Goal: Task Accomplishment & Management: Use online tool/utility

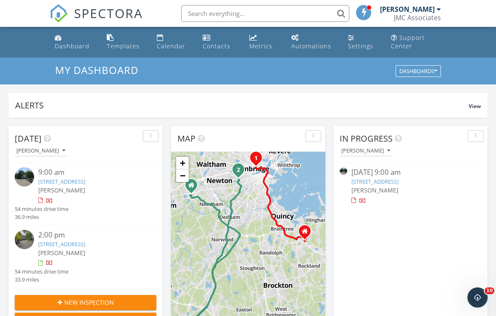
click at [85, 179] on link "1325 Park St, Attleboro, MA 02703" at bounding box center [61, 182] width 47 height 8
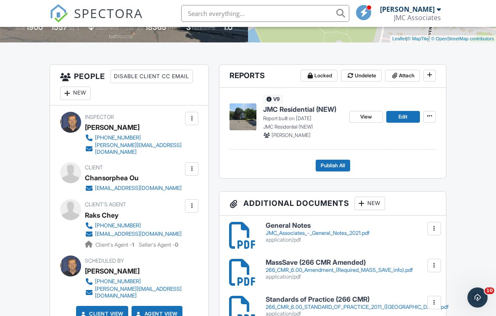
scroll to position [210, 0]
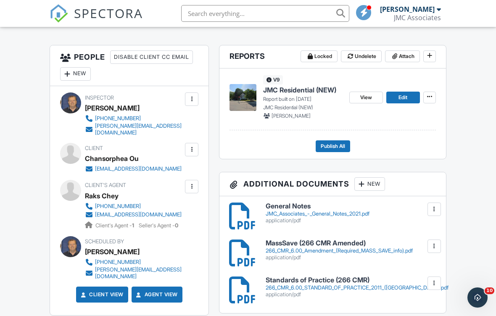
click at [293, 91] on span "JMC Residential (NEW)" at bounding box center [299, 89] width 73 height 9
click at [288, 94] on span "JMC Residential (NEW)" at bounding box center [299, 89] width 73 height 9
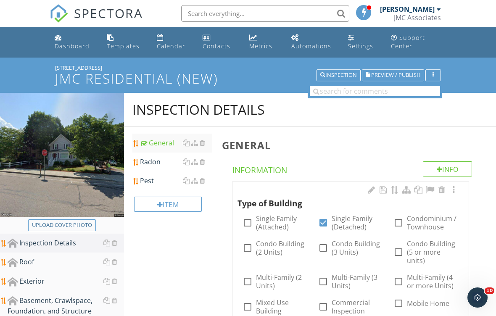
click at [154, 162] on div "Radon" at bounding box center [176, 162] width 72 height 10
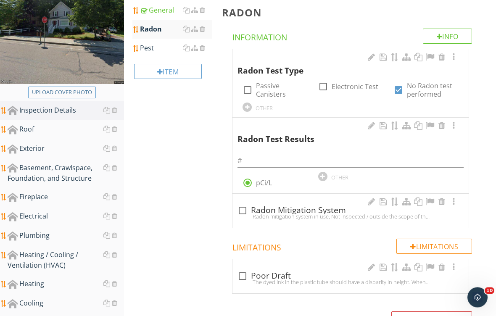
scroll to position [140, 0]
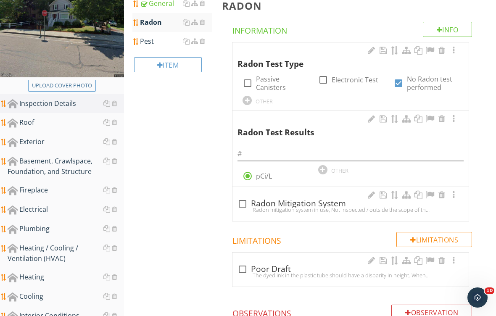
click at [442, 195] on div at bounding box center [442, 195] width 10 height 8
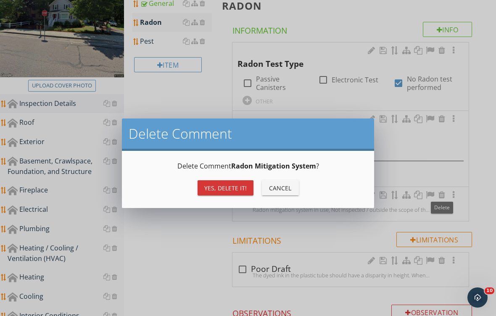
click at [234, 191] on div "Yes, Delete it!" at bounding box center [225, 188] width 42 height 9
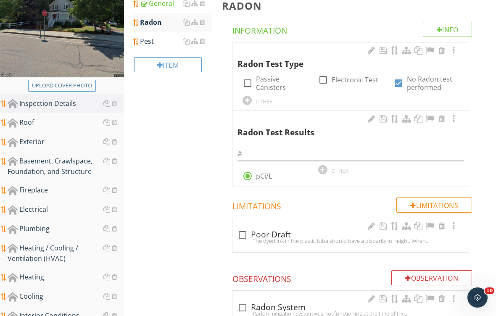
click at [444, 121] on div at bounding box center [442, 119] width 10 height 8
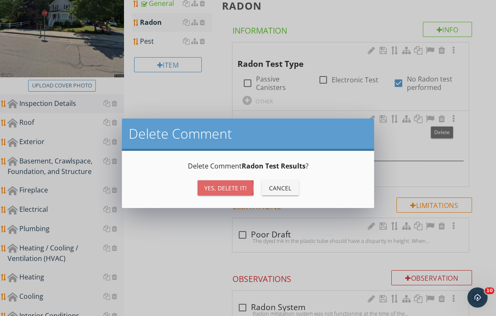
click at [228, 192] on button "Yes, Delete it!" at bounding box center [226, 187] width 56 height 15
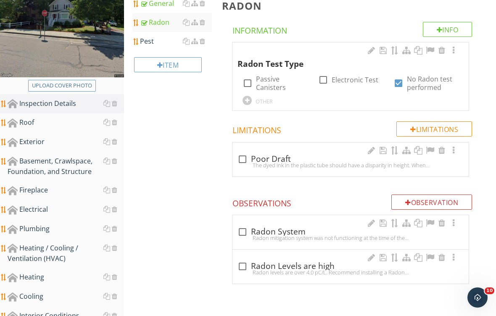
click at [152, 38] on div "Pest" at bounding box center [176, 41] width 72 height 10
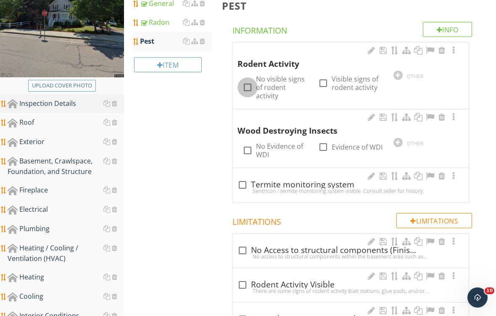
click at [248, 85] on div at bounding box center [247, 87] width 14 height 14
checkbox input "true"
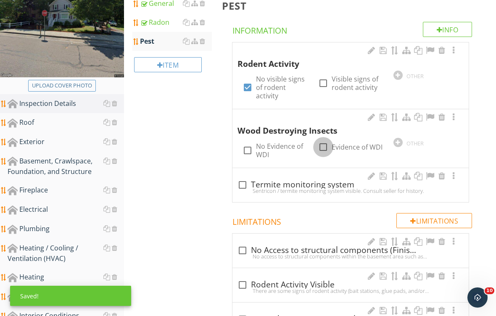
click at [324, 154] on div at bounding box center [323, 147] width 14 height 14
checkbox input "true"
click at [441, 175] on div at bounding box center [442, 176] width 10 height 8
click at [440, 172] on div at bounding box center [442, 176] width 10 height 8
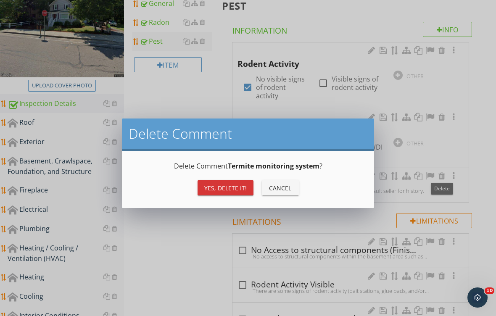
click at [219, 194] on button "Yes, Delete it!" at bounding box center [226, 187] width 56 height 15
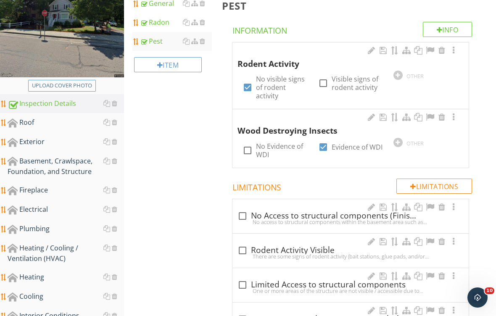
click at [454, 117] on div at bounding box center [453, 117] width 10 height 8
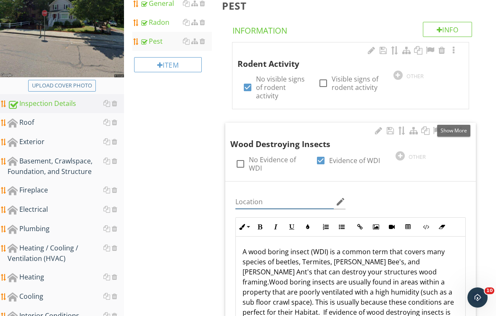
click at [247, 195] on input "Location" at bounding box center [284, 202] width 98 height 14
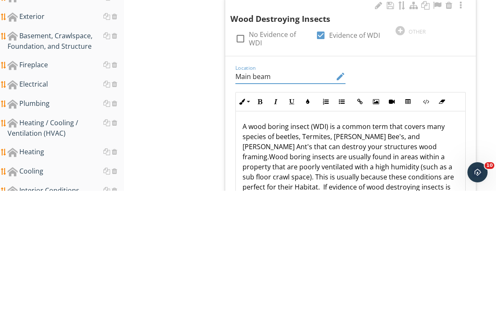
type input "Main beam"
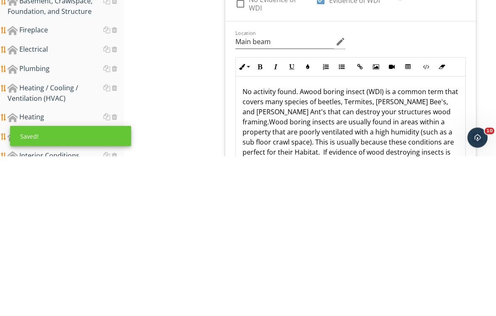
scroll to position [300, 0]
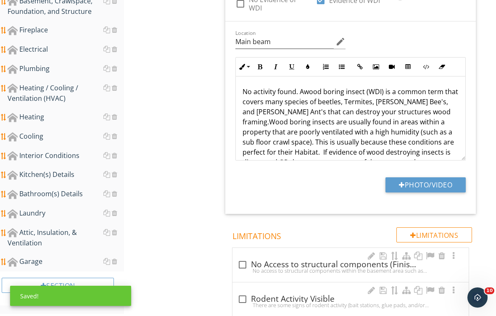
click at [308, 94] on p "No activity found. Awood boring insect (WDI) is a common term that covers many …" at bounding box center [350, 167] width 216 height 161
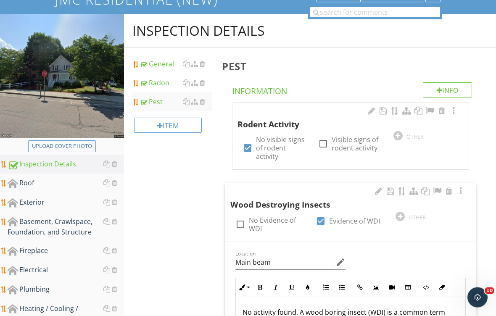
scroll to position [79, 0]
click at [40, 182] on div "Roof" at bounding box center [66, 183] width 116 height 11
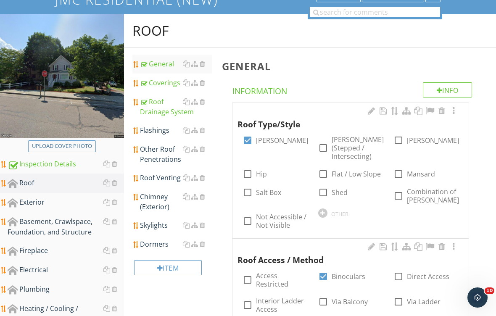
click at [153, 132] on div "Flashings" at bounding box center [176, 130] width 72 height 10
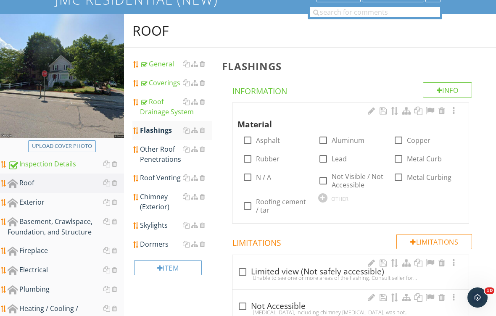
click at [339, 142] on label "Aluminum" at bounding box center [348, 140] width 33 height 8
checkbox input "true"
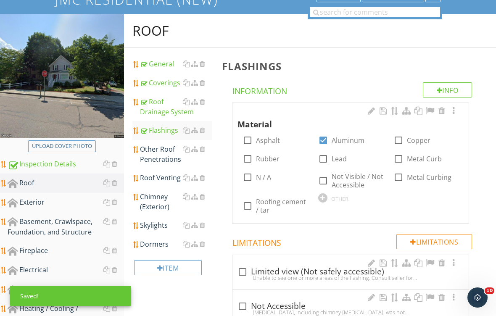
click at [165, 158] on div "Other Roof Penetrations" at bounding box center [176, 154] width 72 height 20
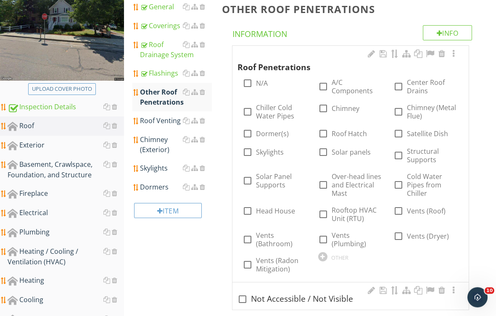
scroll to position [136, 0]
click at [340, 111] on label "Chimney" at bounding box center [346, 109] width 28 height 8
checkbox input "true"
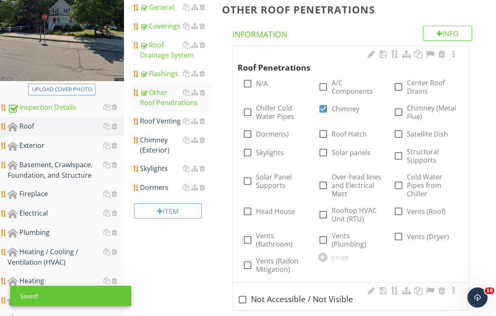
click at [348, 239] on label "Vents (Plumbing)" at bounding box center [358, 240] width 52 height 17
checkbox input "true"
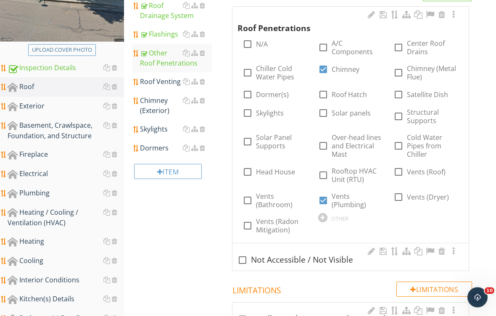
scroll to position [175, 0]
click at [164, 84] on div "Roof Venting" at bounding box center [176, 81] width 72 height 10
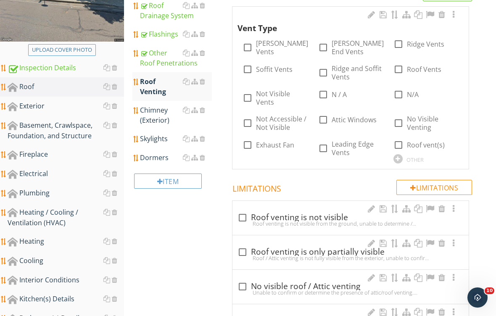
click at [415, 44] on label "Ridge Vents" at bounding box center [425, 44] width 37 height 8
checkbox input "true"
click at [248, 139] on div at bounding box center [247, 145] width 14 height 14
checkbox input "true"
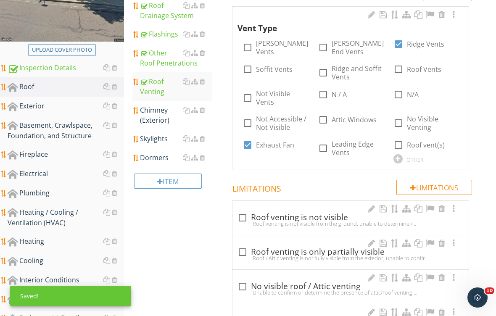
click at [456, 15] on div at bounding box center [453, 15] width 10 height 8
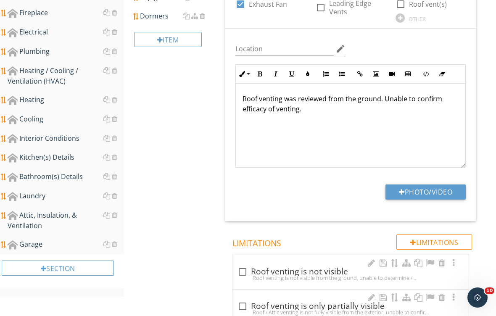
scroll to position [327, 0]
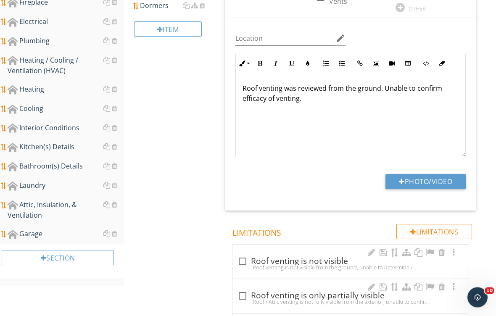
click at [382, 84] on p "Roof venting was reviewed from the ground. Unable to confirm efficacy of ventin…" at bounding box center [350, 94] width 216 height 20
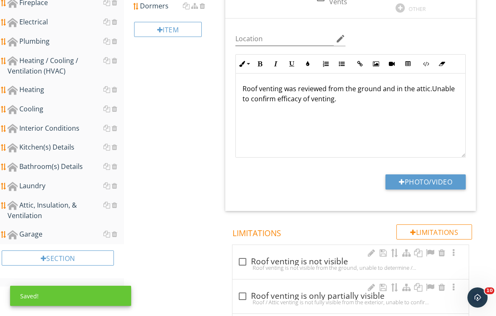
scroll to position [327, 0]
click at [433, 83] on p "Roof venting was reviewed from the ground and in the attic. Unable to confirm e…" at bounding box center [350, 93] width 216 height 20
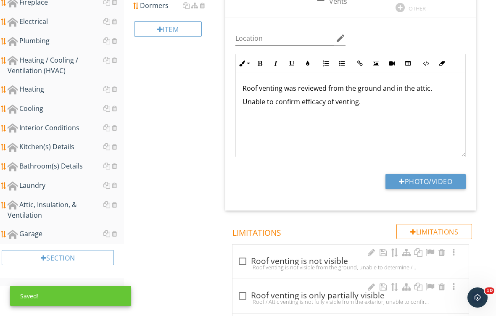
click at [433, 174] on button "Photo/Video" at bounding box center [425, 181] width 80 height 15
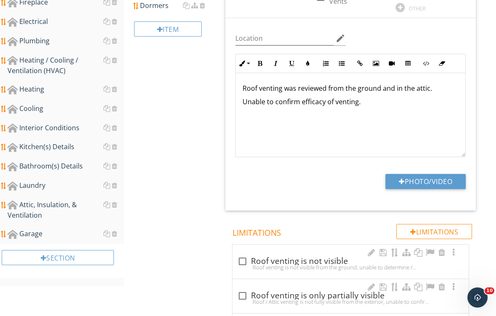
type input "C:\fakepath\IMG_2133.jpeg"
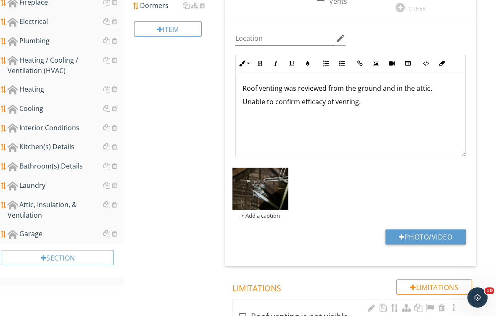
click at [370, 97] on p "Unable to confirm efficacy of venting." at bounding box center [350, 102] width 216 height 10
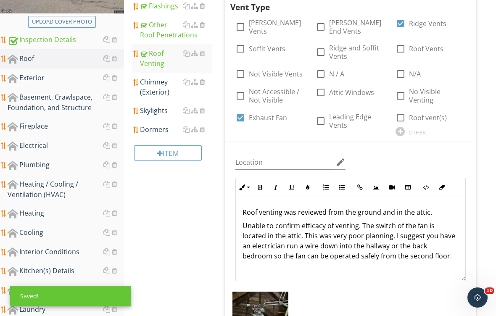
scroll to position [175, 0]
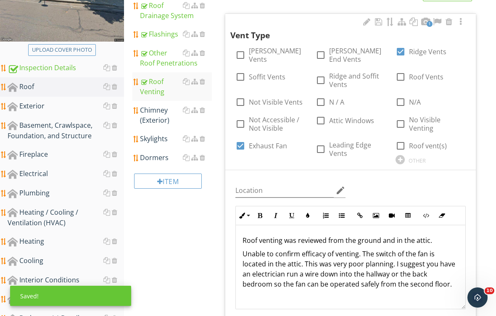
click at [160, 114] on div "Chimney (Exterior)" at bounding box center [176, 115] width 72 height 20
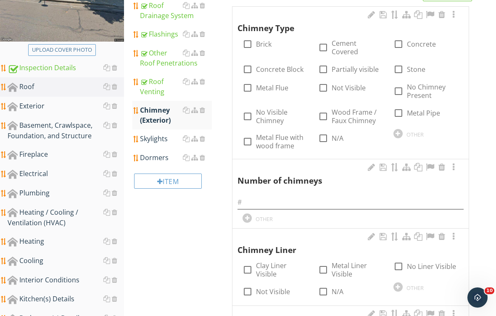
click at [270, 46] on label "Brick" at bounding box center [264, 44] width 16 height 8
checkbox input "true"
click at [292, 195] on input "text" at bounding box center [350, 202] width 226 height 14
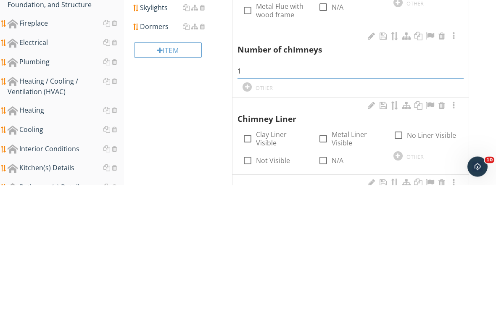
scroll to position [306, 0]
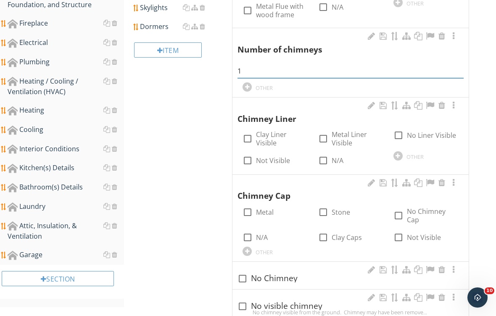
type input "1"
click at [266, 162] on label "Not Visible" at bounding box center [273, 160] width 34 height 8
click at [248, 158] on div at bounding box center [247, 160] width 14 height 14
click at [252, 156] on div at bounding box center [247, 160] width 14 height 14
checkbox input "true"
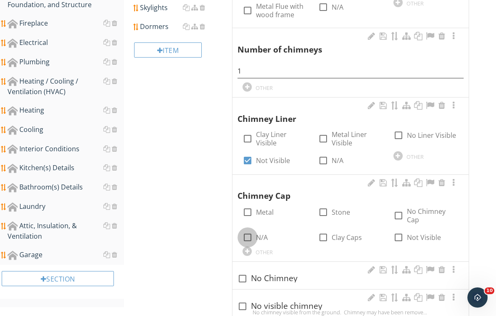
click at [248, 236] on div at bounding box center [247, 237] width 14 height 14
checkbox input "true"
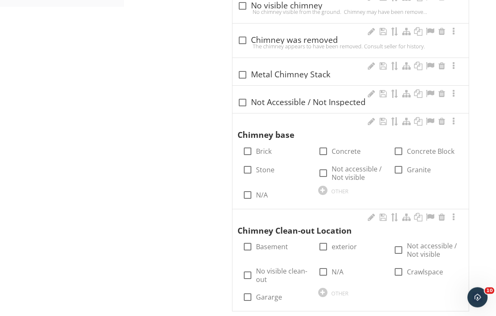
scroll to position [606, 0]
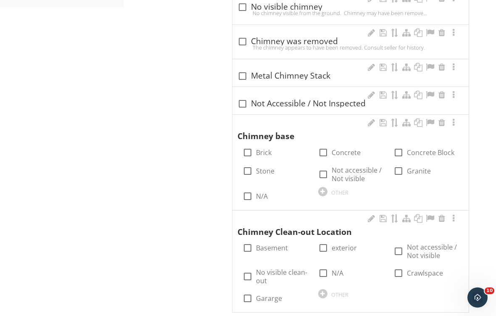
click at [267, 153] on label "Brick" at bounding box center [264, 152] width 16 height 8
checkbox input "true"
click at [261, 247] on label "Basement" at bounding box center [272, 248] width 32 height 8
checkbox input "true"
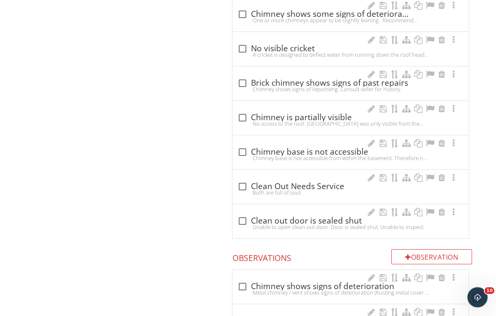
scroll to position [1159, 0]
click at [243, 180] on div at bounding box center [242, 186] width 14 height 14
checkbox input "true"
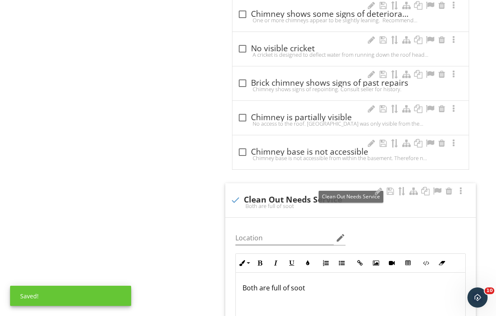
click at [463, 187] on div at bounding box center [461, 191] width 10 height 8
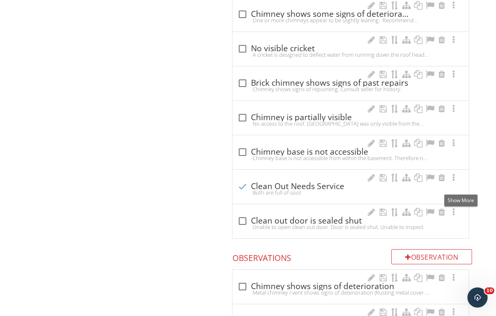
click at [454, 175] on div at bounding box center [453, 178] width 10 height 8
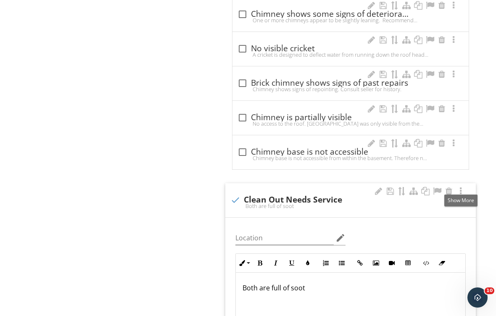
click at [269, 285] on p "Both are full of soot" at bounding box center [350, 288] width 216 height 10
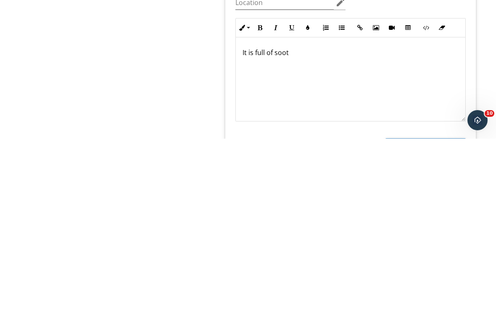
click at [301, 215] on div "It is full of soot" at bounding box center [350, 257] width 229 height 84
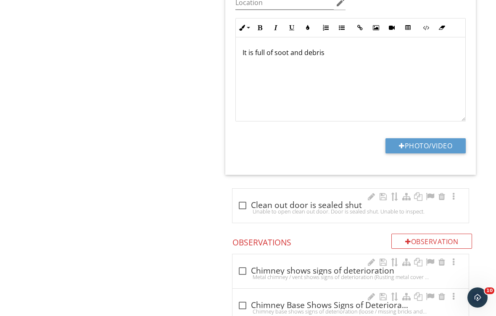
type input "C:\fakepath\IMG_2112.jpeg"
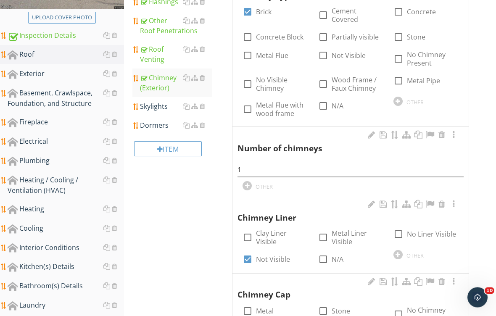
scroll to position [182, 0]
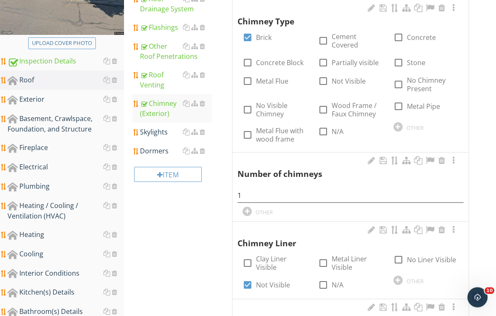
click at [164, 132] on div "Skylights" at bounding box center [176, 132] width 72 height 10
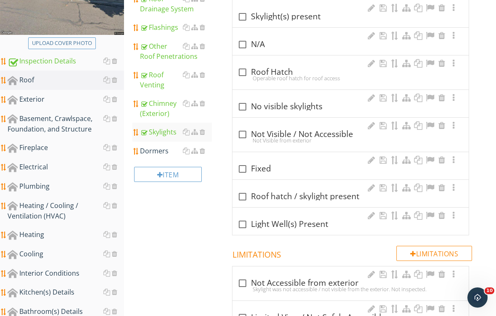
click at [250, 43] on div at bounding box center [242, 44] width 14 height 14
checkbox input "true"
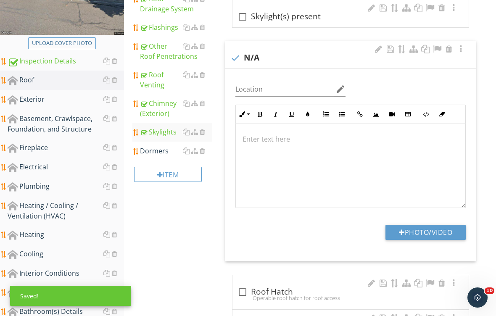
click at [159, 152] on div "Dormers" at bounding box center [176, 151] width 72 height 10
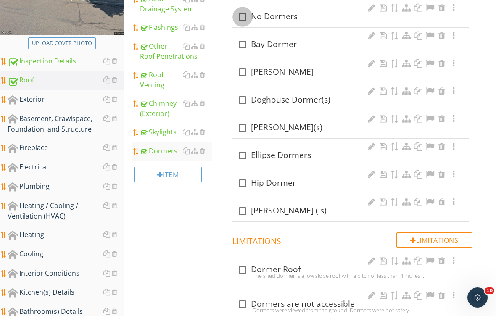
click at [247, 21] on div at bounding box center [242, 17] width 14 height 14
checkbox input "true"
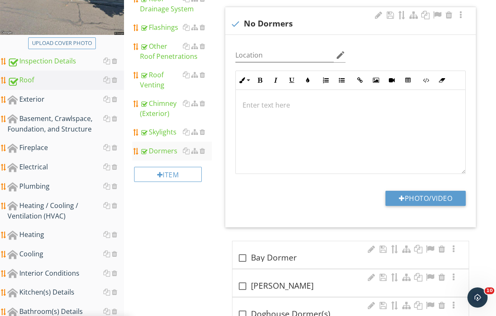
click at [48, 101] on div "Exterior" at bounding box center [66, 99] width 116 height 11
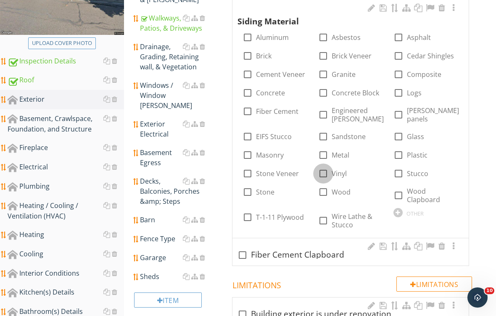
click at [323, 169] on div at bounding box center [323, 173] width 14 height 14
checkbox input "true"
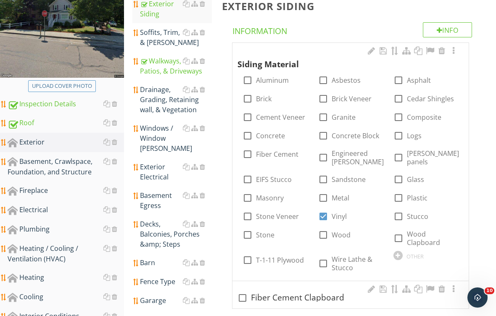
scroll to position [107, 0]
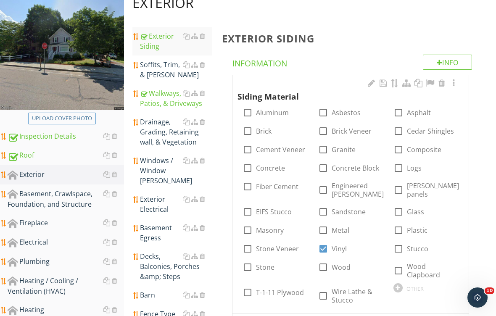
click at [157, 68] on div "Soffits, Trim, & Fascia" at bounding box center [176, 70] width 72 height 20
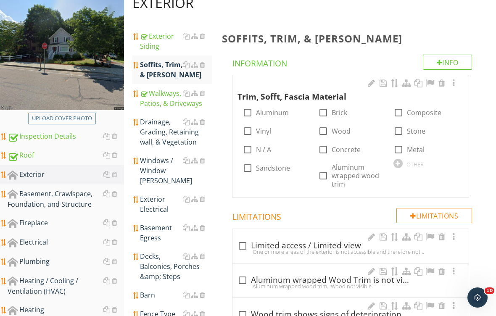
click at [276, 115] on label "Aluminum" at bounding box center [272, 112] width 33 height 8
checkbox input "true"
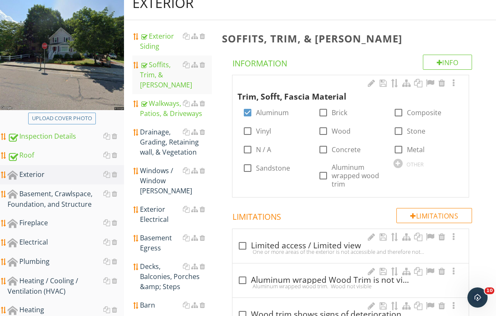
click at [332, 128] on label "Wood" at bounding box center [341, 131] width 19 height 8
checkbox input "true"
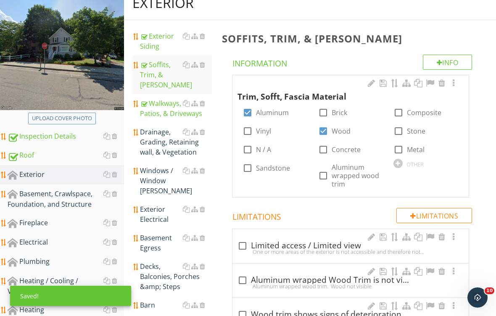
click at [166, 137] on div "Drainage, Grading, Retaining wall, & Vegetation" at bounding box center [176, 142] width 72 height 30
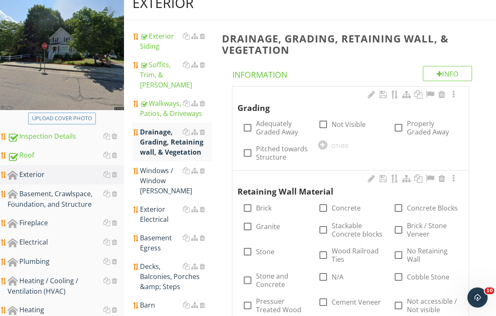
click at [244, 134] on input "Adequately Graded Away" at bounding box center [247, 131] width 10 height 10
checkbox input "true"
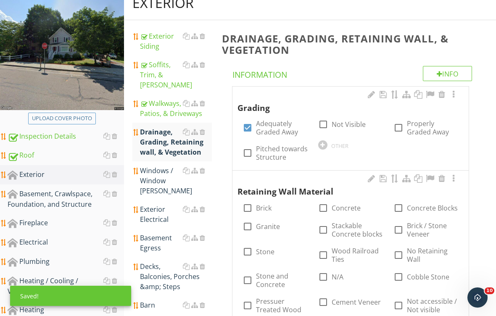
click at [457, 94] on div at bounding box center [453, 94] width 10 height 8
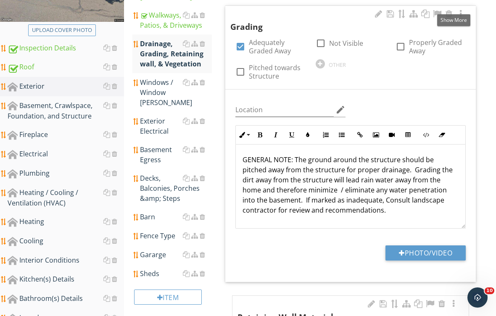
scroll to position [204, 0]
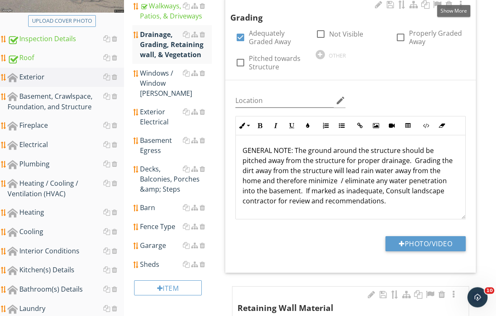
click at [242, 150] on div "GENERAL NOTE: The ground around the structure should be pitched away from the s…" at bounding box center [350, 178] width 229 height 84
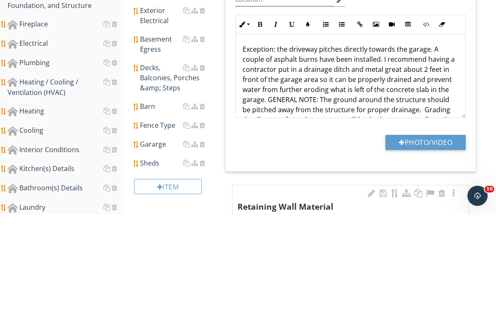
scroll to position [306, 0]
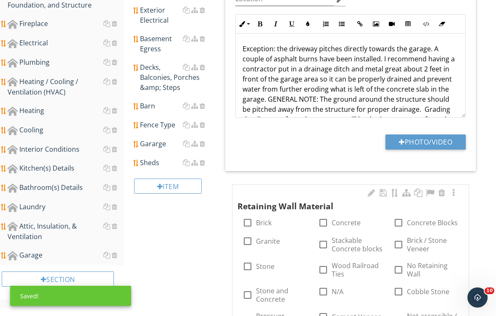
click at [269, 97] on p "Exception: the driveway pitches directly towards the garage. A couple of asphal…" at bounding box center [350, 99] width 216 height 111
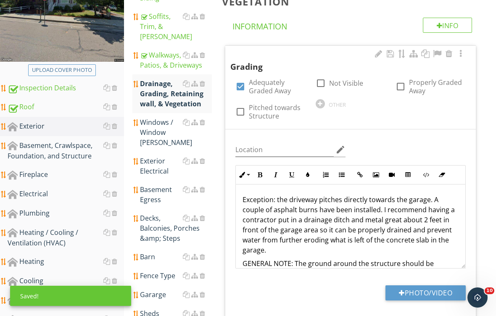
scroll to position [155, 0]
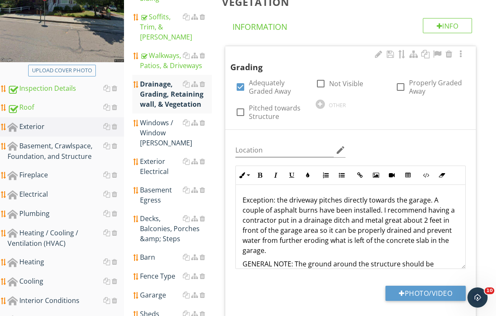
click at [166, 84] on div "Drainage, Grading, Retaining wall, & Vegetation" at bounding box center [176, 94] width 72 height 30
click at [164, 85] on div "Drainage, Grading, Retaining wall, & Vegetation" at bounding box center [176, 94] width 72 height 30
click at [159, 91] on div "Drainage, Grading, Retaining wall, & Vegetation" at bounding box center [176, 94] width 72 height 30
click at [161, 92] on div "Drainage, Grading, Retaining wall, & Vegetation" at bounding box center [176, 94] width 72 height 30
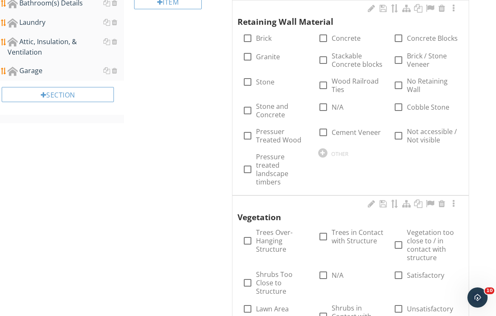
scroll to position [499, 0]
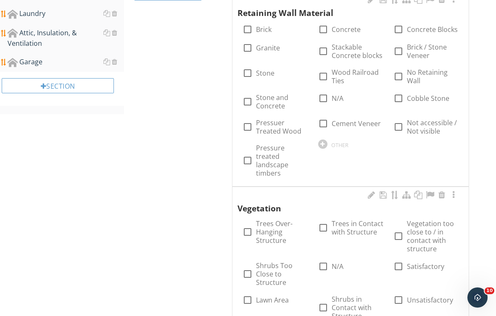
click at [322, 97] on div at bounding box center [323, 98] width 14 height 14
checkbox input "true"
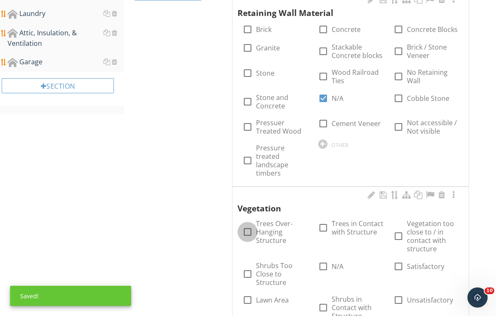
click at [245, 232] on div at bounding box center [247, 232] width 14 height 14
checkbox input "true"
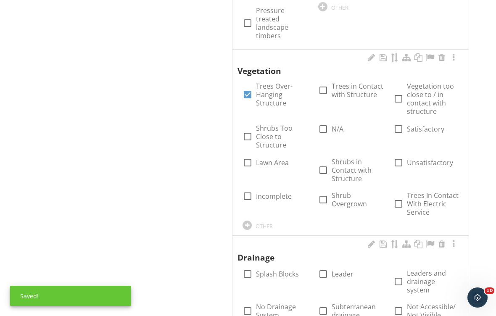
scroll to position [636, 0]
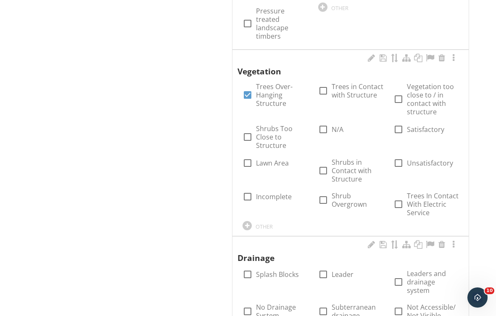
click at [455, 57] on div at bounding box center [453, 58] width 10 height 8
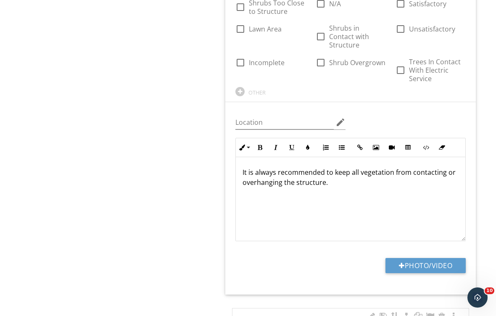
scroll to position [783, 0]
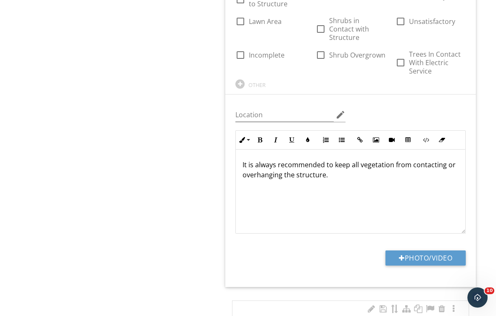
click at [335, 166] on p "It is always recommended to keep all vegetation from contacting or overhanging …" at bounding box center [350, 170] width 216 height 20
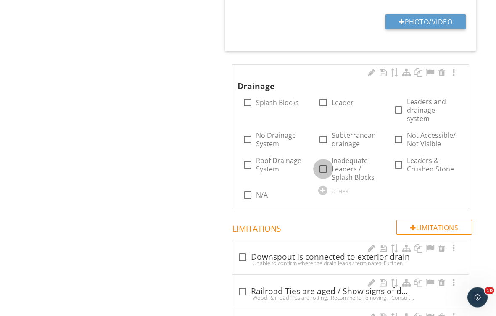
scroll to position [1019, 0]
click at [324, 162] on div at bounding box center [323, 169] width 14 height 14
checkbox input "true"
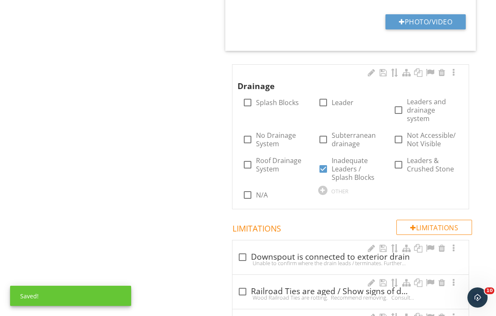
click at [456, 69] on div at bounding box center [453, 73] width 10 height 8
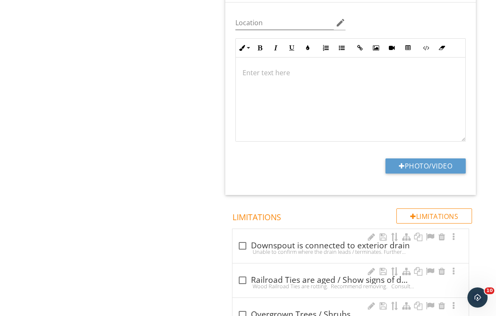
scroll to position [1230, 0]
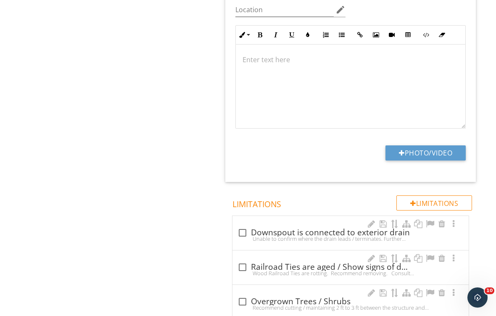
click at [436, 145] on button "Photo/Video" at bounding box center [425, 152] width 80 height 15
click at [428, 145] on button "Photo/Video" at bounding box center [425, 152] width 80 height 15
type input "C:\fakepath\IMG_2092.jpeg"
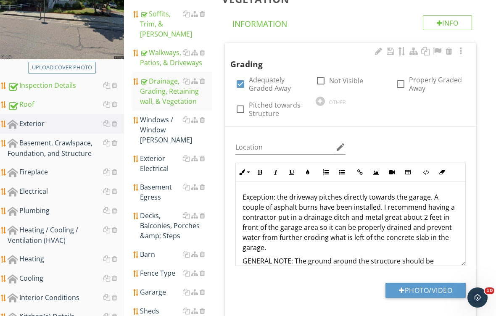
scroll to position [157, 0]
click at [167, 48] on div "Walkways, Patios, & Driveways" at bounding box center [176, 58] width 72 height 20
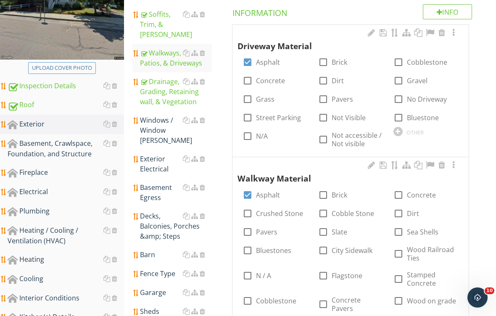
click at [402, 194] on div at bounding box center [398, 195] width 14 height 14
checkbox input "true"
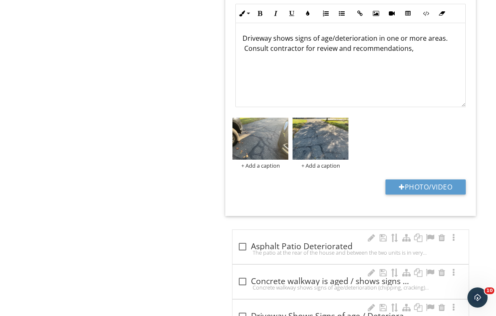
scroll to position [941, 0]
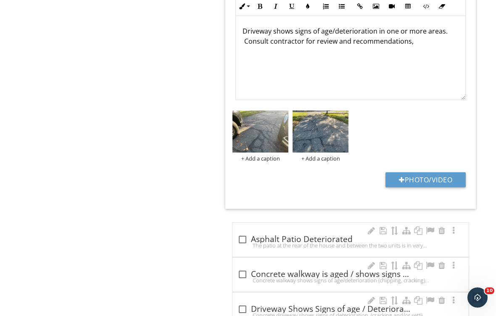
click at [425, 172] on button "Photo/Video" at bounding box center [425, 179] width 80 height 15
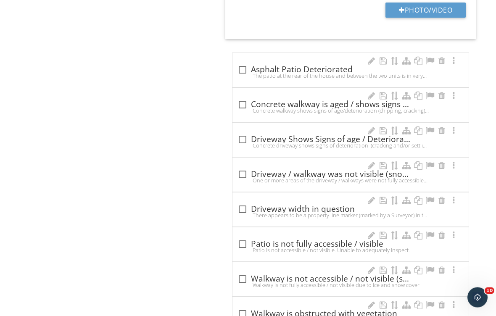
scroll to position [1110, 0]
click at [238, 97] on div at bounding box center [242, 104] width 14 height 14
checkbox input "true"
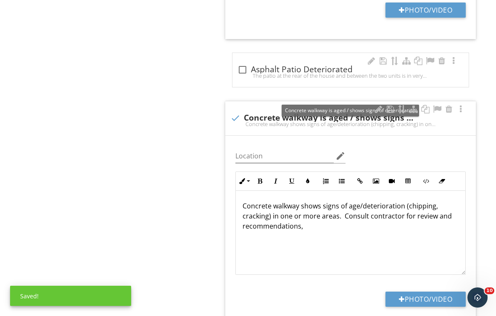
click at [463, 105] on div at bounding box center [461, 109] width 10 height 8
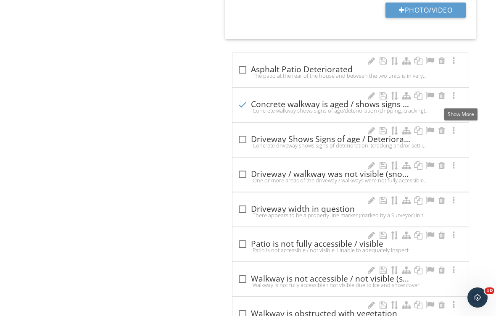
click at [457, 92] on div at bounding box center [453, 96] width 10 height 8
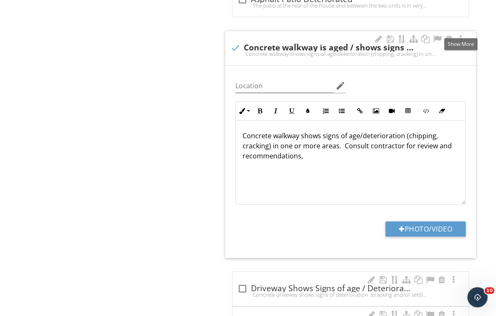
scroll to position [1180, 0]
click at [423, 221] on button "Photo/Video" at bounding box center [425, 228] width 80 height 15
type input "C:\fakepath\IMG_2093.jpeg"
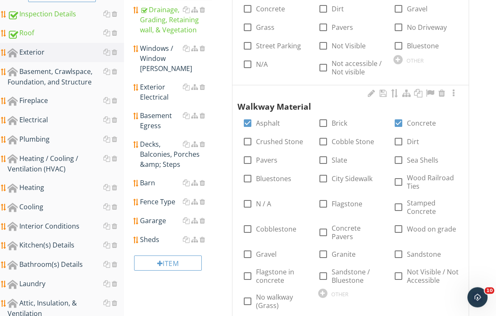
scroll to position [229, 0]
click at [164, 43] on div "Windows / Window Wells" at bounding box center [176, 58] width 72 height 30
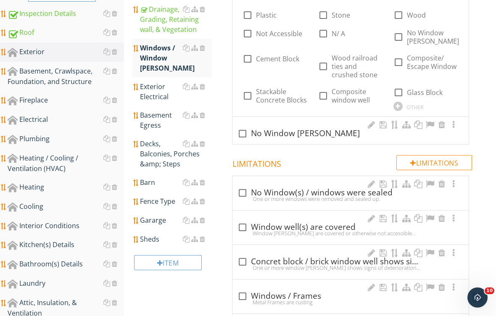
click at [337, 32] on label "N/ A" at bounding box center [338, 33] width 13 height 8
checkbox input "true"
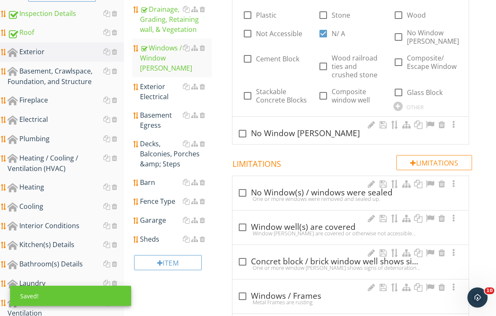
click at [158, 82] on div "Exterior Electrical" at bounding box center [176, 92] width 72 height 20
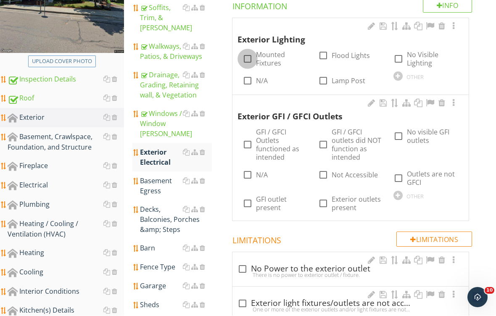
scroll to position [164, 0]
click at [250, 55] on div at bounding box center [247, 59] width 14 height 14
checkbox input "true"
click at [452, 104] on div at bounding box center [453, 103] width 10 height 8
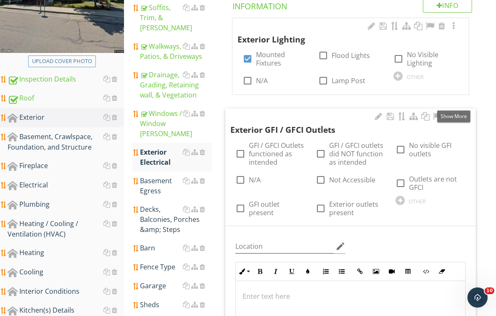
click at [475, 169] on div "Exterior GFI / GFCI Outlets check_box_outline_blank GFI / GFCI Outlets function…" at bounding box center [350, 166] width 250 height 117
click at [450, 119] on div at bounding box center [449, 116] width 10 height 8
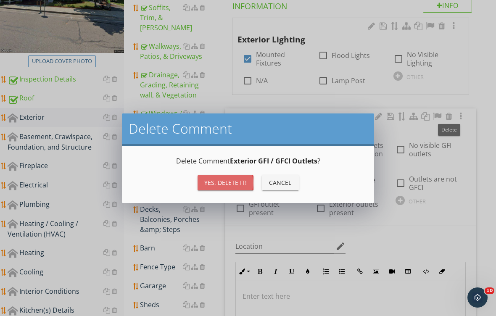
click at [225, 184] on div "Yes, Delete it!" at bounding box center [225, 182] width 42 height 9
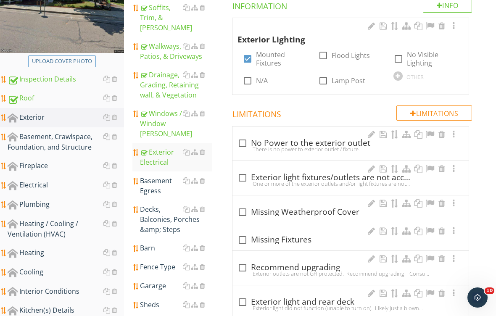
click at [153, 176] on div "Basement Egress" at bounding box center [176, 186] width 72 height 20
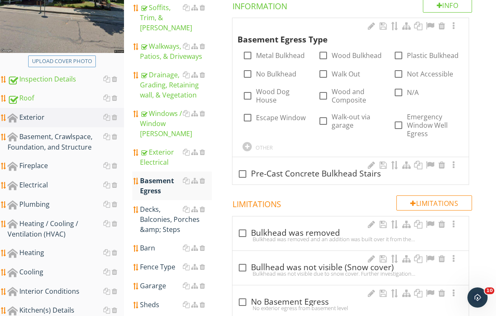
click at [347, 74] on label "Walk Out" at bounding box center [346, 74] width 29 height 8
checkbox input "true"
click at [158, 204] on div "Decks, Balconies, Porches &amp; Steps" at bounding box center [176, 219] width 72 height 30
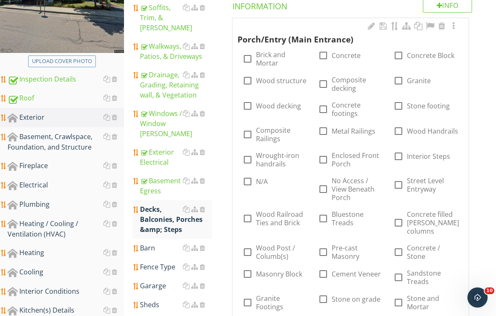
click at [336, 111] on label "Concrete footings" at bounding box center [358, 109] width 52 height 17
checkbox input "true"
click at [263, 140] on label "Composite Railings" at bounding box center [282, 134] width 52 height 17
checkbox input "true"
click at [347, 82] on label "Composite decking" at bounding box center [358, 84] width 52 height 17
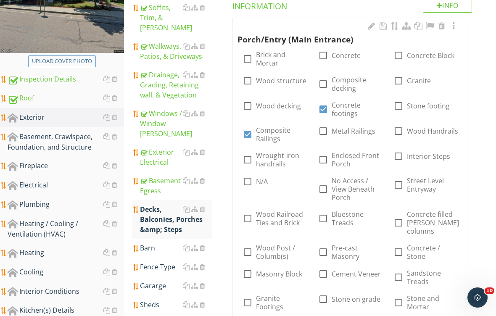
checkbox input "true"
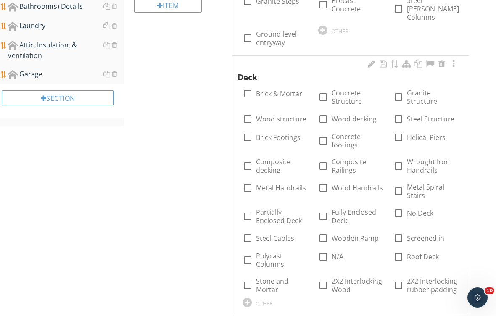
scroll to position [489, 0]
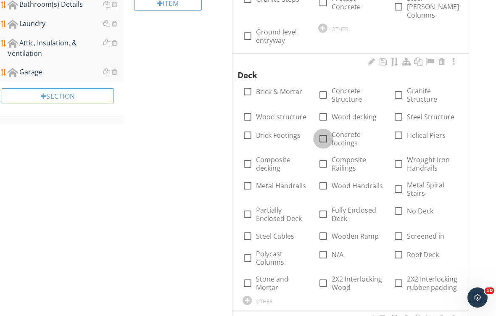
click at [328, 132] on div at bounding box center [323, 139] width 14 height 14
checkbox input "true"
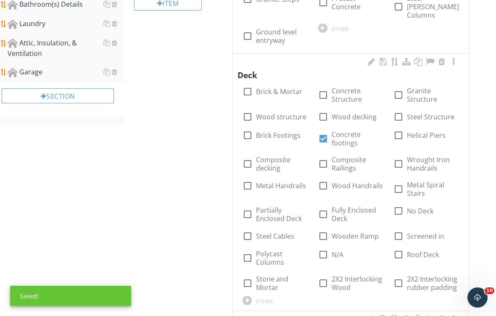
click at [261, 113] on label "Wood structure" at bounding box center [281, 117] width 50 height 8
checkbox input "true"
click at [336, 113] on label "Wood decking" at bounding box center [354, 117] width 45 height 8
checkbox input "true"
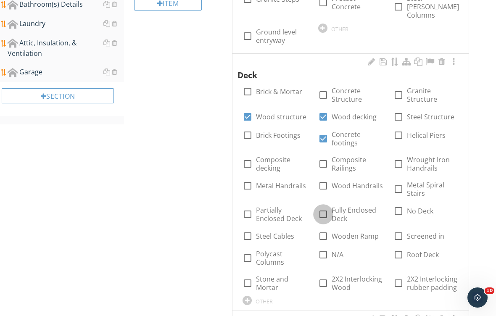
click at [320, 207] on div at bounding box center [323, 214] width 14 height 14
checkbox input "true"
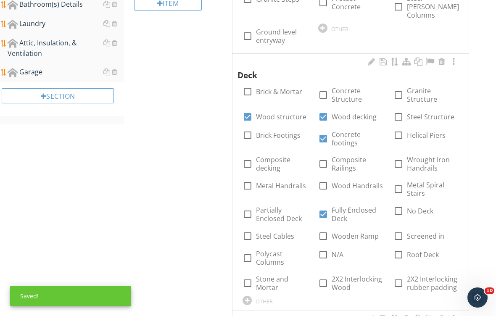
click at [453, 58] on div at bounding box center [453, 62] width 10 height 8
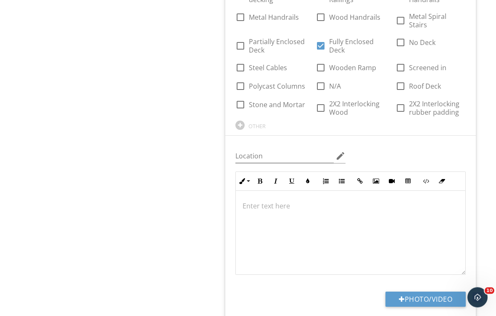
scroll to position [677, 0]
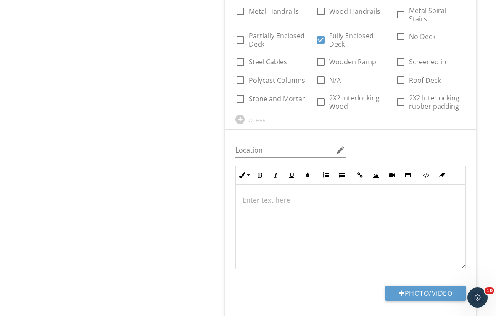
click at [249, 195] on p at bounding box center [350, 200] width 216 height 10
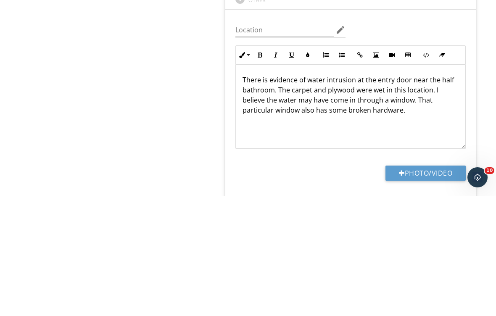
scroll to position [797, 0]
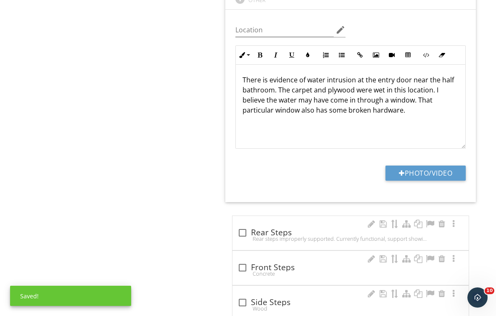
click at [423, 166] on button "Photo/Video" at bounding box center [425, 173] width 80 height 15
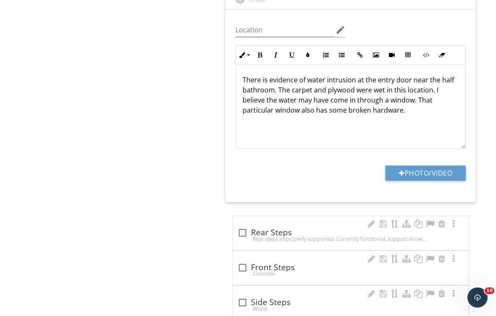
type input "C:\fakepath\IMG_2124.jpeg"
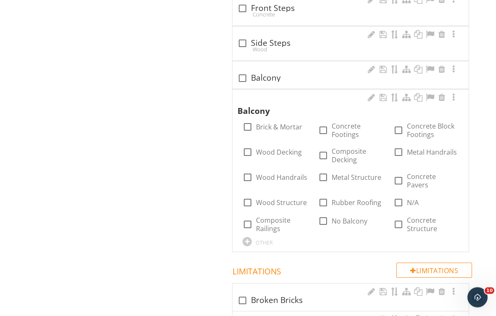
scroll to position [1112, 0]
click at [329, 214] on div at bounding box center [323, 221] width 14 height 14
checkbox input "true"
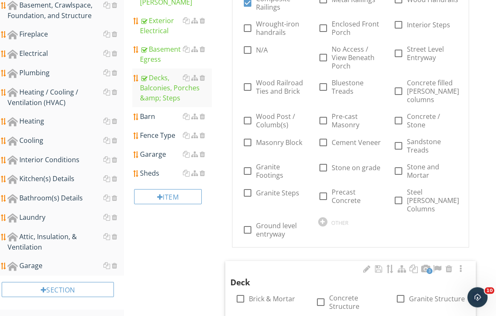
scroll to position [295, 0]
click at [204, 113] on div at bounding box center [202, 116] width 5 height 7
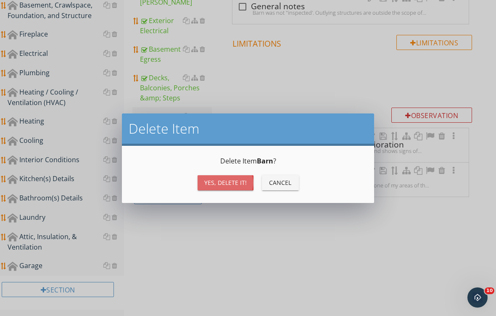
click at [225, 184] on div "Yes, Delete it!" at bounding box center [225, 182] width 42 height 9
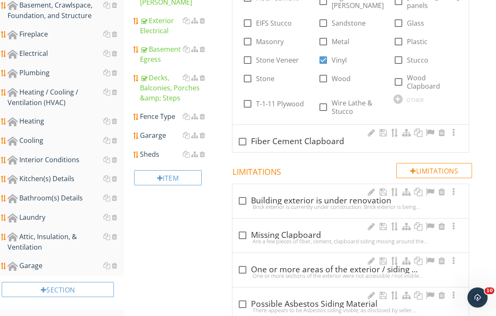
click at [166, 111] on div "Fence Type" at bounding box center [176, 116] width 72 height 10
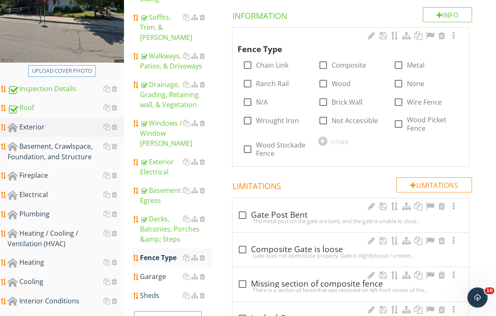
scroll to position [153, 0]
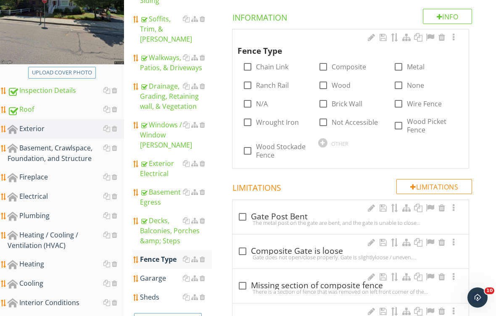
click at [280, 66] on label "Chain Link" at bounding box center [272, 67] width 32 height 8
checkbox input "true"
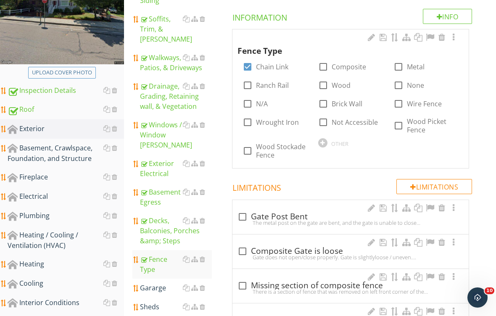
click at [203, 285] on div at bounding box center [202, 288] width 5 height 7
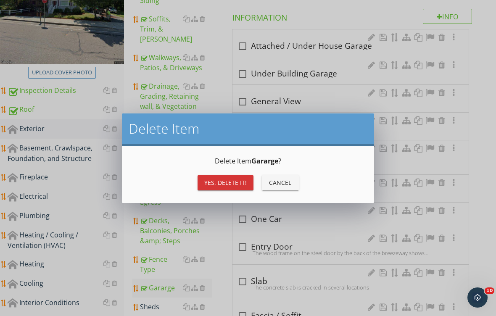
click at [227, 184] on div "Yes, Delete it!" at bounding box center [225, 182] width 42 height 9
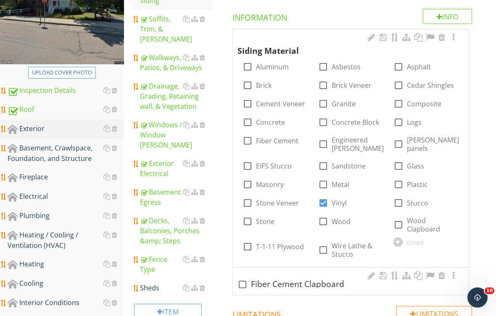
click at [204, 285] on div at bounding box center [202, 288] width 5 height 7
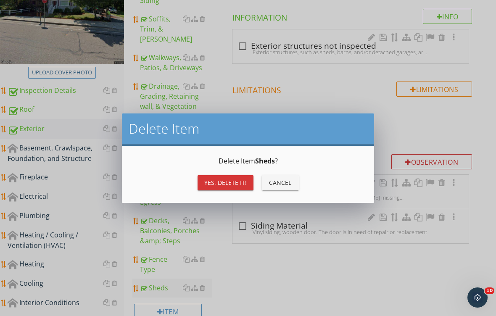
click at [222, 184] on div "Yes, Delete it!" at bounding box center [225, 182] width 42 height 9
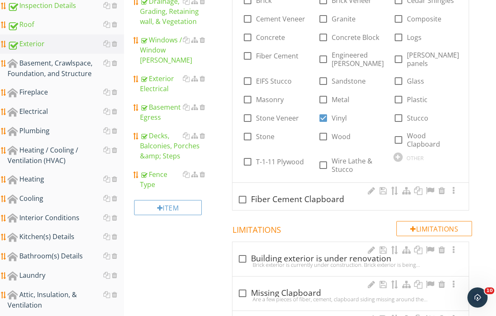
scroll to position [238, 0]
click at [63, 68] on div "Basement, Crawlspace, Foundation, and Structure" at bounding box center [66, 68] width 116 height 21
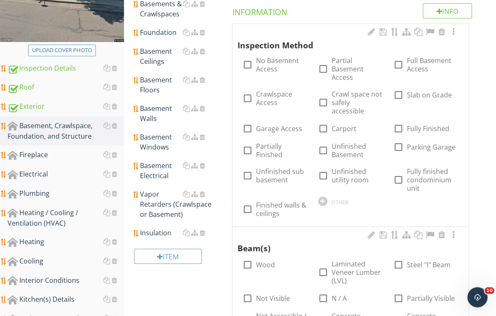
scroll to position [157, 0]
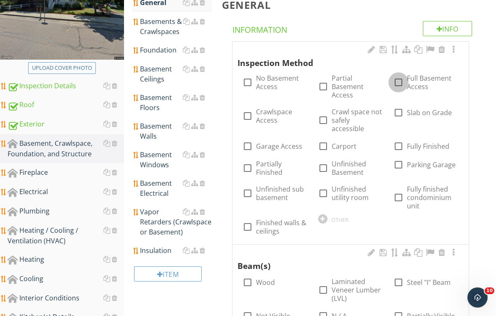
click at [403, 83] on div at bounding box center [398, 82] width 14 height 14
checkbox input "true"
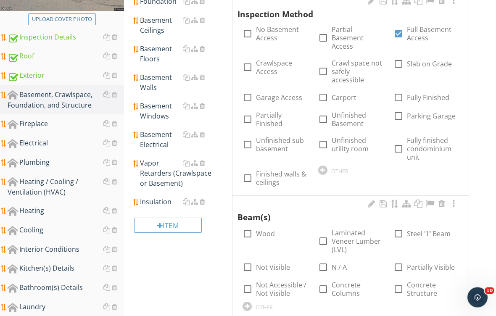
scroll to position [206, 0]
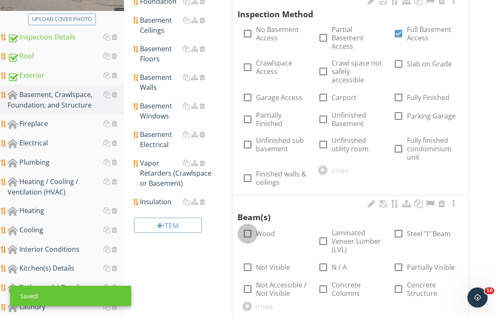
click at [250, 228] on div at bounding box center [247, 234] width 14 height 14
checkbox input "true"
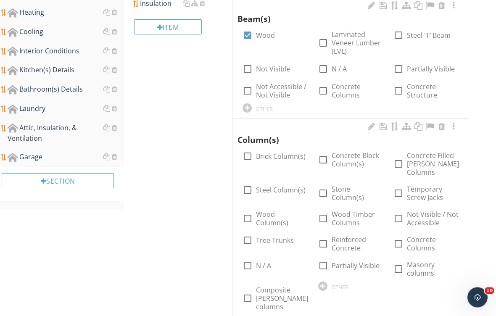
scroll to position [407, 0]
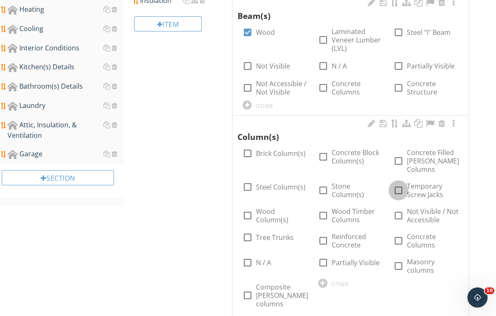
click at [399, 183] on div at bounding box center [398, 190] width 14 height 14
checkbox input "true"
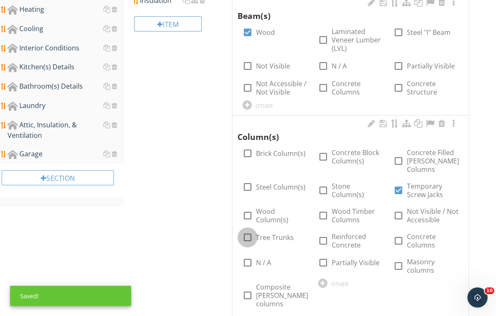
click at [249, 230] on div at bounding box center [247, 237] width 14 height 14
checkbox input "true"
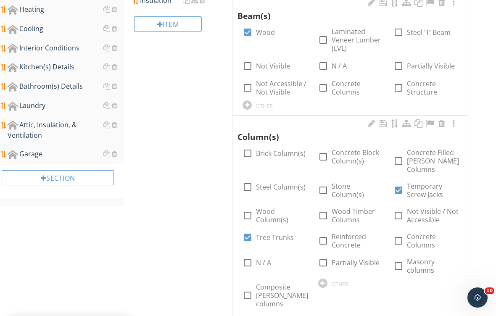
click at [457, 119] on div at bounding box center [453, 123] width 10 height 8
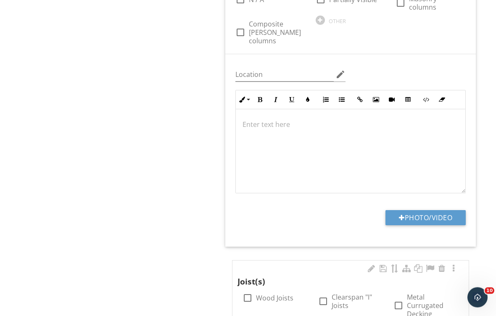
scroll to position [684, 0]
click at [424, 210] on button "Photo/Video" at bounding box center [425, 217] width 80 height 15
type input "C:\fakepath\IMG_2100.jpeg"
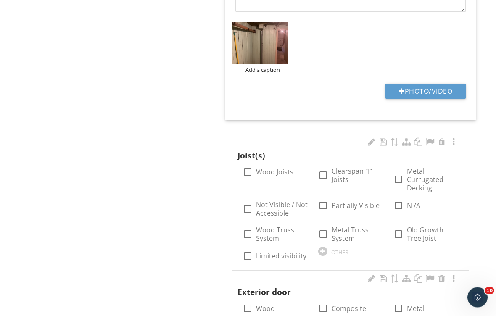
scroll to position [865, 0]
click at [274, 168] on label "Wood Joists" at bounding box center [274, 172] width 37 height 8
checkbox input "true"
click at [261, 304] on label "Wood" at bounding box center [265, 308] width 19 height 8
checkbox input "true"
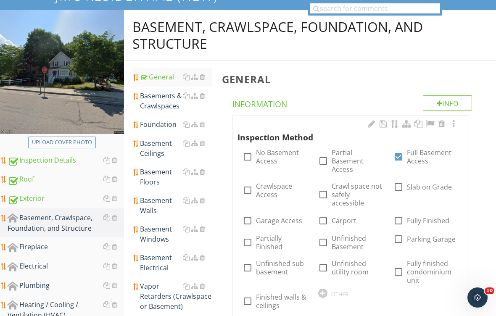
scroll to position [82, 0]
click at [160, 103] on div "Basements & Crawlspaces" at bounding box center [176, 101] width 72 height 20
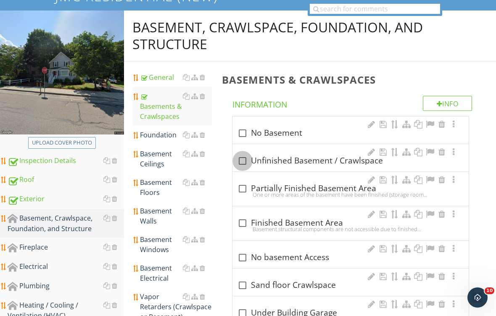
click at [241, 163] on div at bounding box center [242, 161] width 14 height 14
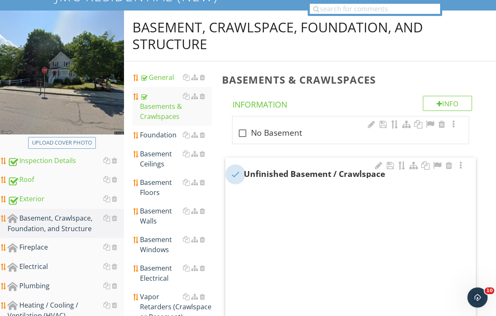
checkbox input "true"
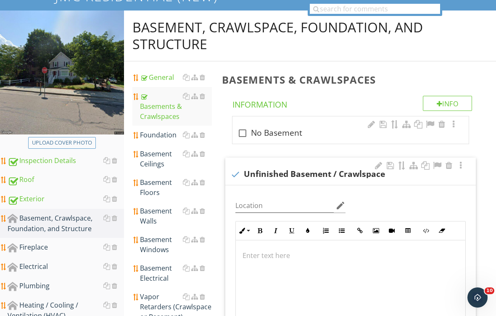
click at [156, 139] on div "Foundation" at bounding box center [176, 135] width 72 height 10
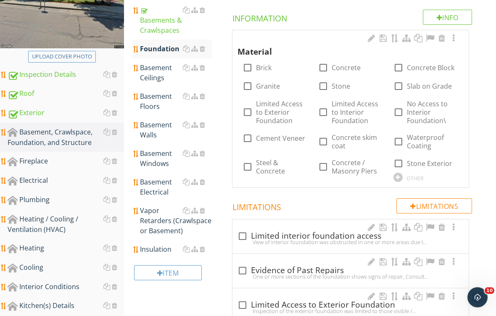
scroll to position [170, 0]
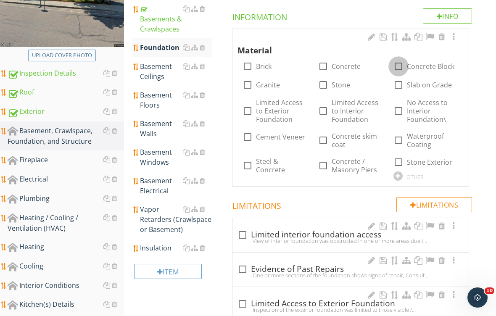
click at [400, 66] on div at bounding box center [398, 66] width 14 height 14
checkbox input "true"
click at [323, 91] on input "Stone" at bounding box center [323, 88] width 10 height 10
checkbox input "true"
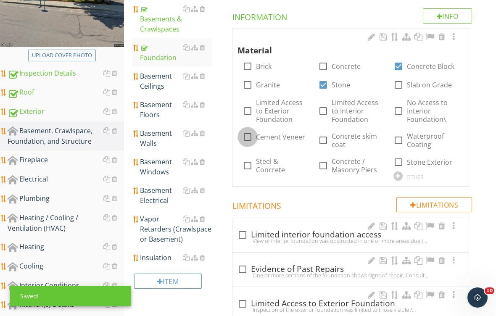
click at [251, 138] on div at bounding box center [247, 137] width 14 height 14
checkbox input "true"
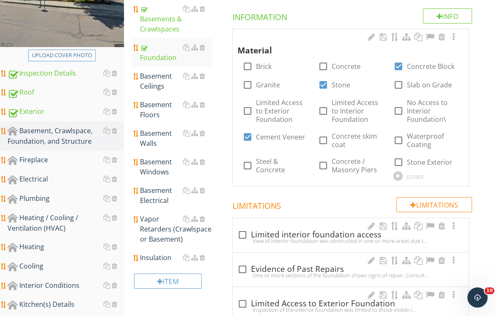
click at [157, 85] on div "Basement Ceilings" at bounding box center [176, 81] width 72 height 20
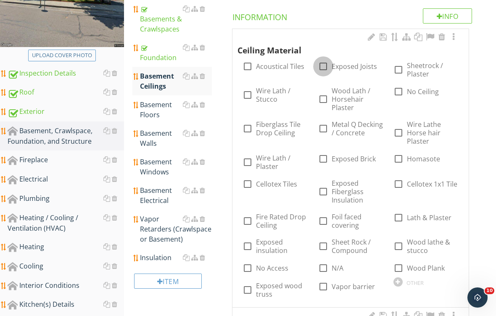
click at [324, 69] on div at bounding box center [323, 66] width 14 height 14
checkbox input "true"
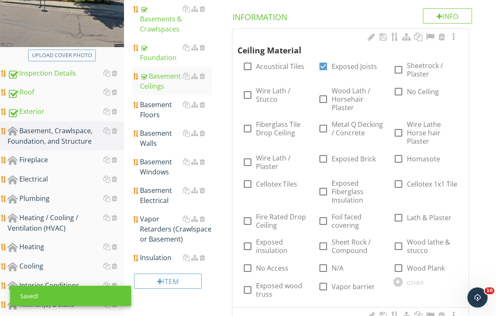
click at [152, 113] on div "Basement Floors" at bounding box center [176, 110] width 72 height 20
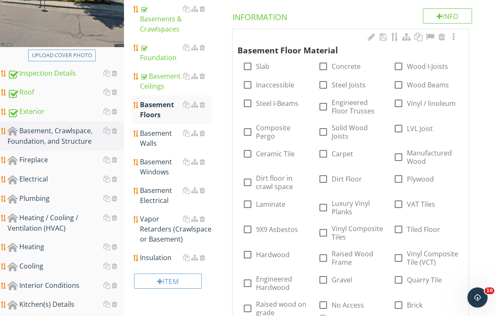
click at [344, 63] on label "Concrete" at bounding box center [346, 66] width 29 height 8
checkbox input "true"
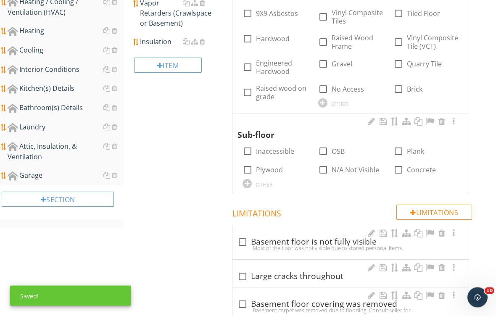
scroll to position [386, 0]
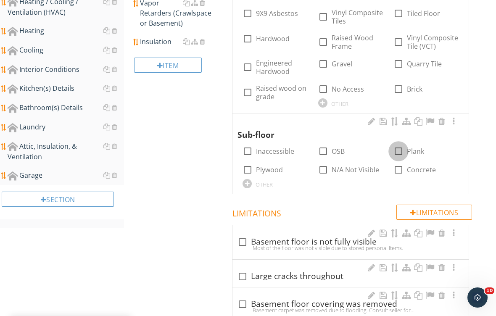
click at [398, 153] on div at bounding box center [398, 151] width 14 height 14
checkbox input "true"
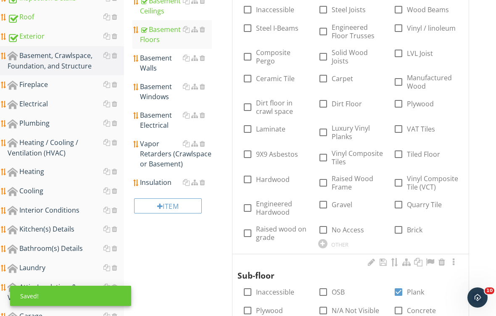
scroll to position [236, 0]
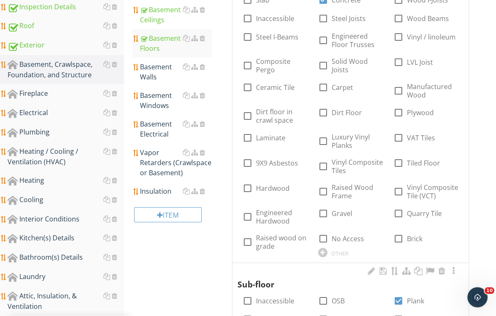
click at [156, 73] on div "Basement Walls" at bounding box center [176, 72] width 72 height 20
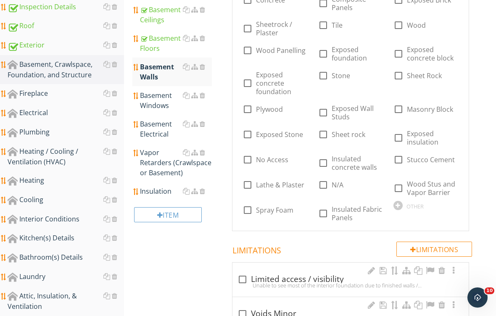
click at [324, 53] on div at bounding box center [323, 54] width 14 height 14
checkbox input "true"
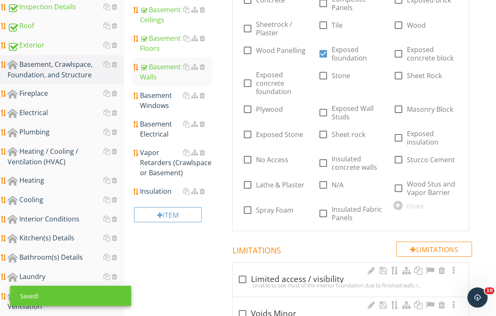
click at [156, 105] on div "Basement Windows" at bounding box center [176, 100] width 72 height 20
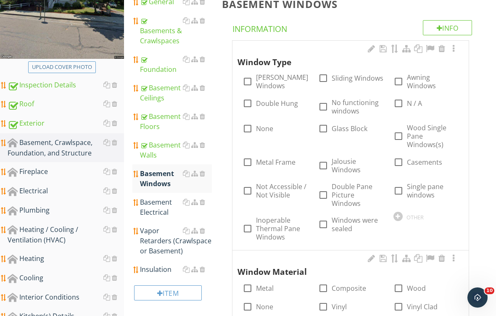
scroll to position [158, 0]
click at [401, 81] on div at bounding box center [398, 81] width 14 height 14
checkbox input "true"
click at [404, 286] on div at bounding box center [398, 288] width 14 height 14
checkbox input "true"
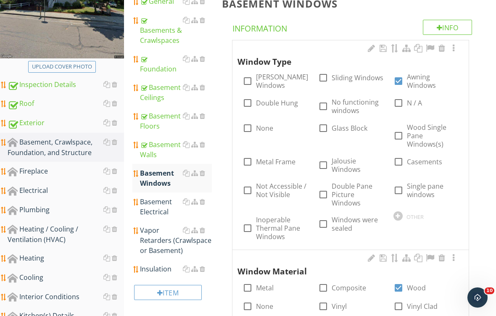
click at [325, 306] on div at bounding box center [323, 306] width 14 height 14
checkbox input "true"
click at [158, 211] on div "Basement Electrical" at bounding box center [176, 207] width 72 height 20
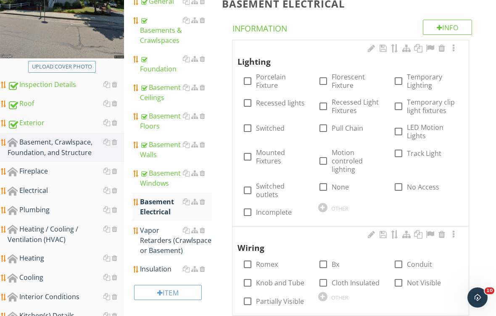
click at [269, 82] on label "Porcelain Fixture" at bounding box center [282, 81] width 52 height 17
checkbox input "true"
click at [347, 130] on label "Pull Chain" at bounding box center [348, 128] width 32 height 8
checkbox input "true"
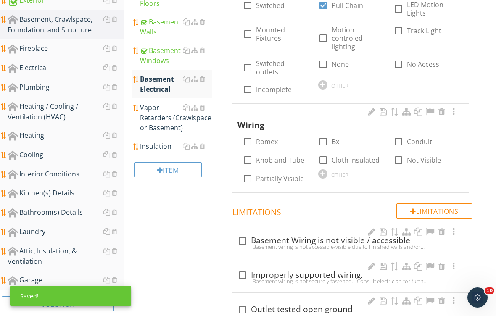
scroll to position [287, 0]
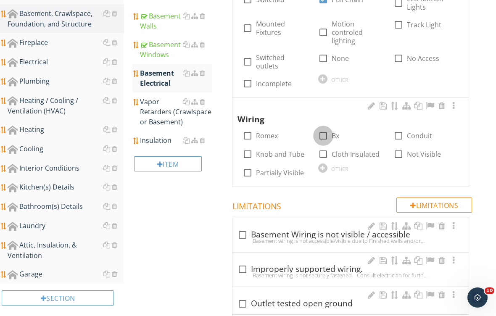
click at [327, 129] on div at bounding box center [323, 136] width 14 height 14
checkbox input "true"
click at [264, 132] on label "Romex" at bounding box center [267, 136] width 22 height 8
checkbox input "true"
click at [325, 148] on div at bounding box center [323, 154] width 14 height 14
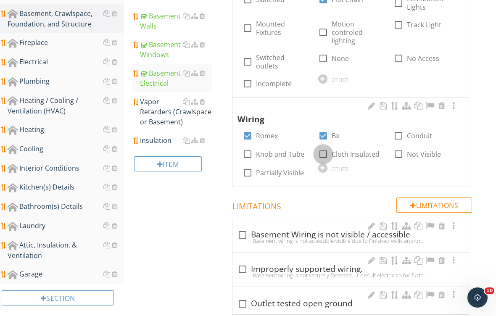
checkbox input "true"
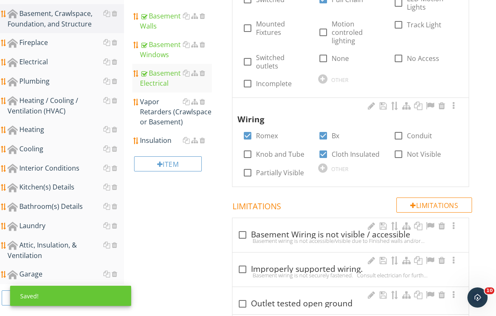
click at [163, 117] on div "Vapor Retarders (Crawlspace or Basement)" at bounding box center [176, 112] width 72 height 30
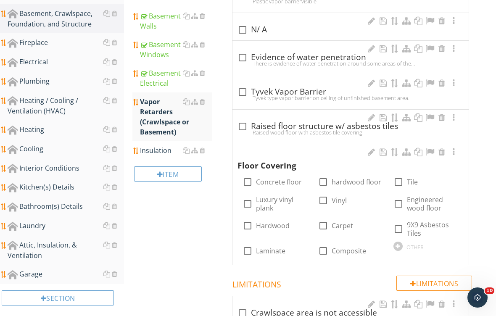
click at [269, 182] on label "Concrete floor" at bounding box center [279, 182] width 46 height 8
checkbox input "true"
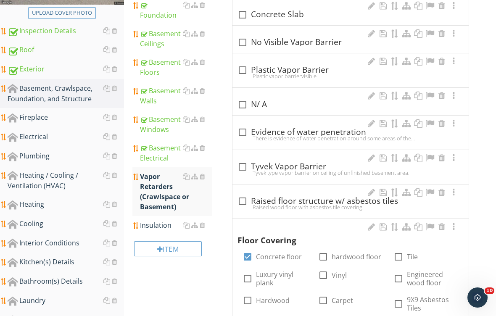
scroll to position [206, 0]
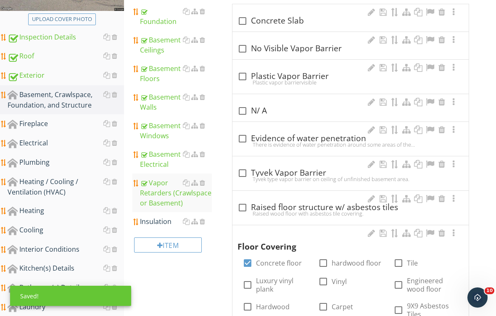
click at [284, 21] on div "check_box_outline_blank Concrete Slab" at bounding box center [350, 21] width 226 height 10
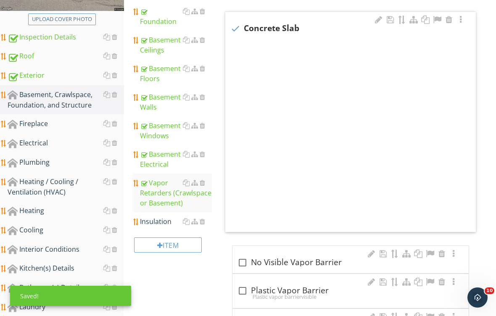
checkbox input "true"
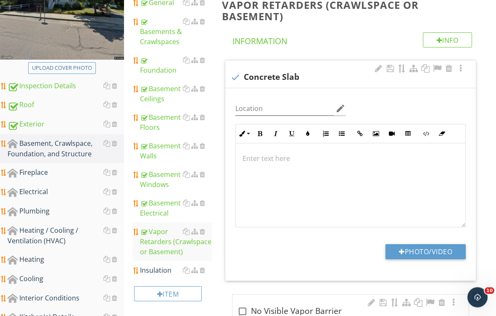
scroll to position [155, 0]
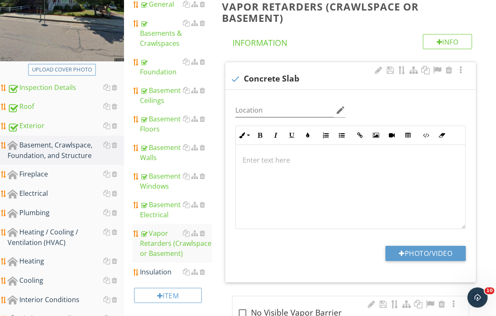
click at [462, 69] on div at bounding box center [461, 70] width 10 height 8
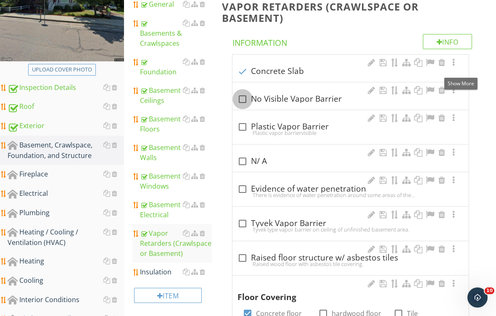
click at [242, 102] on div at bounding box center [242, 99] width 14 height 14
checkbox input "true"
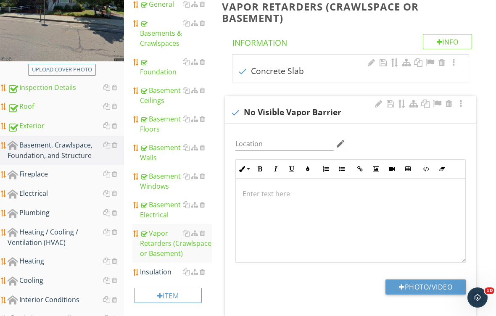
click at [159, 272] on div "Insulation" at bounding box center [176, 272] width 72 height 10
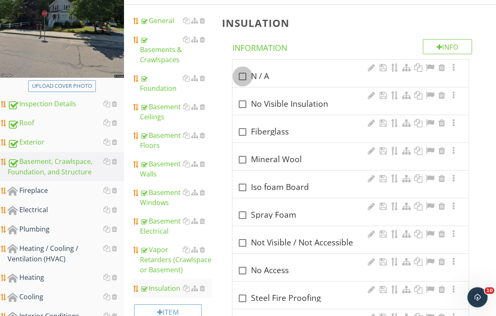
scroll to position [139, 0]
click at [244, 76] on div at bounding box center [242, 76] width 14 height 14
checkbox input "true"
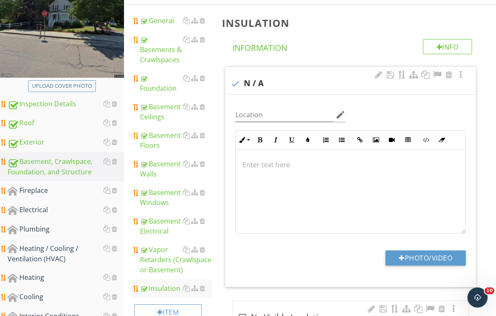
click at [110, 192] on div at bounding box center [106, 190] width 7 height 7
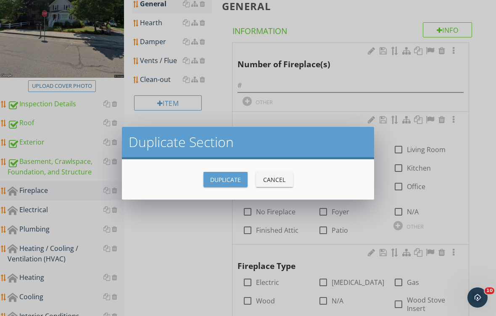
click at [279, 180] on div "Cancel" at bounding box center [275, 179] width 24 height 9
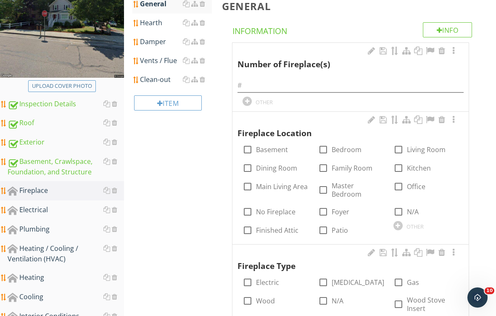
click at [115, 194] on div at bounding box center [114, 190] width 5 height 7
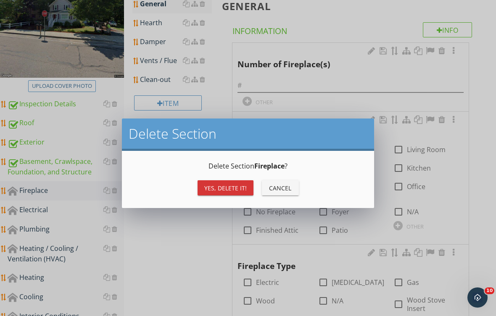
click at [211, 190] on div "Yes, Delete it!" at bounding box center [225, 188] width 42 height 9
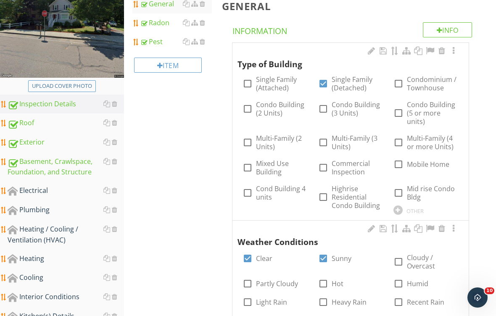
click at [47, 197] on link "Electrical" at bounding box center [66, 190] width 116 height 19
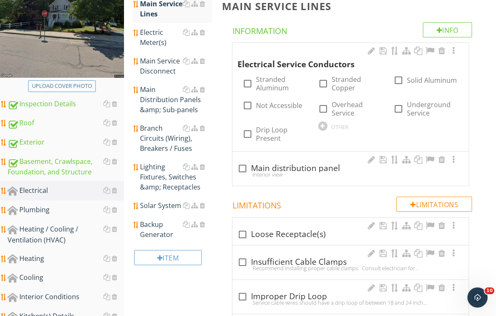
click at [268, 86] on label "Stranded Aluminum" at bounding box center [282, 83] width 52 height 17
checkbox input "true"
click at [335, 112] on label "Overhead Service" at bounding box center [358, 108] width 52 height 17
checkbox input "true"
click at [249, 136] on div at bounding box center [247, 134] width 14 height 14
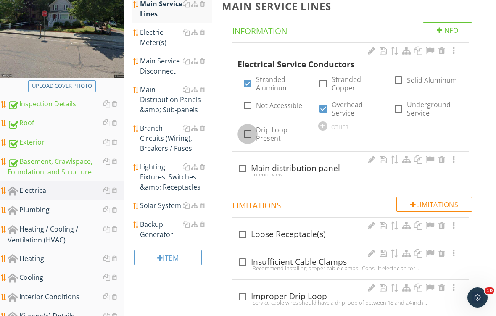
checkbox input "true"
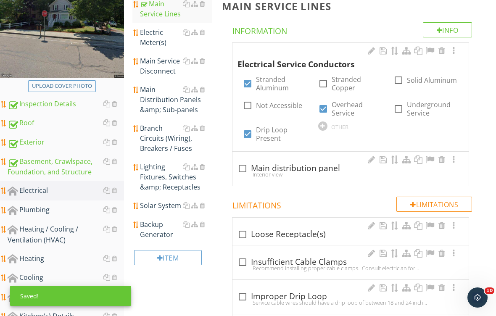
click at [456, 53] on div at bounding box center [453, 51] width 10 height 8
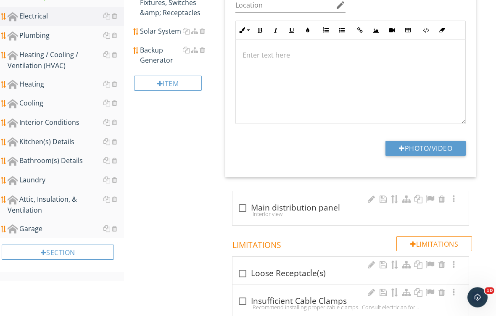
scroll to position [314, 0]
click at [432, 145] on button "Photo/Video" at bounding box center [425, 148] width 80 height 15
type input "C:\fakepath\IMG_2116.jpeg"
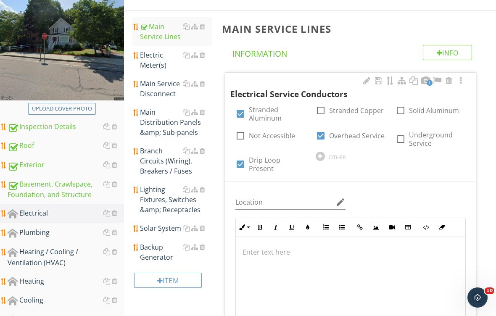
scroll to position [118, 0]
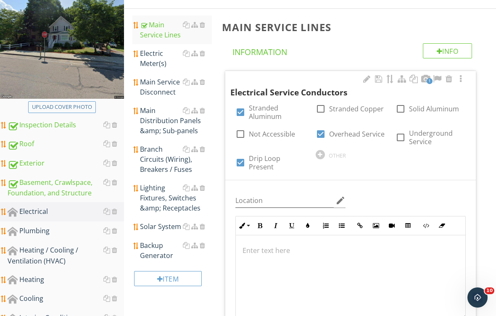
click at [158, 57] on div "Electric Meter(s)" at bounding box center [176, 58] width 72 height 20
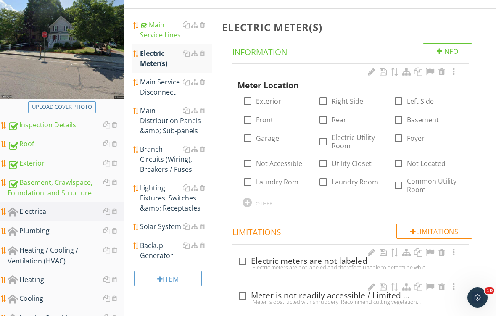
click at [270, 105] on label "Exterior" at bounding box center [268, 101] width 25 height 8
checkbox input "true"
click at [404, 100] on div at bounding box center [398, 101] width 14 height 14
checkbox input "true"
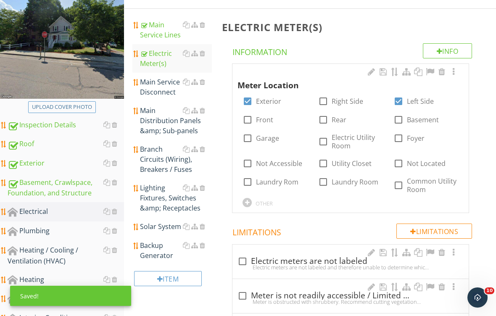
click at [164, 89] on div "Main Service Disconnect" at bounding box center [176, 87] width 72 height 20
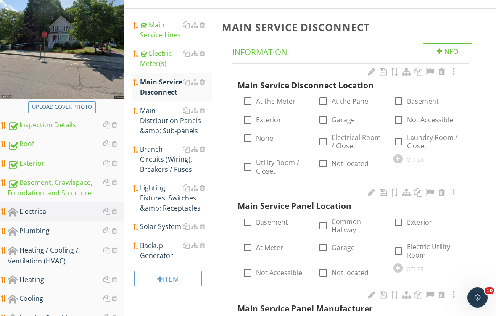
click at [276, 104] on label "At the Meter" at bounding box center [276, 101] width 40 height 8
click at [281, 104] on label "At the Meter" at bounding box center [276, 101] width 40 height 8
checkbox input "false"
click at [351, 101] on label "At the Panel" at bounding box center [351, 101] width 38 height 8
checkbox input "true"
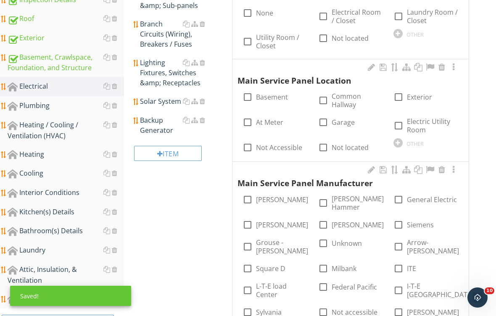
scroll to position [247, 0]
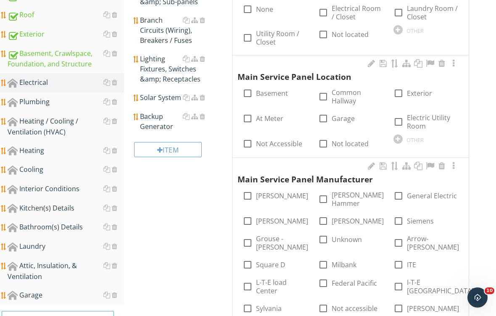
click at [443, 64] on div at bounding box center [442, 63] width 10 height 8
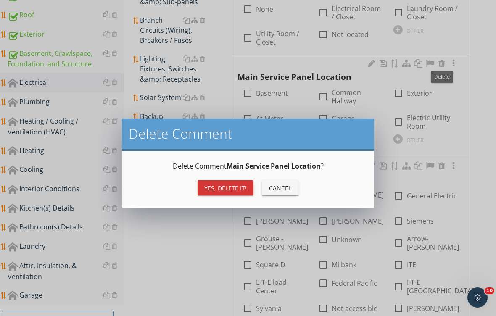
click at [224, 188] on div "Yes, Delete it!" at bounding box center [225, 188] width 42 height 9
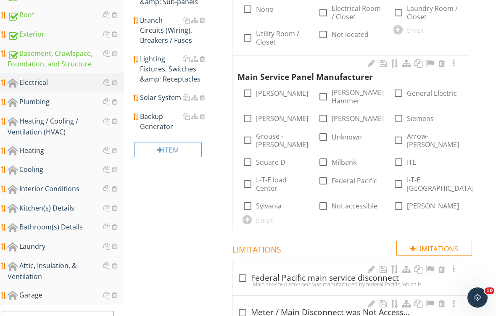
click at [439, 66] on div at bounding box center [442, 63] width 10 height 8
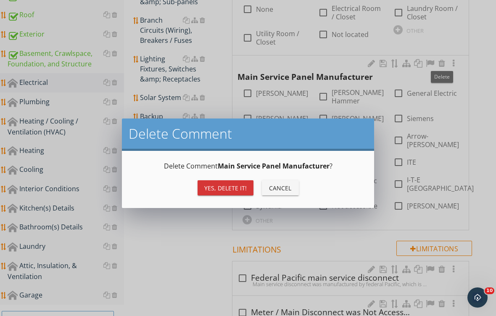
click at [219, 185] on div "Yes, Delete it!" at bounding box center [225, 188] width 42 height 9
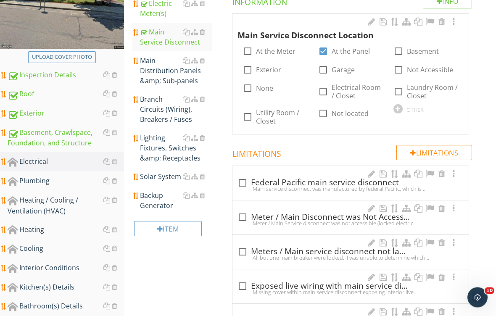
scroll to position [153, 0]
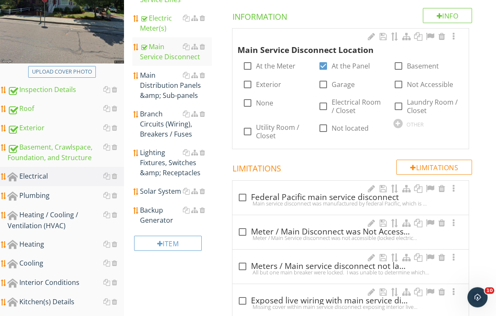
click at [163, 88] on div "Main Distribution Panels &amp; Sub-panels" at bounding box center [176, 86] width 72 height 30
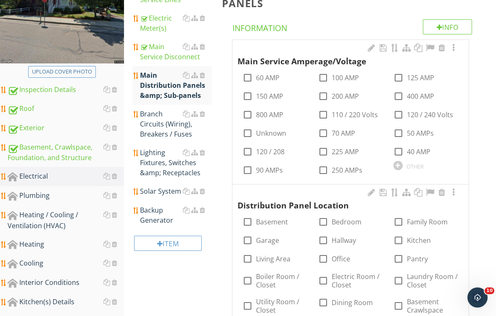
click at [333, 74] on label "100 AMP" at bounding box center [345, 78] width 27 height 8
checkbox input "true"
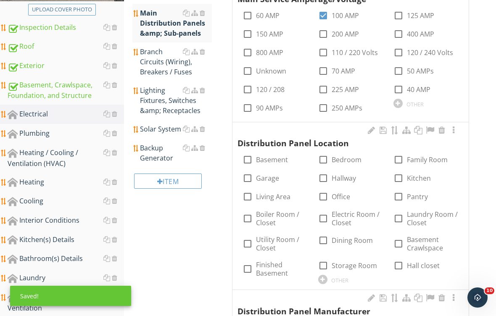
scroll to position [216, 0]
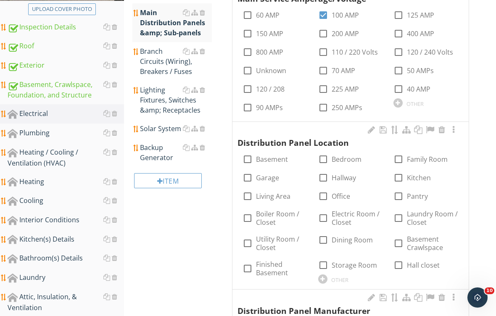
click at [262, 159] on label "Basement" at bounding box center [272, 159] width 32 height 8
checkbox input "true"
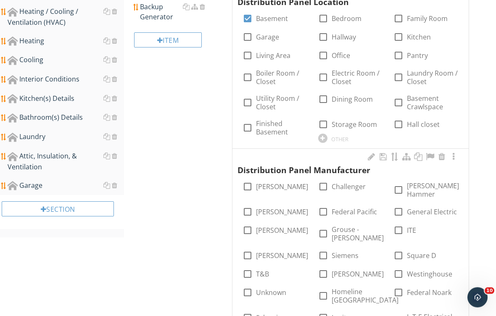
scroll to position [412, 0]
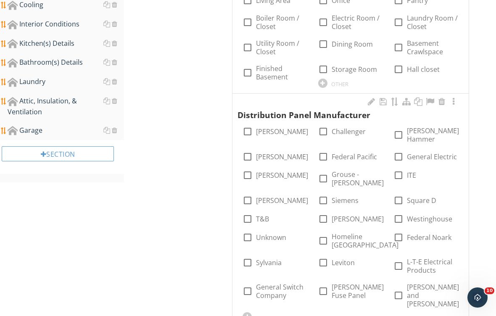
click at [264, 153] on label "Eaton" at bounding box center [282, 157] width 52 height 8
checkbox input "true"
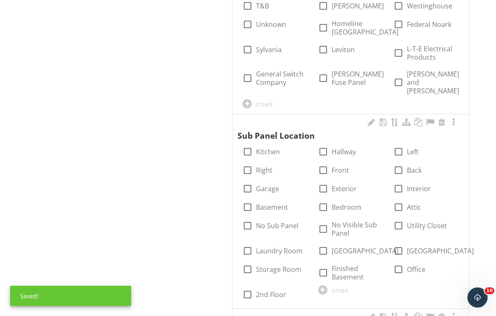
scroll to position [632, 0]
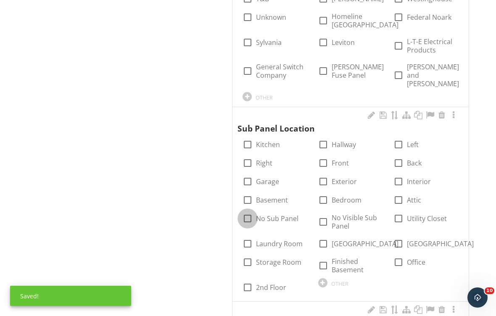
click at [248, 211] on div at bounding box center [247, 218] width 14 height 14
checkbox input "true"
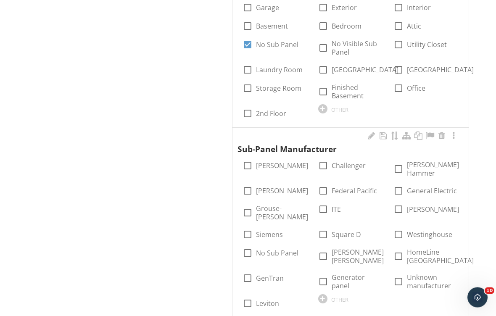
scroll to position [806, 0]
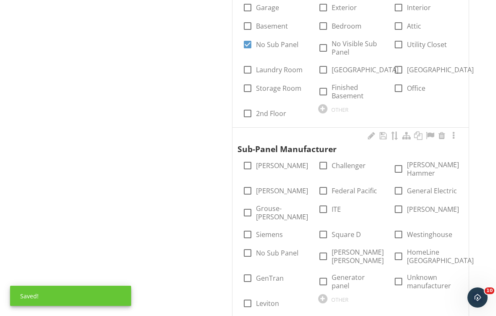
click at [443, 132] on div at bounding box center [442, 136] width 10 height 8
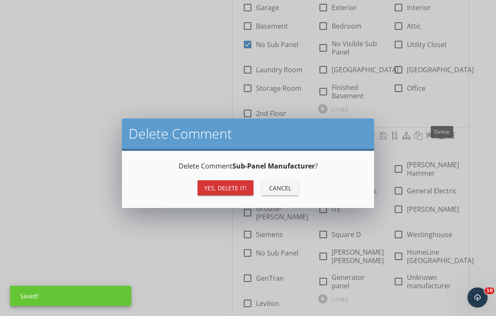
click at [223, 188] on div "Yes, Delete it!" at bounding box center [225, 188] width 42 height 9
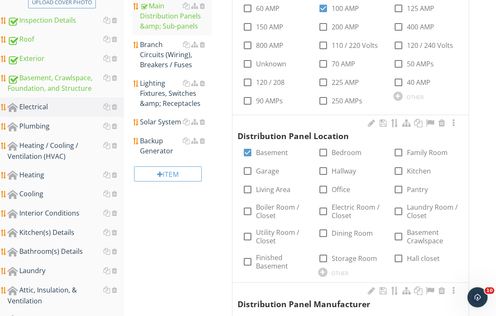
scroll to position [201, 0]
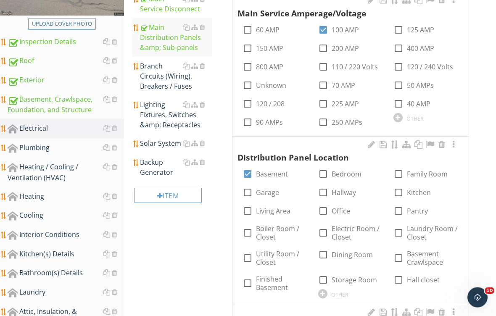
click at [160, 78] on div "Branch Circuits (Wiring), Breakers / Fuses" at bounding box center [176, 76] width 72 height 30
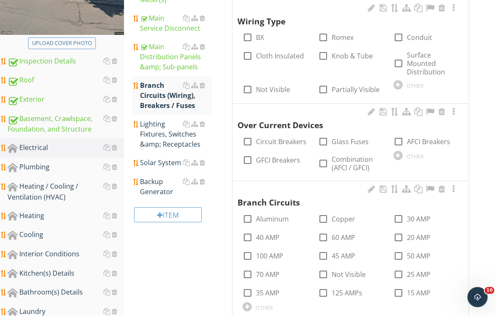
scroll to position [182, 0]
click at [257, 37] on label "BX" at bounding box center [260, 37] width 8 height 8
checkbox input "true"
click at [335, 40] on label "Romex" at bounding box center [343, 37] width 22 height 8
checkbox input "true"
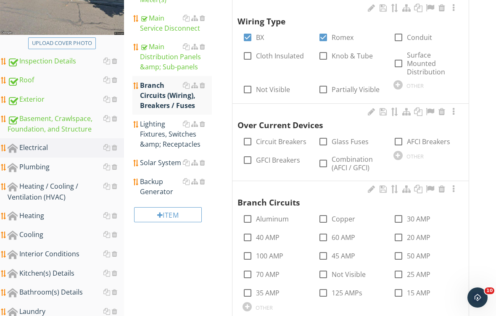
click at [267, 55] on label "Cloth Insulated" at bounding box center [280, 56] width 48 height 8
checkbox input "true"
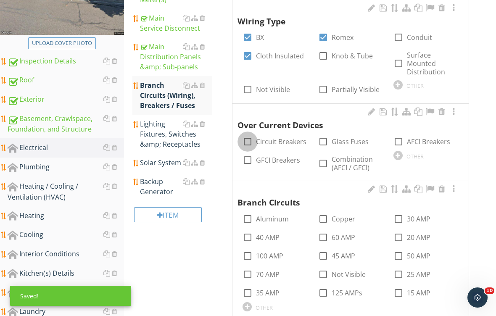
click at [249, 141] on div at bounding box center [247, 141] width 14 height 14
checkbox input "true"
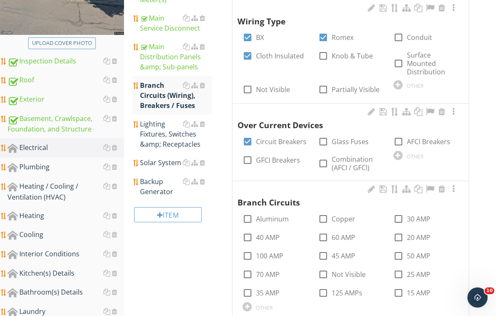
click at [454, 111] on div at bounding box center [453, 112] width 10 height 8
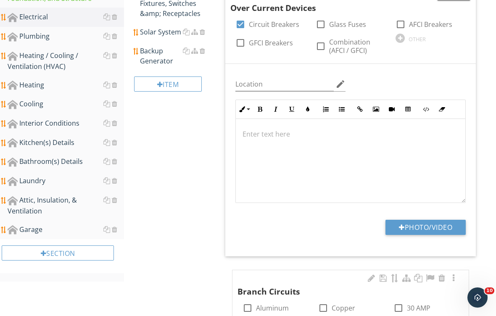
scroll to position [314, 0]
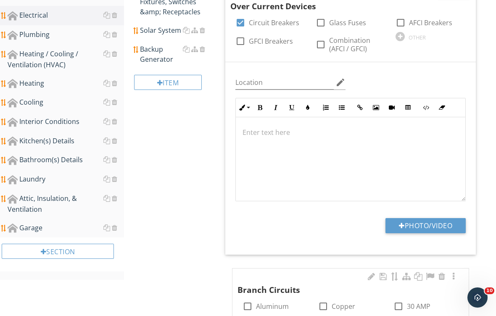
click at [406, 224] on button "Photo/Video" at bounding box center [425, 225] width 80 height 15
type input "C:\fakepath\IMG_2120.jpeg"
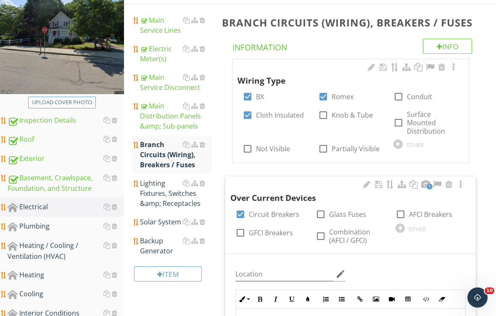
scroll to position [124, 0]
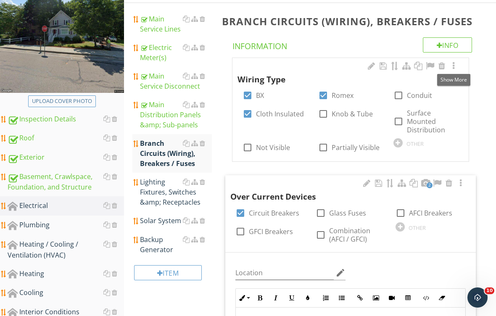
click at [455, 67] on div at bounding box center [453, 66] width 10 height 8
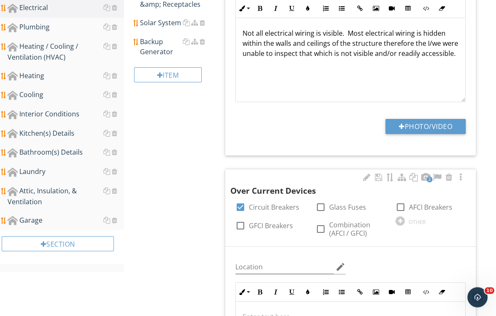
click at [423, 125] on button "Photo/Video" at bounding box center [425, 126] width 80 height 15
type input "C:\fakepath\IMG_2119.jpeg"
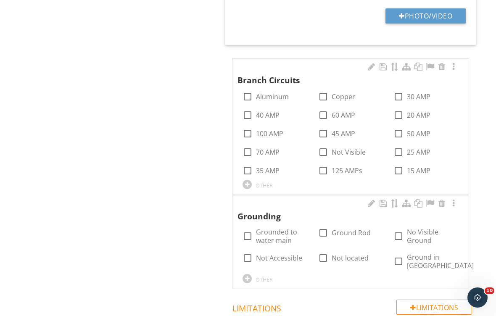
scroll to position [831, 0]
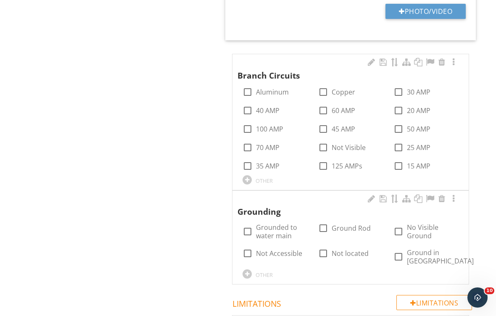
click at [332, 92] on label "Copper" at bounding box center [344, 92] width 24 height 8
checkbox input "true"
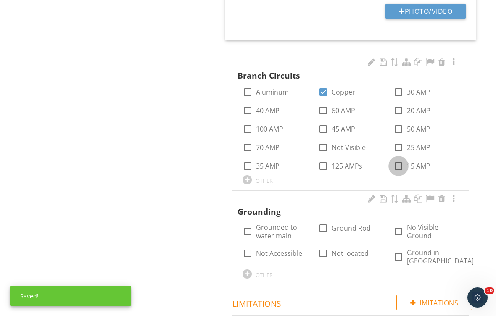
click at [401, 161] on div at bounding box center [398, 166] width 14 height 14
checkbox input "true"
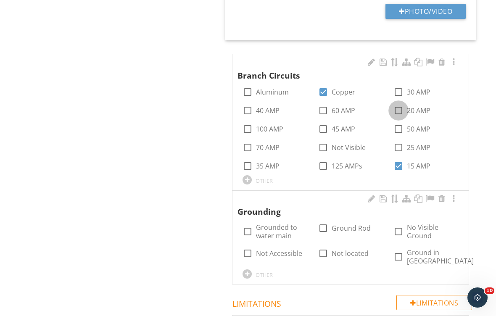
click at [398, 107] on div at bounding box center [398, 110] width 14 height 14
checkbox input "true"
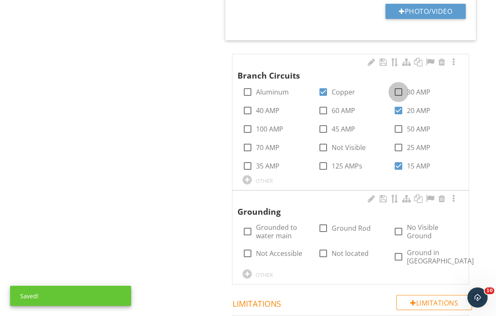
click at [399, 93] on div at bounding box center [398, 92] width 14 height 14
checkbox input "true"
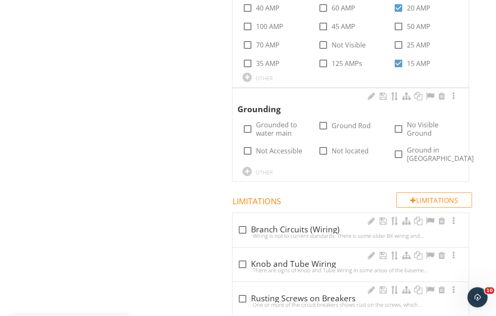
scroll to position [934, 0]
click at [248, 129] on div at bounding box center [247, 129] width 14 height 14
checkbox input "true"
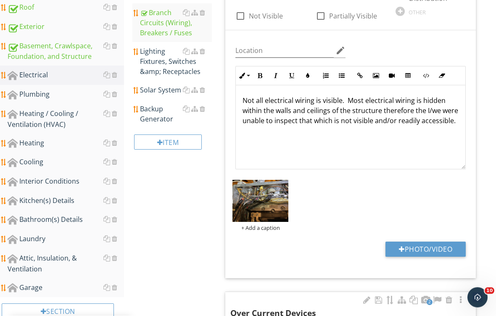
scroll to position [254, 0]
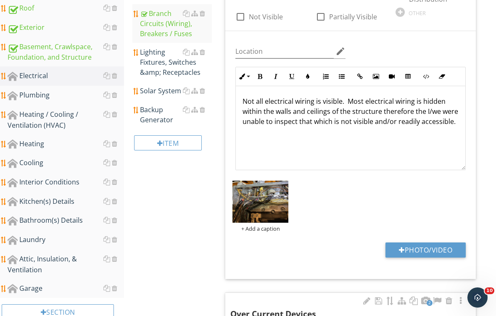
click at [160, 62] on div "Lighting Fixtures, Switches &amp; Receptacles" at bounding box center [176, 62] width 72 height 30
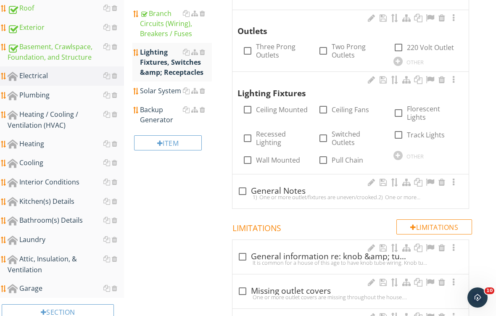
click at [253, 50] on div at bounding box center [247, 51] width 14 height 14
checkbox input "true"
click at [401, 46] on div at bounding box center [398, 47] width 14 height 14
checkbox input "true"
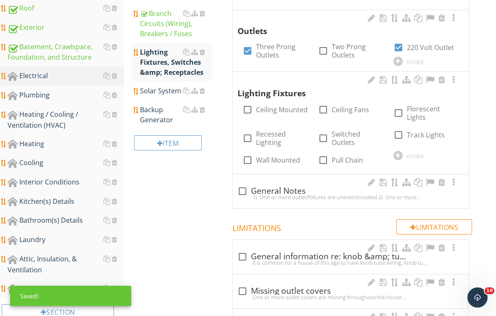
click at [275, 114] on label "Ceiling Mounted" at bounding box center [282, 109] width 52 height 8
checkbox input "true"
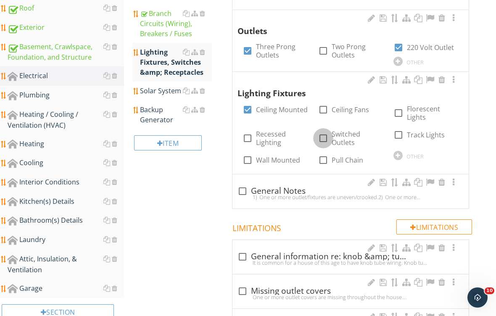
click at [323, 138] on div at bounding box center [323, 138] width 14 height 14
checkbox input "true"
click at [329, 107] on div at bounding box center [323, 110] width 14 height 14
checkbox input "true"
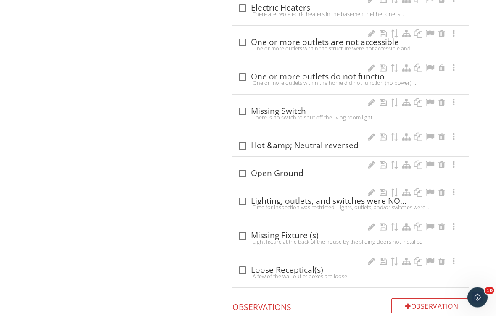
scroll to position [606, 0]
click at [243, 171] on div at bounding box center [242, 173] width 14 height 14
checkbox input "true"
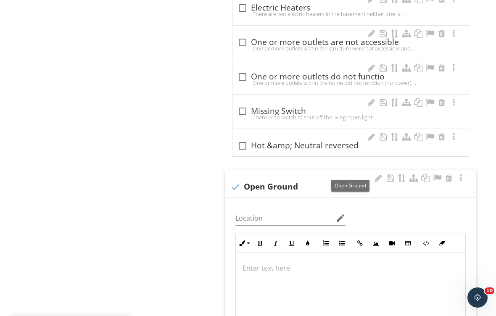
click at [285, 269] on p at bounding box center [350, 268] width 216 height 10
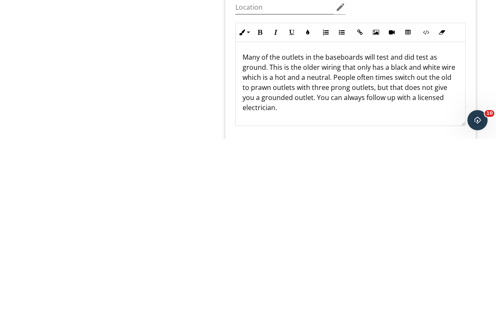
scroll to position [824, 0]
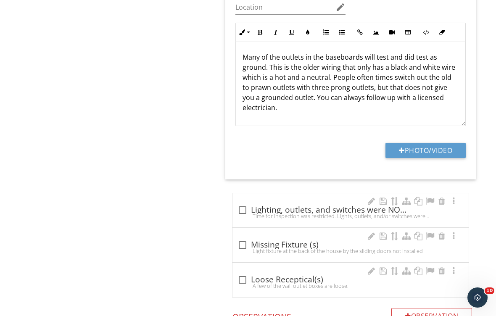
click at [425, 146] on button "Photo/Video" at bounding box center [425, 150] width 80 height 15
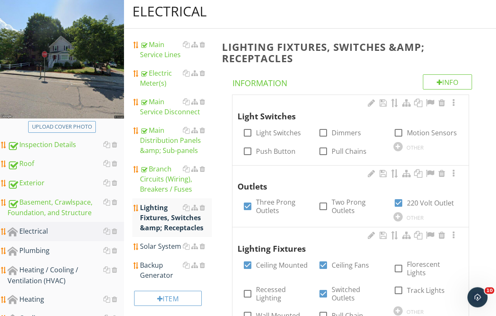
scroll to position [80, 0]
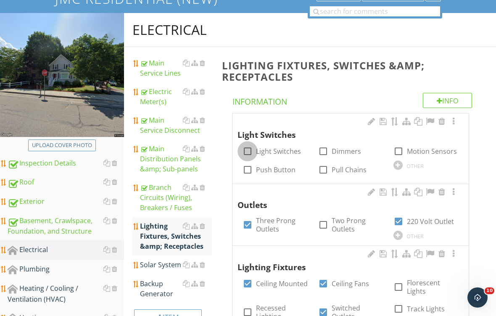
click at [248, 150] on div at bounding box center [247, 151] width 14 height 14
checkbox input "true"
click at [328, 177] on input "Pull Chains" at bounding box center [323, 173] width 10 height 10
checkbox input "true"
click at [166, 264] on div "Solar System" at bounding box center [176, 265] width 72 height 10
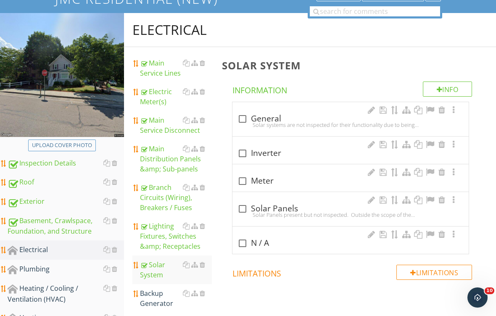
click at [240, 247] on div at bounding box center [242, 243] width 14 height 14
checkbox input "true"
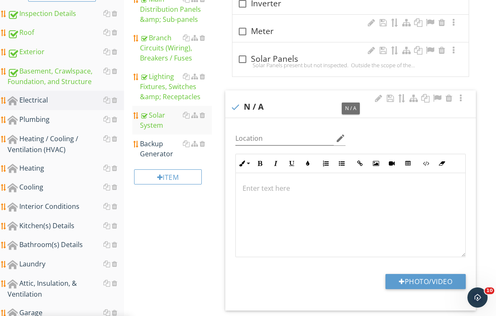
scroll to position [232, 0]
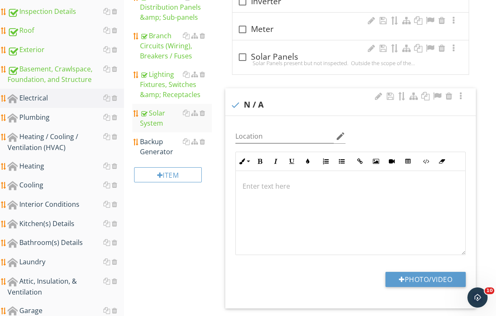
click at [150, 150] on div "Backup Generator" at bounding box center [176, 147] width 72 height 20
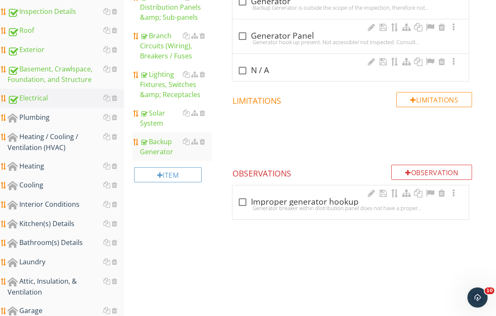
click at [245, 74] on div at bounding box center [242, 70] width 14 height 14
checkbox input "true"
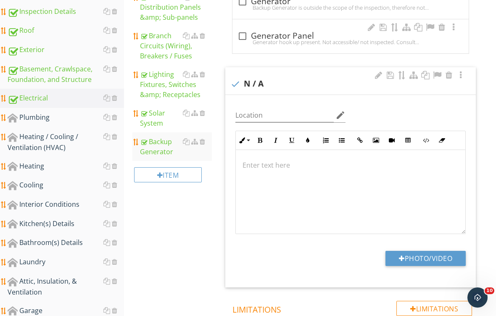
click at [40, 116] on div "Plumbing" at bounding box center [66, 117] width 116 height 11
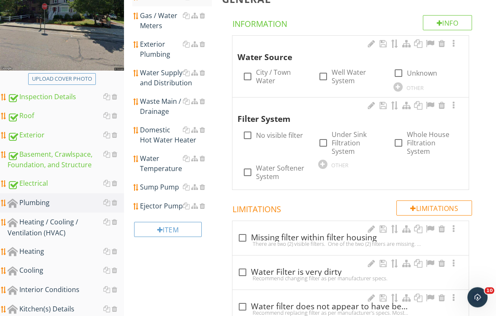
scroll to position [143, 0]
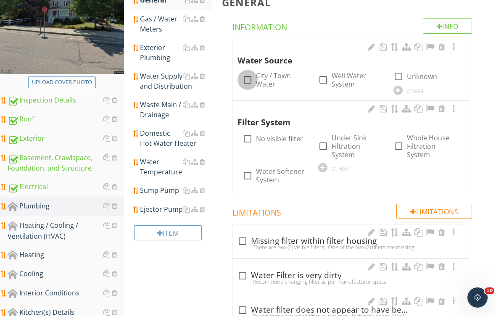
click at [250, 80] on div at bounding box center [247, 80] width 14 height 14
checkbox input "true"
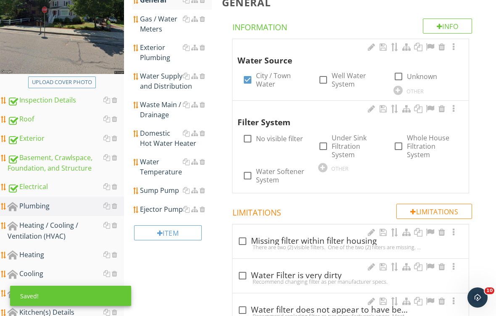
click at [248, 134] on div at bounding box center [247, 139] width 14 height 14
checkbox input "true"
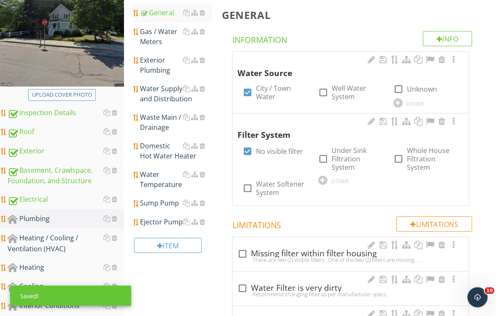
scroll to position [130, 0]
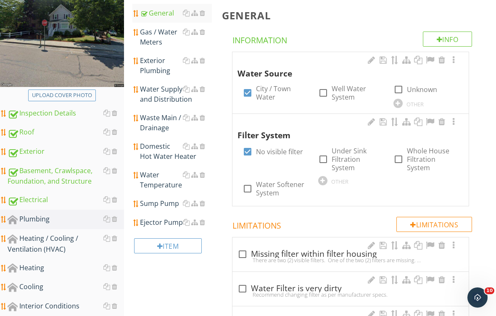
click at [153, 40] on div "Gas / Water Meters" at bounding box center [176, 37] width 72 height 20
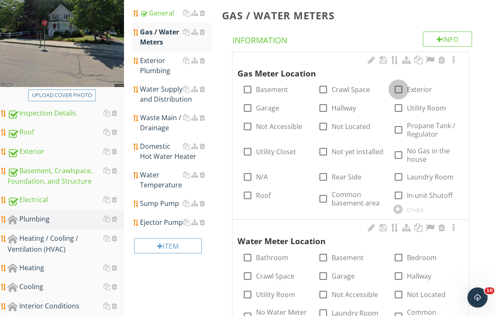
click at [398, 90] on div at bounding box center [398, 89] width 14 height 14
checkbox input "true"
click at [458, 57] on div at bounding box center [453, 60] width 10 height 8
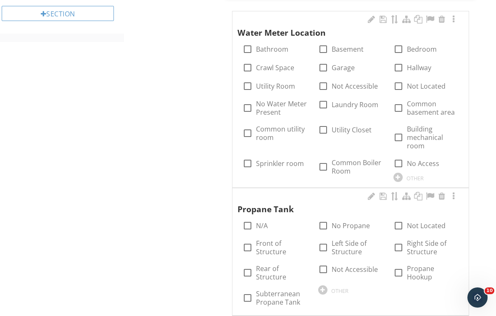
scroll to position [559, 0]
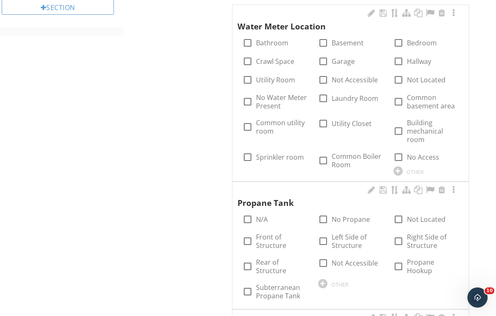
click at [338, 40] on label "Basement" at bounding box center [348, 43] width 32 height 8
checkbox input "true"
click at [453, 16] on div at bounding box center [453, 13] width 10 height 8
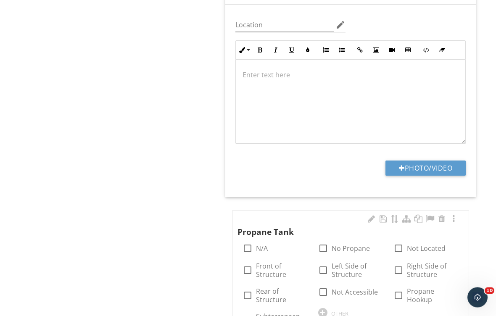
scroll to position [727, 0]
click at [426, 165] on button "Photo/Video" at bounding box center [425, 168] width 80 height 15
type input "C:\fakepath\IMG_2099.jpeg"
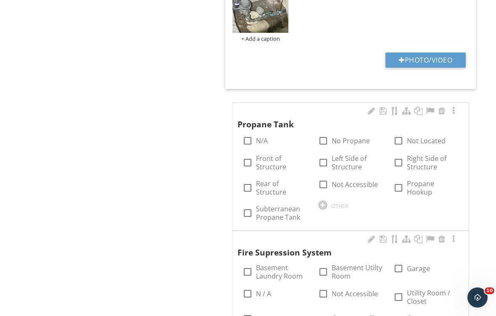
scroll to position [910, 0]
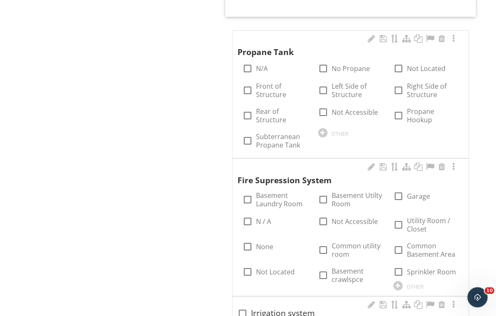
scroll to position [962, 0]
click at [248, 62] on div at bounding box center [247, 68] width 14 height 14
checkbox input "true"
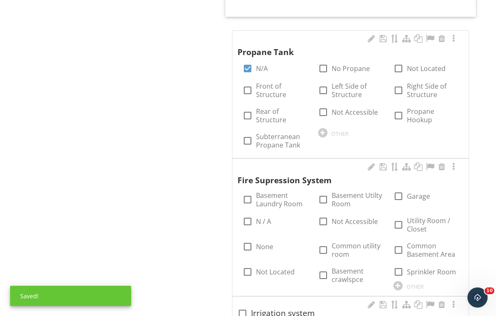
click at [244, 222] on div at bounding box center [247, 221] width 14 height 14
checkbox input "true"
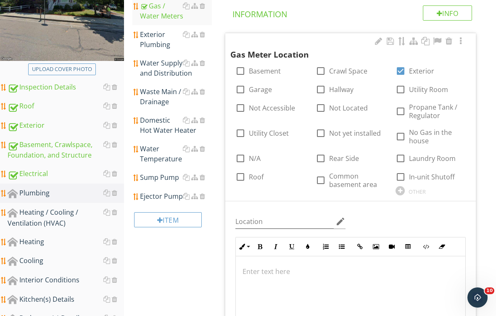
scroll to position [155, 0]
click at [159, 38] on div "Exterior Plumbing" at bounding box center [176, 40] width 72 height 20
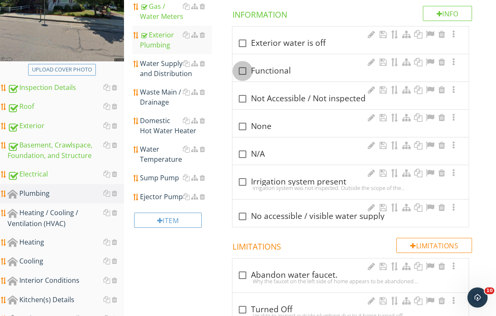
click at [243, 70] on div at bounding box center [242, 71] width 14 height 14
checkbox input "true"
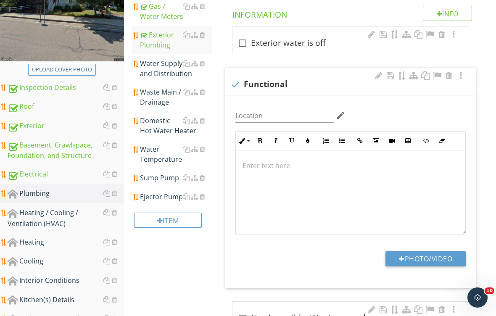
click at [159, 70] on div "Water Supply and Distribution" at bounding box center [176, 68] width 72 height 20
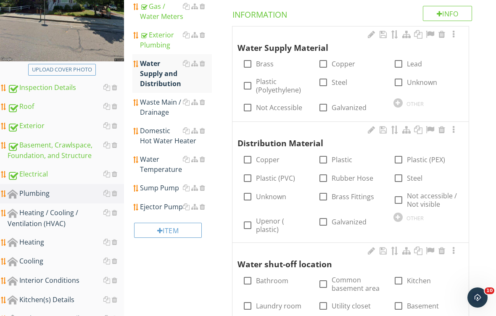
click at [343, 62] on label "Copper" at bounding box center [344, 64] width 24 height 8
checkbox input "true"
click at [277, 159] on label "Copper" at bounding box center [268, 159] width 24 height 8
checkbox input "true"
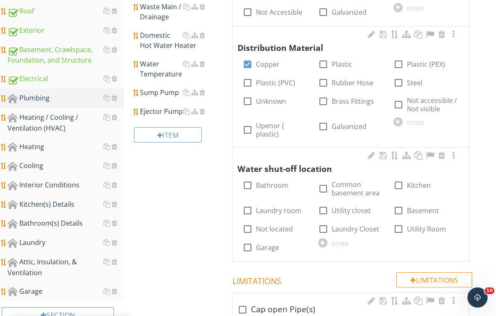
scroll to position [252, 0]
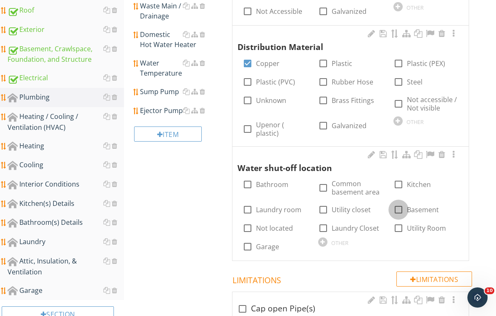
click at [402, 203] on div at bounding box center [398, 210] width 14 height 14
checkbox input "true"
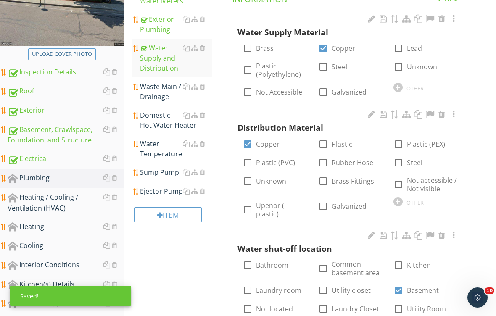
scroll to position [154, 0]
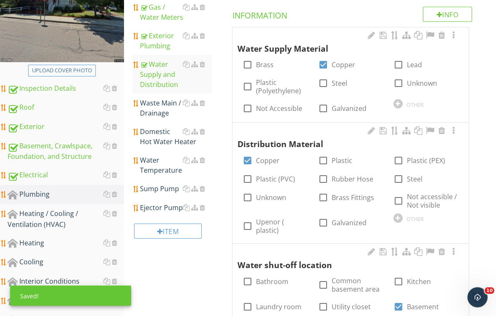
click at [160, 111] on div "Waste Main / Drainage" at bounding box center [176, 108] width 72 height 20
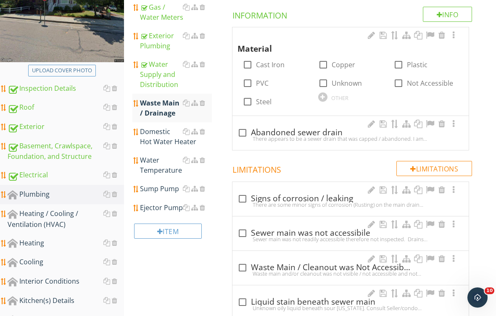
click at [257, 66] on label "Cast Iron" at bounding box center [270, 65] width 29 height 8
checkbox input "true"
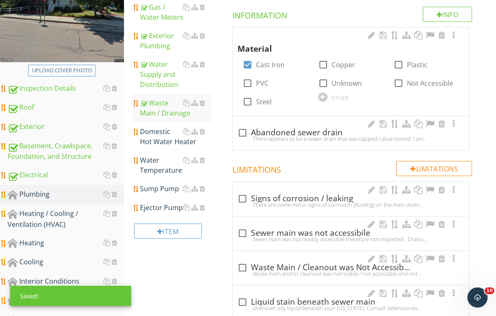
click at [267, 85] on label "PVC" at bounding box center [262, 83] width 13 height 8
checkbox input "true"
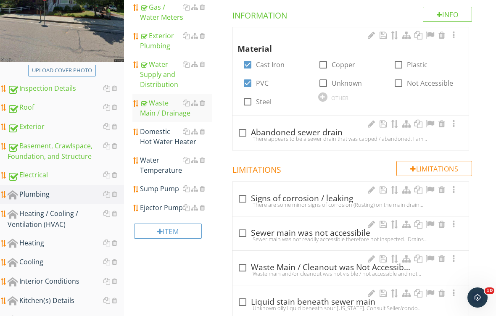
click at [163, 138] on div "Domestic Hot Water Heater" at bounding box center [176, 136] width 72 height 20
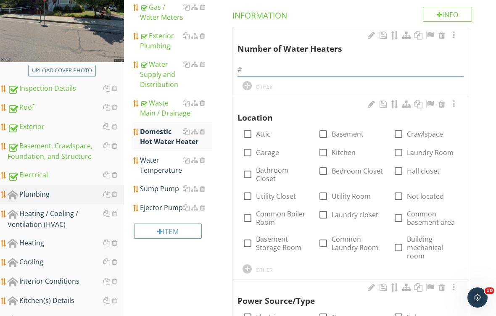
click at [299, 64] on input "text" at bounding box center [350, 70] width 226 height 14
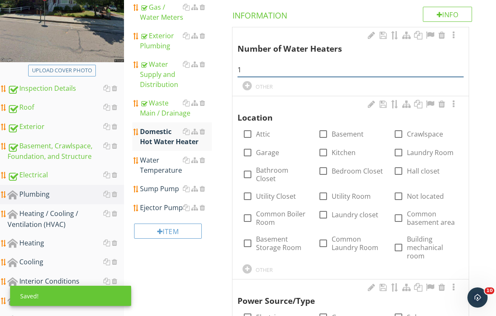
type input "1"
click at [327, 132] on div at bounding box center [323, 134] width 14 height 14
checkbox input "true"
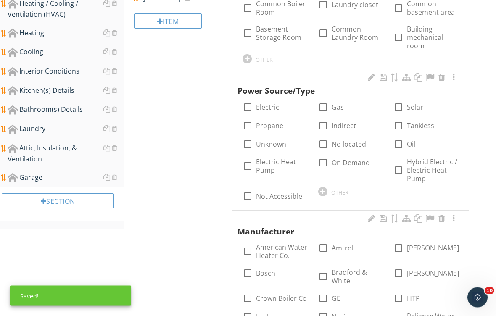
scroll to position [368, 0]
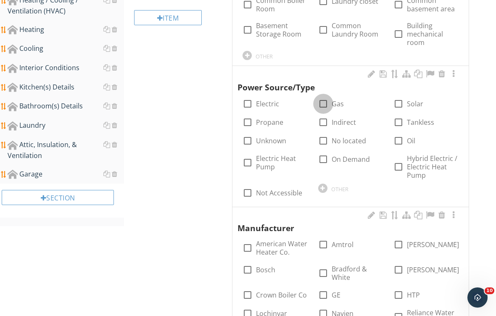
click at [321, 100] on div at bounding box center [323, 104] width 14 height 14
checkbox input "true"
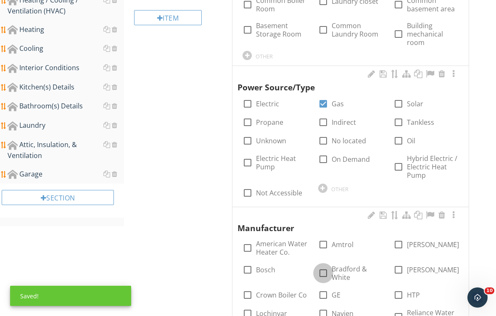
click at [327, 275] on div at bounding box center [323, 273] width 14 height 14
checkbox input "true"
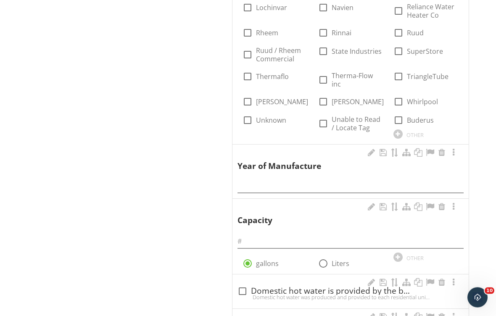
scroll to position [674, 0]
click at [265, 179] on input "text" at bounding box center [350, 186] width 226 height 14
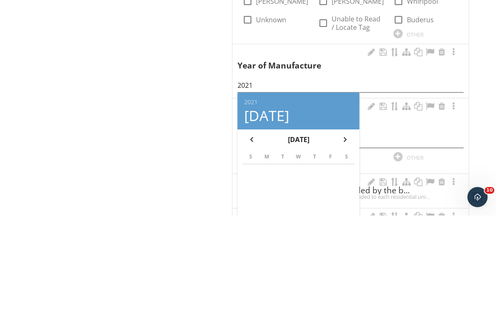
scroll to position [775, 0]
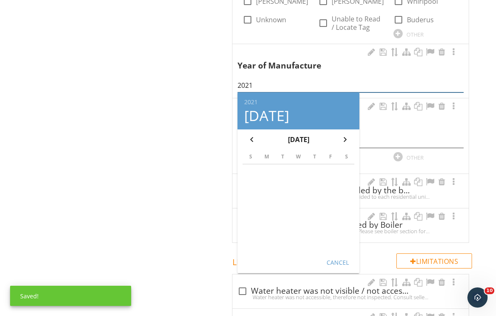
type input "2021"
click at [342, 258] on div "Cancel" at bounding box center [338, 262] width 24 height 9
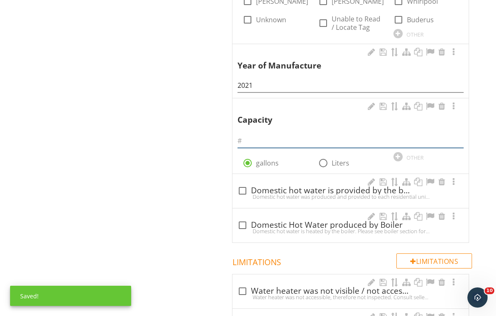
click at [266, 134] on input "text" at bounding box center [350, 141] width 226 height 14
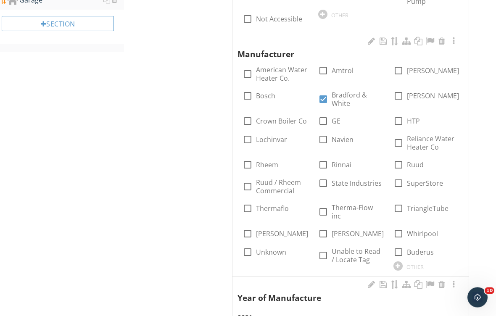
scroll to position [542, 0]
type input "40"
click at [453, 38] on div at bounding box center [453, 41] width 10 height 8
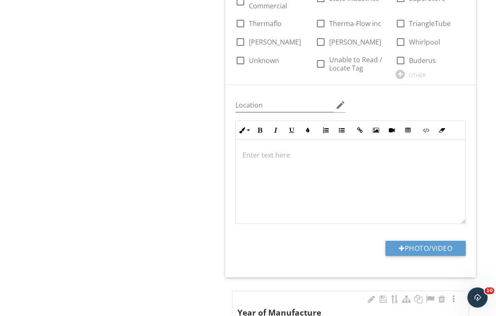
scroll to position [744, 0]
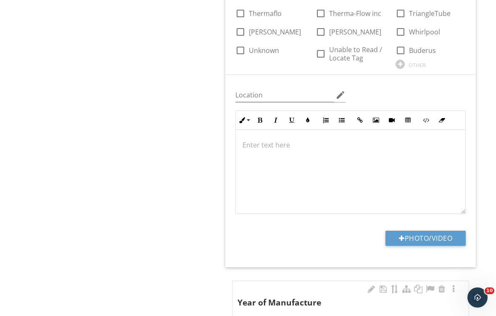
click at [423, 238] on button "Photo/Video" at bounding box center [425, 238] width 80 height 15
type input "C:\fakepath\IMG_2108.jpeg"
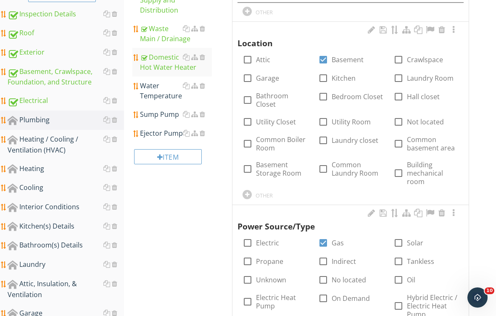
scroll to position [221, 0]
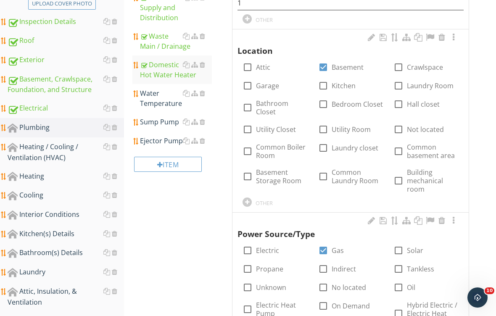
click at [158, 102] on div "Water Temperature" at bounding box center [176, 98] width 72 height 20
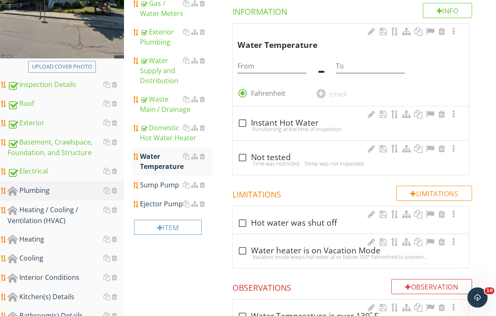
scroll to position [159, 0]
click at [268, 63] on input "From" at bounding box center [271, 66] width 69 height 14
type input "135"
click at [362, 65] on input "To" at bounding box center [370, 66] width 69 height 14
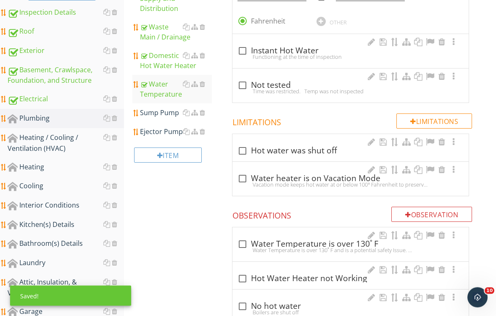
scroll to position [268, 0]
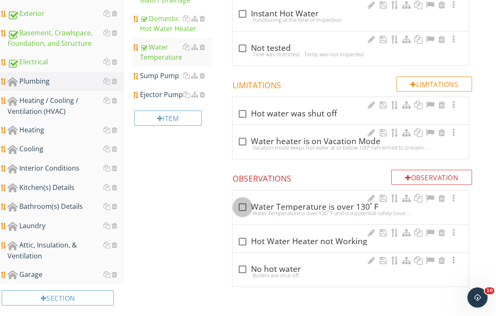
type input "140"
click at [243, 206] on div at bounding box center [242, 207] width 14 height 14
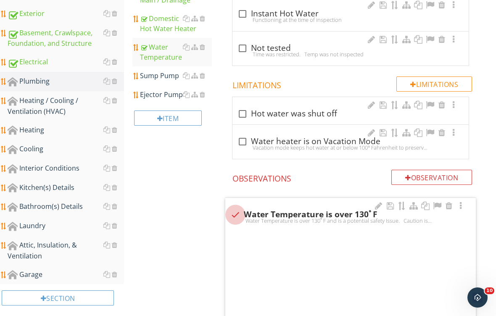
checkbox input "true"
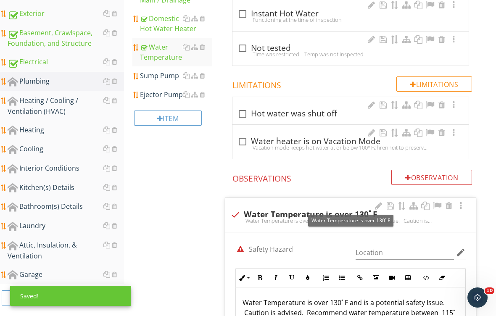
click at [464, 206] on div at bounding box center [461, 206] width 10 height 8
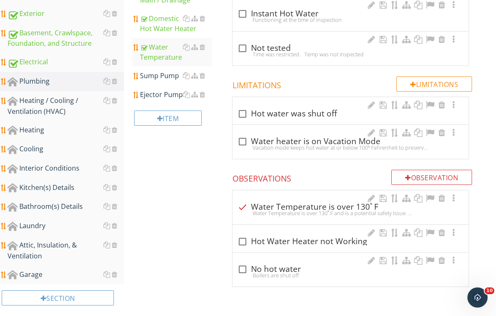
click at [482, 212] on div "Water Temperature Info Information Water Temperature From 135 - To 140 radio_bu…" at bounding box center [356, 73] width 279 height 428
click at [454, 198] on div at bounding box center [453, 198] width 10 height 8
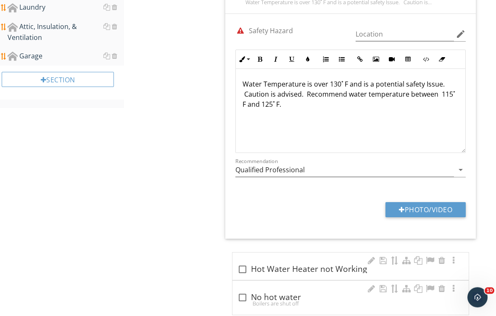
scroll to position [486, 0]
click at [416, 211] on button "Photo/Video" at bounding box center [425, 209] width 80 height 15
type input "C:\fakepath\IMG_2122.jpeg"
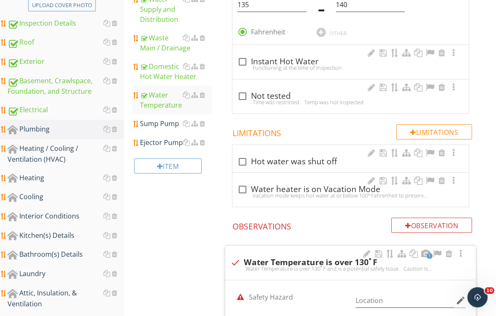
scroll to position [218, 0]
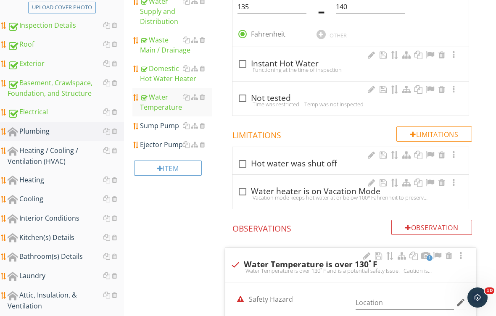
click at [163, 125] on div "Sump Pump" at bounding box center [176, 126] width 72 height 10
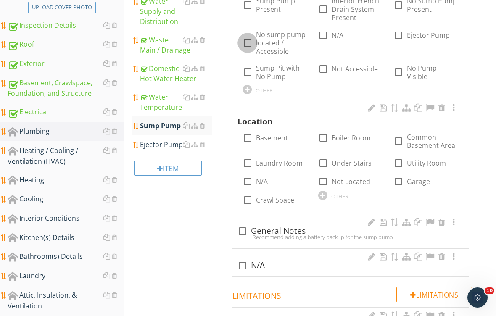
click at [249, 48] on div at bounding box center [247, 43] width 14 height 14
checkbox input "true"
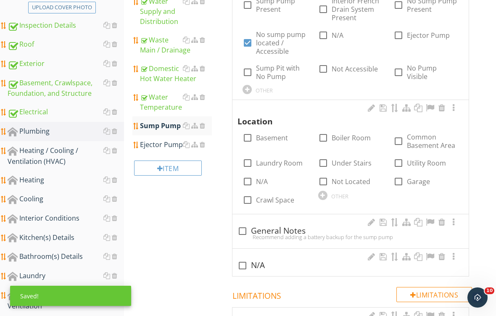
click at [246, 180] on input "N/A" at bounding box center [247, 185] width 10 height 10
checkbox input "true"
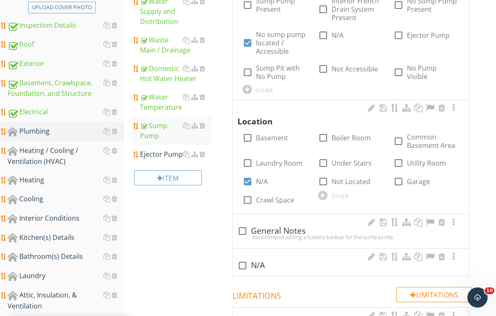
click at [205, 156] on div at bounding box center [202, 154] width 5 height 7
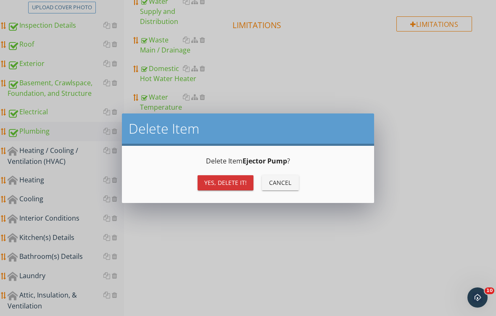
click at [225, 182] on div "Yes, Delete it!" at bounding box center [225, 182] width 42 height 9
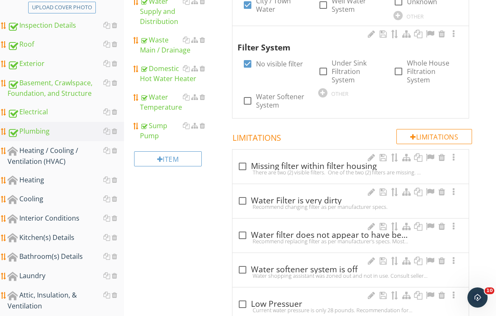
click at [113, 153] on div at bounding box center [114, 150] width 5 height 7
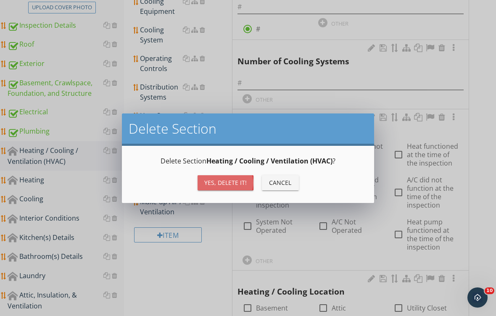
click at [219, 184] on div "Yes, Delete it!" at bounding box center [225, 182] width 42 height 9
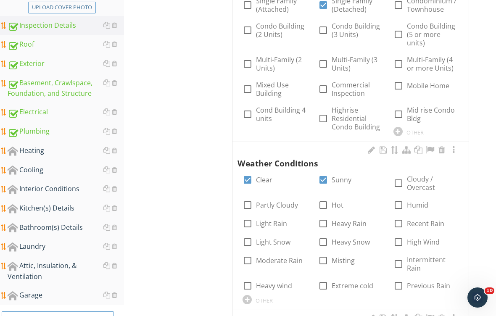
click at [56, 154] on div "Heating" at bounding box center [66, 150] width 116 height 11
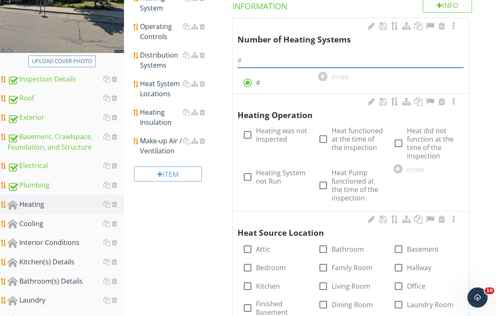
click at [297, 61] on input "text" at bounding box center [350, 61] width 226 height 14
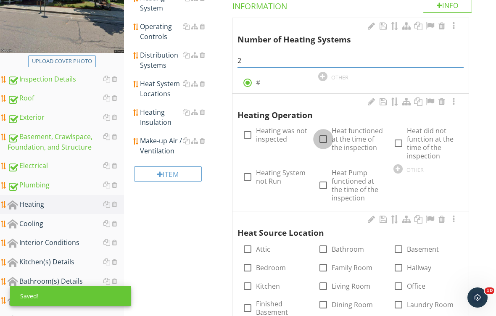
type input "2"
click at [325, 139] on div at bounding box center [323, 139] width 14 height 14
checkbox input "true"
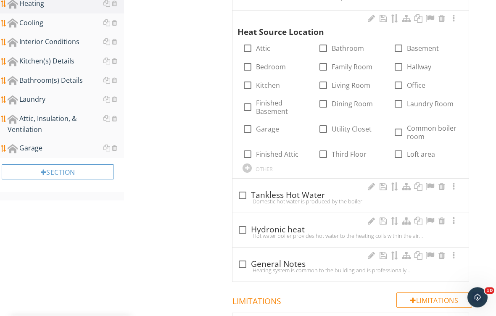
scroll to position [365, 0]
click at [403, 48] on div at bounding box center [398, 48] width 14 height 14
checkbox input "true"
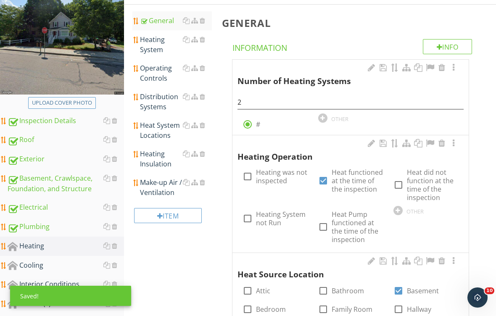
scroll to position [101, 0]
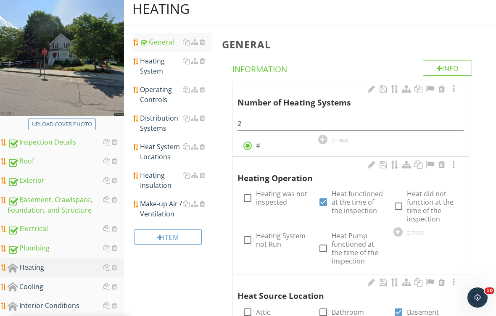
click at [153, 69] on div "Heating System" at bounding box center [176, 66] width 72 height 20
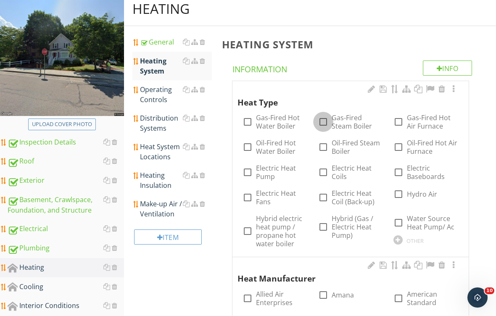
click at [323, 120] on div at bounding box center [323, 122] width 14 height 14
checkbox input "true"
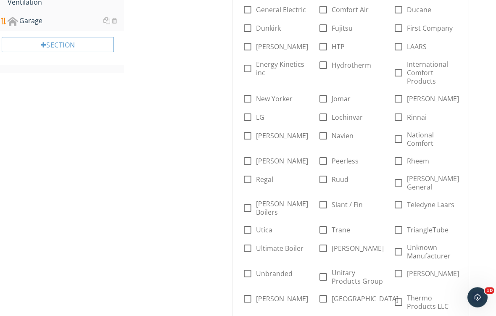
scroll to position [494, 0]
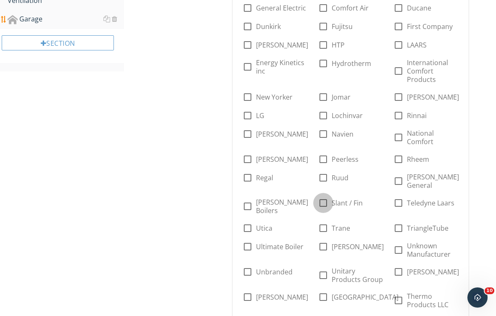
click at [325, 196] on div at bounding box center [323, 203] width 14 height 14
checkbox input "true"
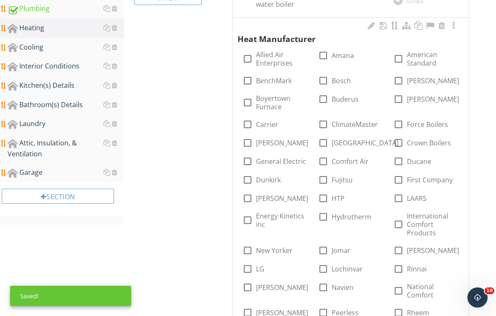
scroll to position [338, 0]
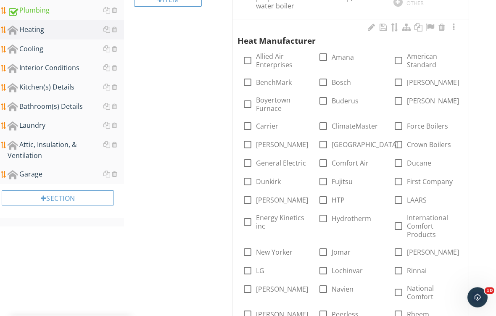
click at [455, 28] on div at bounding box center [453, 28] width 10 height 8
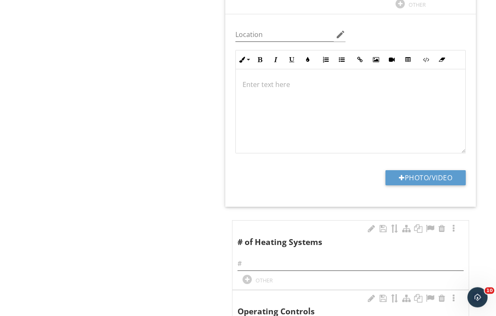
scroll to position [883, 0]
click at [422, 170] on button "Photo/Video" at bounding box center [425, 177] width 80 height 15
type input "C:\fakepath\IMG_2104.jpeg"
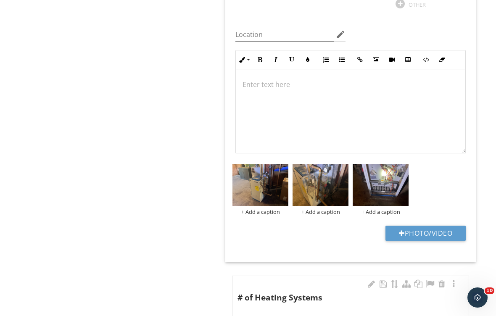
click at [441, 280] on div at bounding box center [442, 284] width 10 height 8
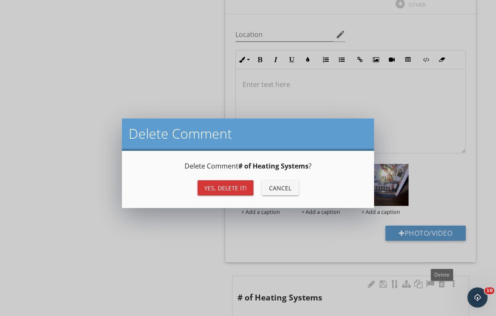
click at [221, 186] on div "Yes, Delete it!" at bounding box center [225, 188] width 42 height 9
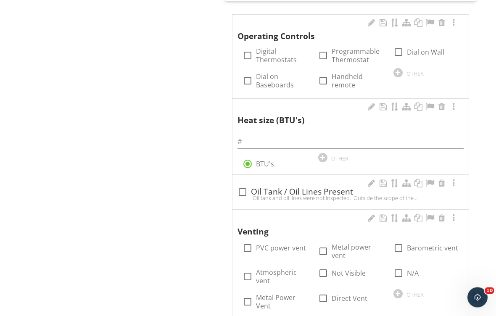
scroll to position [1145, 0]
click at [327, 48] on div at bounding box center [323, 55] width 14 height 14
checkbox input "true"
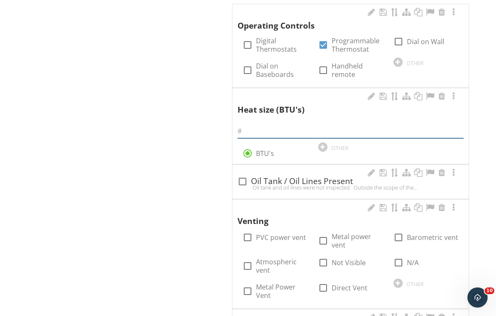
click at [263, 124] on input "text" at bounding box center [350, 131] width 226 height 14
type input "120,000"
click at [399, 230] on div at bounding box center [398, 237] width 14 height 14
checkbox input "true"
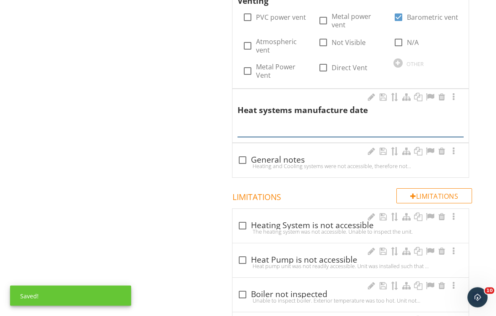
click at [284, 124] on input "text" at bounding box center [350, 131] width 226 height 14
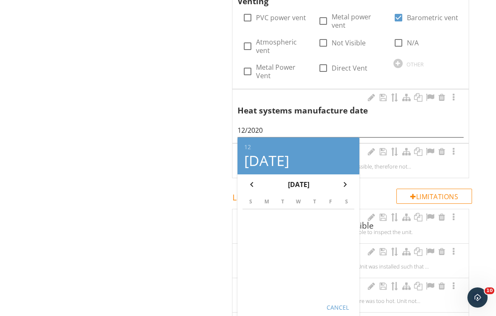
scroll to position [1375, 0]
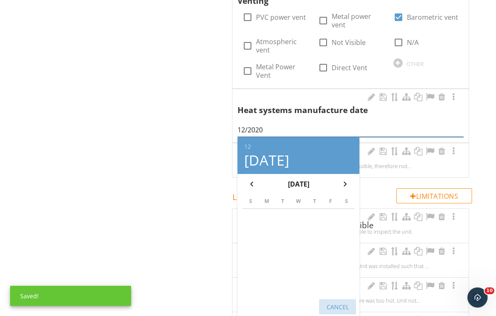
type input "12/2020"
click at [335, 303] on div "Cancel" at bounding box center [338, 307] width 24 height 9
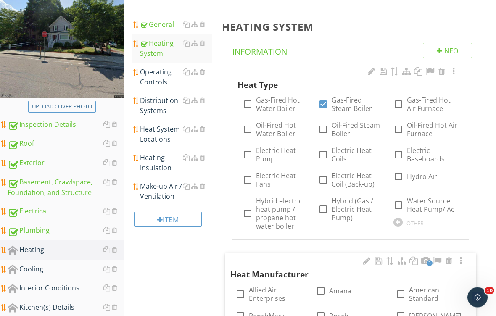
scroll to position [117, 0]
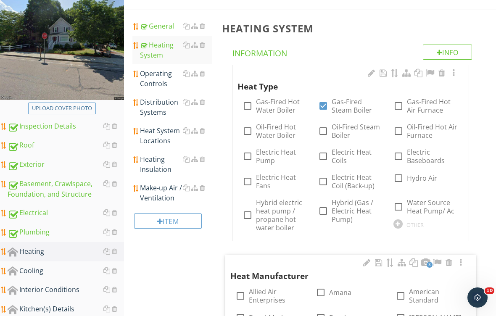
click at [161, 79] on div "Operating Controls" at bounding box center [176, 79] width 72 height 20
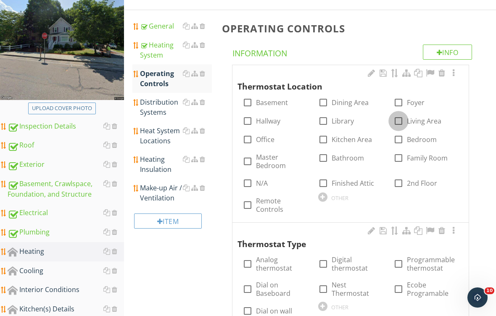
click at [401, 122] on div at bounding box center [398, 121] width 14 height 14
checkbox input "true"
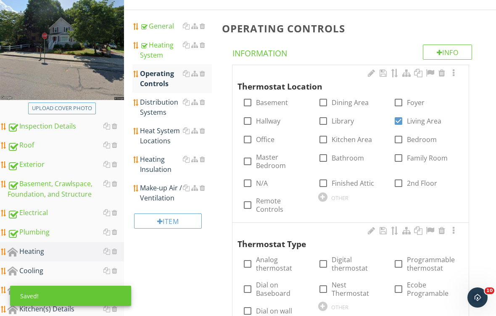
click at [397, 263] on div at bounding box center [398, 264] width 14 height 14
checkbox input "true"
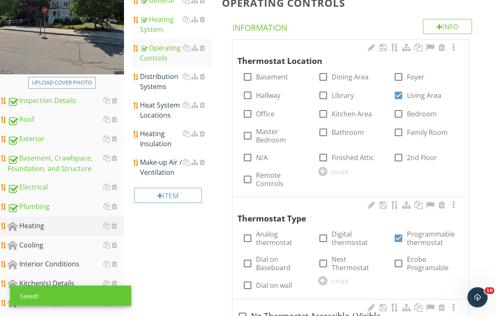
scroll to position [137, 0]
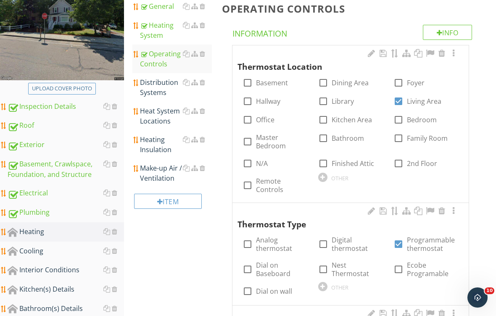
click at [156, 91] on div "Distribution Systems" at bounding box center [176, 87] width 72 height 20
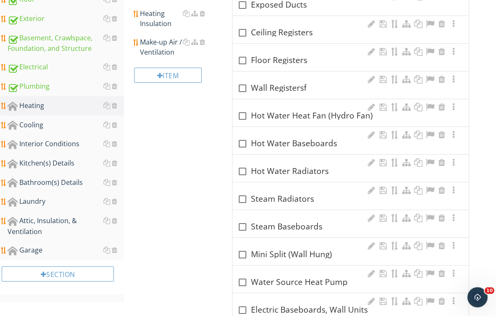
scroll to position [263, 0]
click at [242, 202] on div at bounding box center [242, 199] width 14 height 14
checkbox input "true"
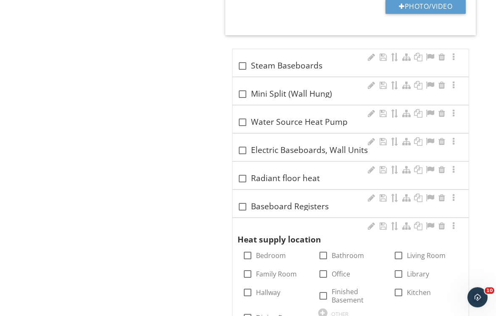
scroll to position [644, 0]
click at [241, 98] on div at bounding box center [242, 94] width 14 height 14
checkbox input "true"
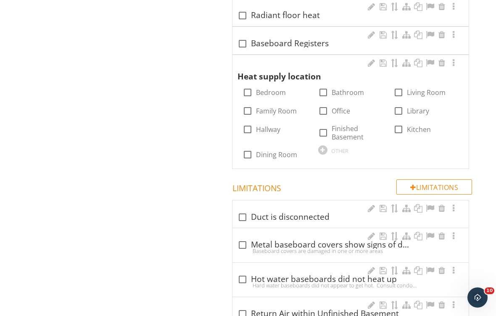
scroll to position [1034, 0]
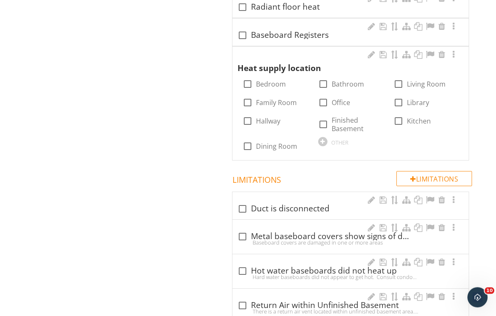
click at [444, 55] on div at bounding box center [442, 55] width 10 height 8
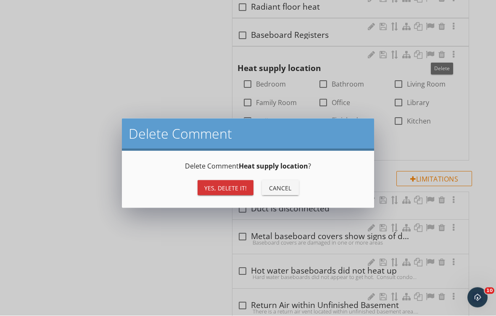
scroll to position [1034, 0]
click at [227, 184] on div "Yes, Delete it!" at bounding box center [225, 188] width 42 height 9
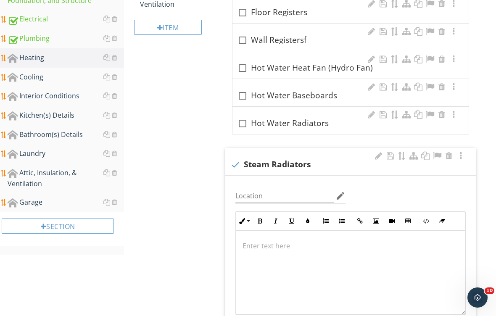
scroll to position [311, 0]
click at [240, 164] on div at bounding box center [235, 164] width 14 height 14
checkbox input "true"
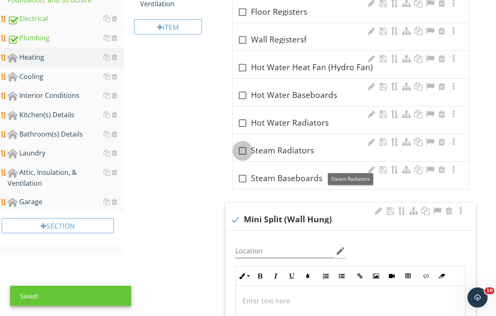
click at [245, 153] on div at bounding box center [242, 151] width 14 height 14
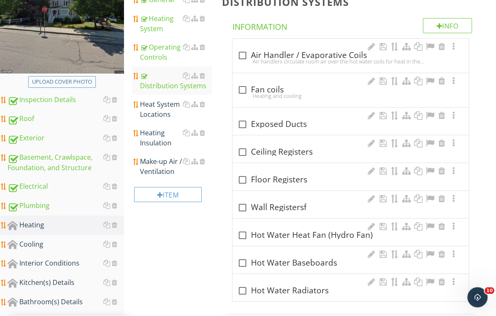
scroll to position [143, 0]
click at [156, 115] on div "Heat System Locations" at bounding box center [176, 109] width 72 height 20
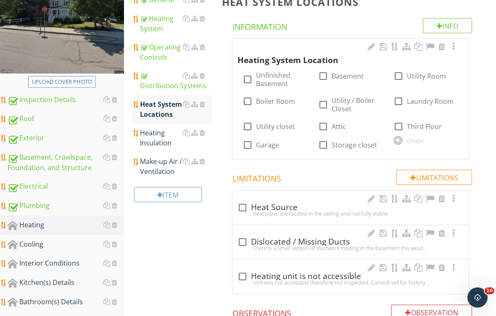
click at [326, 78] on div at bounding box center [323, 76] width 14 height 14
checkbox input "true"
click at [153, 144] on div "Heating Insulation" at bounding box center [176, 138] width 72 height 20
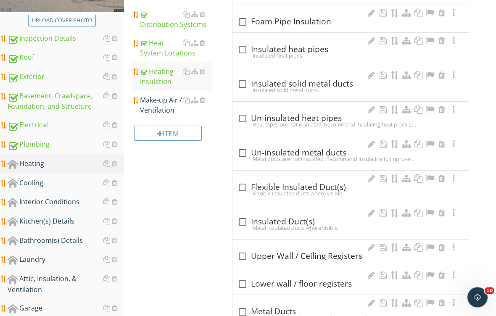
scroll to position [205, 0]
click at [240, 119] on div at bounding box center [242, 118] width 14 height 14
checkbox input "true"
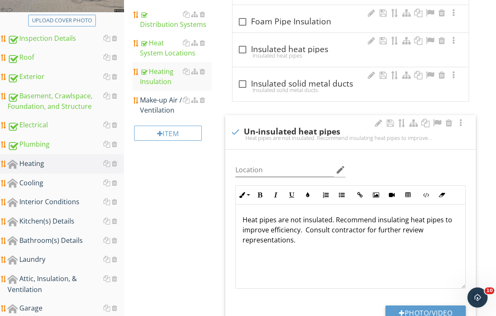
click at [158, 104] on div "Make-up Air / Ventilation" at bounding box center [176, 105] width 72 height 20
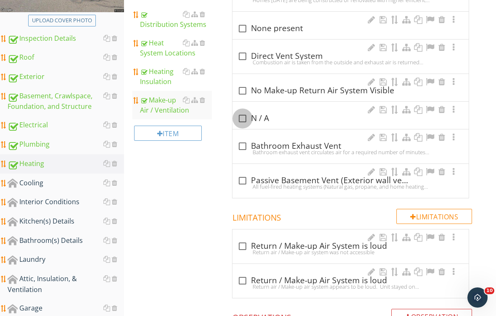
click at [239, 122] on div at bounding box center [242, 118] width 14 height 14
checkbox input "true"
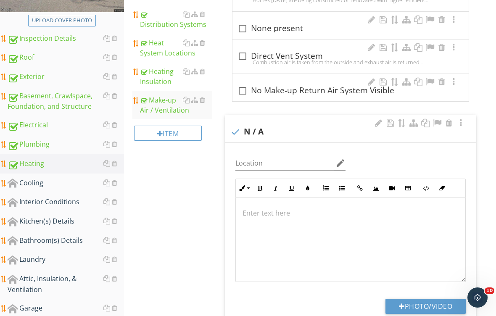
click at [33, 186] on div "Cooling" at bounding box center [66, 183] width 116 height 11
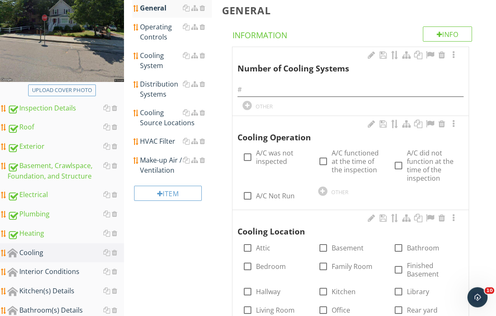
scroll to position [131, 0]
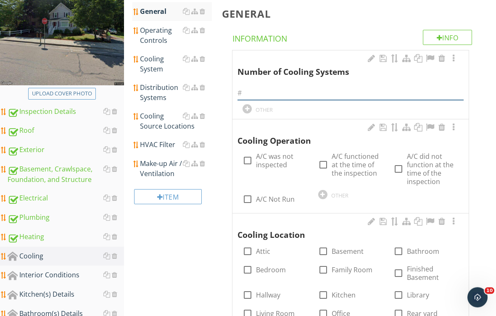
click at [278, 94] on input "text" at bounding box center [350, 94] width 226 height 14
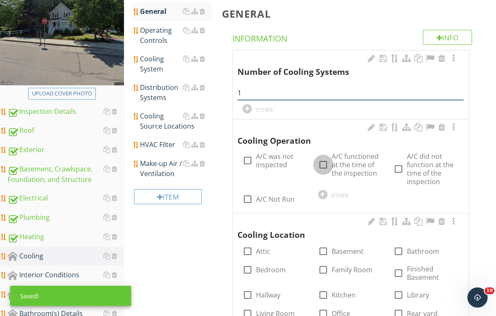
type input "1"
click at [325, 166] on div at bounding box center [323, 165] width 14 height 14
checkbox input "true"
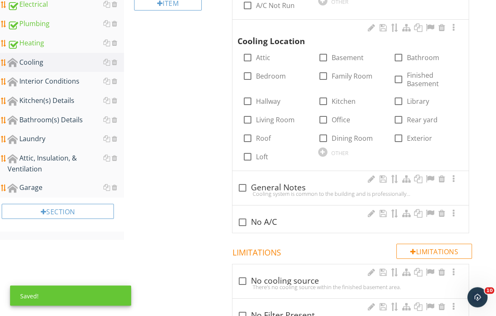
scroll to position [325, 0]
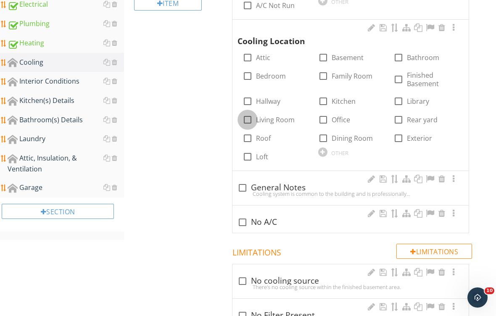
click at [251, 123] on div at bounding box center [247, 120] width 14 height 14
checkbox input "true"
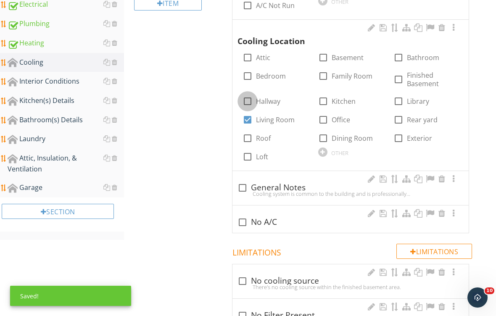
click at [249, 101] on div at bounding box center [247, 101] width 14 height 14
checkbox input "true"
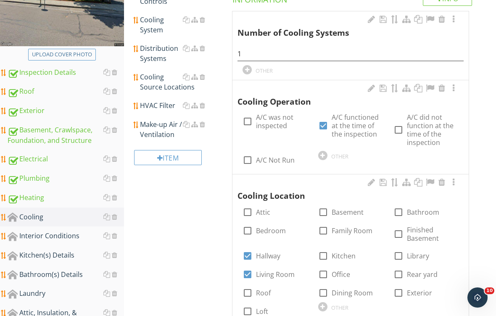
scroll to position [171, 0]
click at [453, 88] on div at bounding box center [453, 88] width 10 height 8
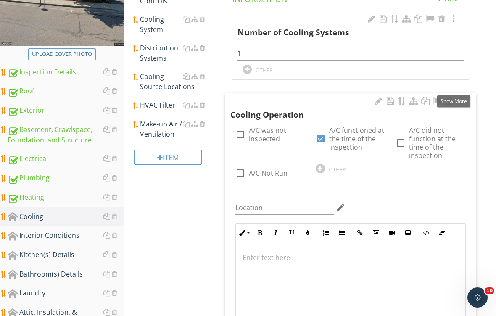
click at [257, 253] on p at bounding box center [350, 258] width 216 height 10
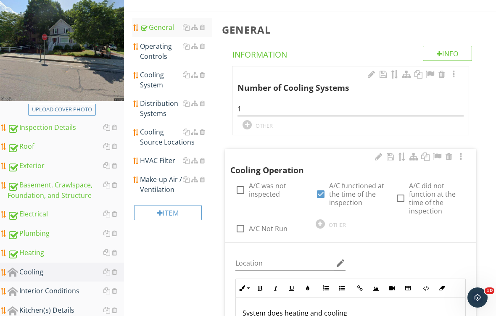
scroll to position [115, 0]
click at [155, 53] on div "Operating Controls" at bounding box center [176, 52] width 72 height 20
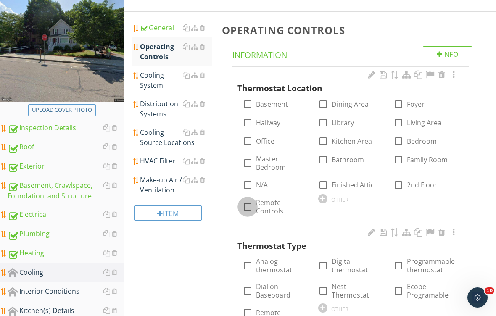
click at [245, 207] on div at bounding box center [247, 207] width 14 height 14
checkbox input "true"
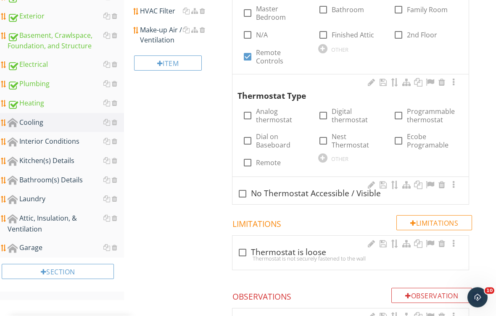
scroll to position [265, 0]
click at [249, 163] on div at bounding box center [247, 162] width 14 height 14
checkbox input "true"
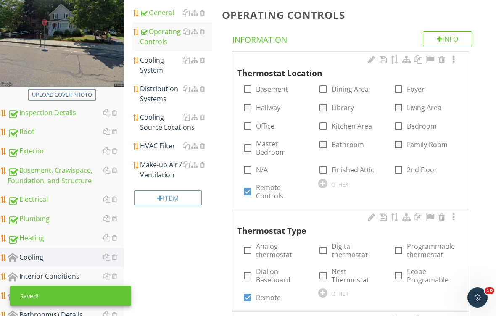
scroll to position [104, 0]
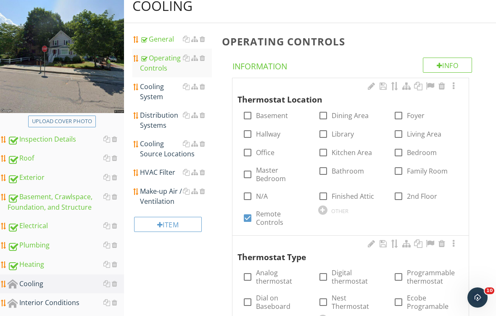
click at [156, 99] on div "Cooling System" at bounding box center [176, 92] width 72 height 20
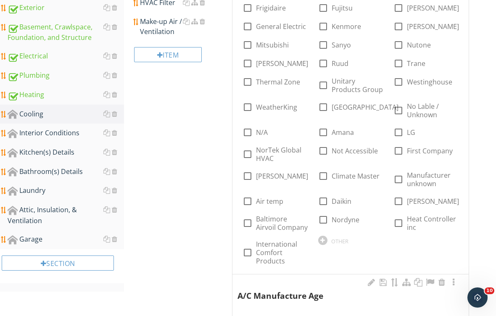
scroll to position [274, 0]
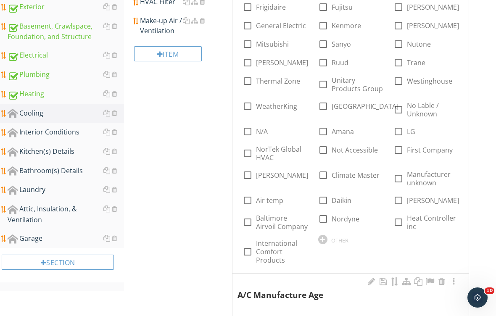
click at [324, 239] on div at bounding box center [322, 239] width 9 height 9
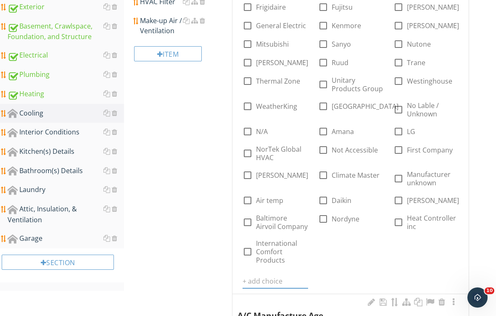
click at [262, 274] on input "text" at bounding box center [274, 281] width 65 height 14
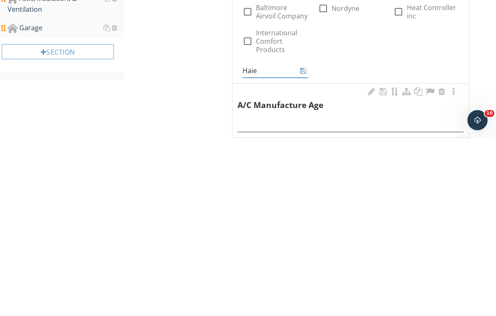
type input "Haier"
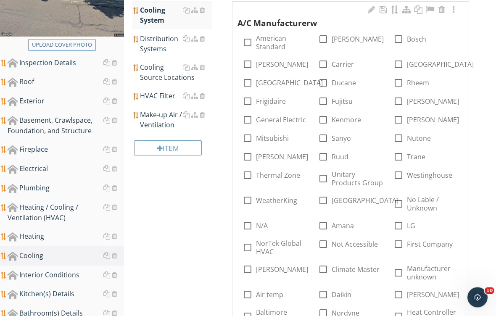
scroll to position [180, 0]
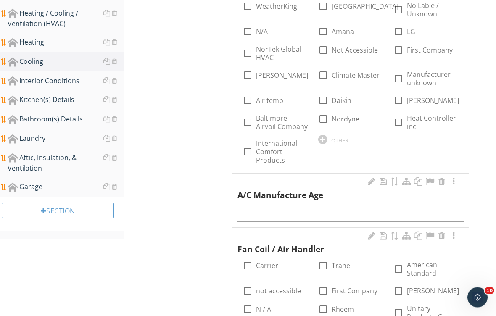
scroll to position [375, 0]
click at [320, 142] on div "OTHER" at bounding box center [350, 138] width 65 height 10
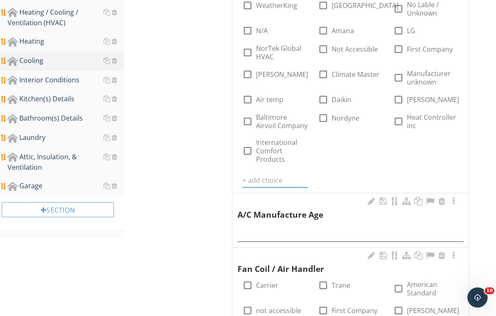
click at [254, 175] on input "text" at bounding box center [274, 181] width 65 height 14
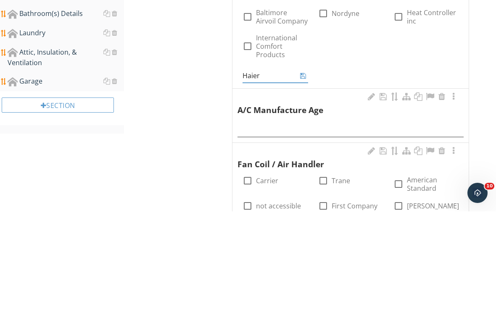
type input "Haier"
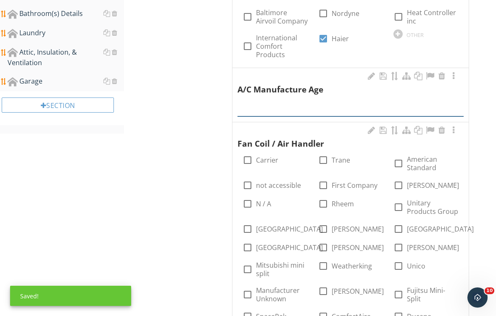
click at [265, 103] on input "text" at bounding box center [350, 110] width 226 height 14
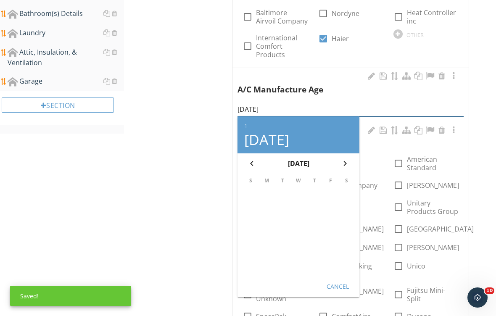
type input "01/5/2005"
click at [344, 284] on div "Cancel" at bounding box center [338, 286] width 24 height 9
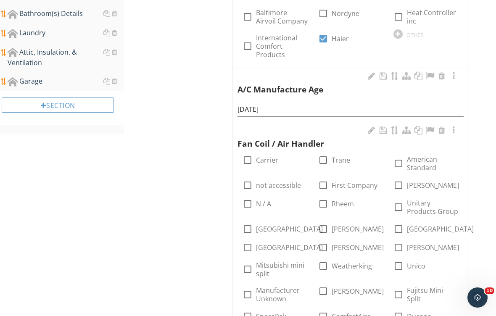
click at [453, 79] on div at bounding box center [453, 76] width 10 height 8
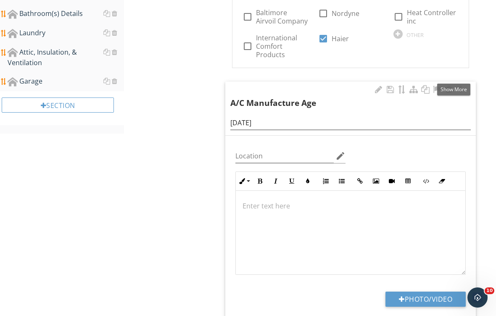
click at [433, 298] on button "Photo/Video" at bounding box center [425, 299] width 80 height 15
type input "C:\fakepath\IMG_2090.jpeg"
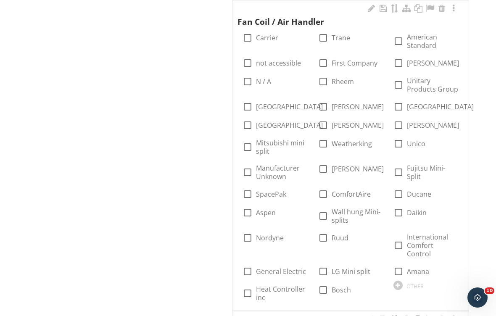
scroll to position [877, 0]
click at [443, 9] on div at bounding box center [442, 8] width 10 height 8
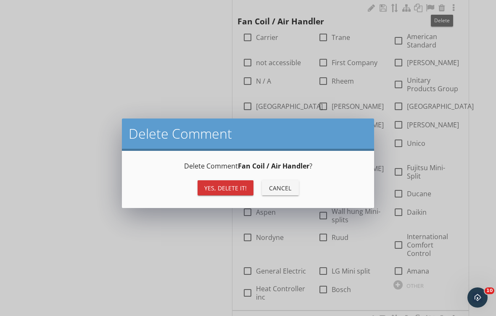
click at [235, 189] on div "Yes, Delete it!" at bounding box center [225, 188] width 42 height 9
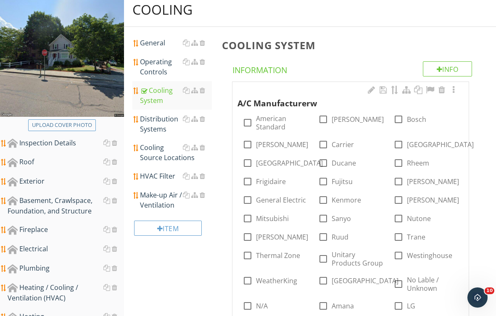
scroll to position [100, 0]
click at [154, 45] on div "General" at bounding box center [176, 42] width 72 height 10
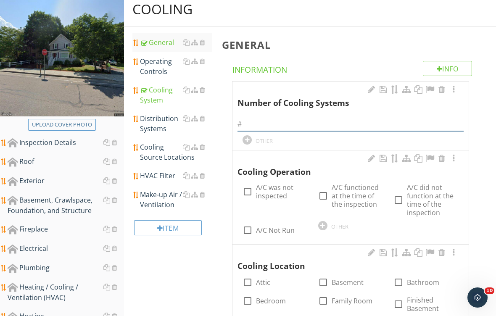
click at [274, 121] on input "text" at bounding box center [350, 124] width 226 height 14
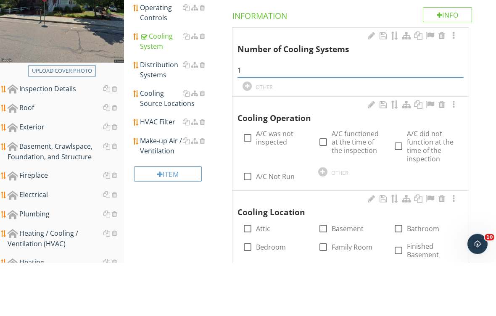
scroll to position [154, 0]
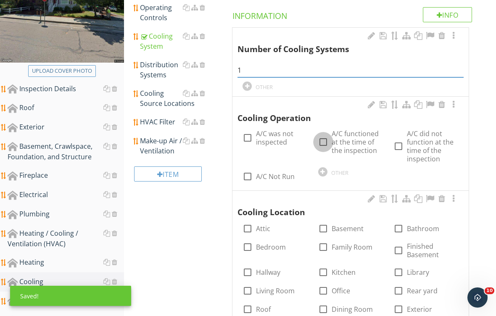
type input "1"
click at [324, 142] on div at bounding box center [323, 142] width 14 height 14
checkbox input "true"
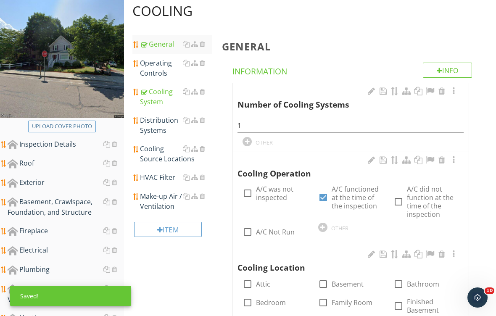
scroll to position [91, 0]
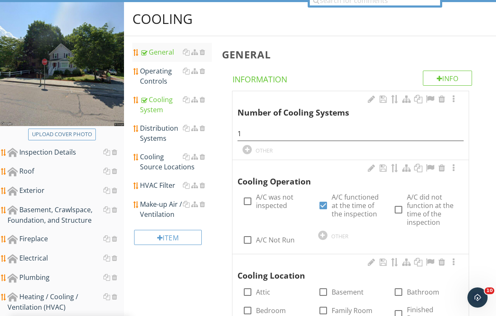
click at [155, 81] on div "Operating Controls" at bounding box center [176, 76] width 72 height 20
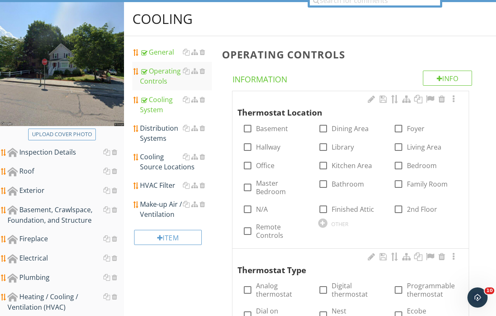
click at [250, 237] on input "Remote Controls" at bounding box center [247, 234] width 10 height 10
checkbox input "true"
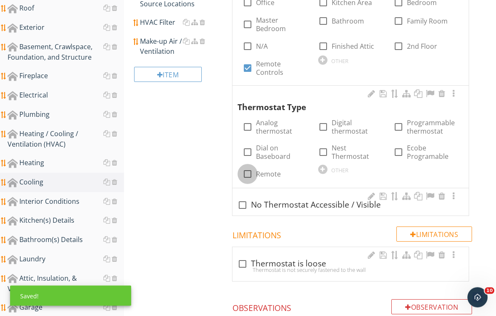
scroll to position [254, 0]
click at [248, 175] on div at bounding box center [247, 174] width 14 height 14
checkbox input "true"
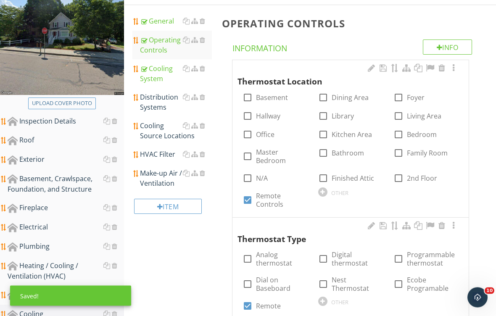
scroll to position [118, 0]
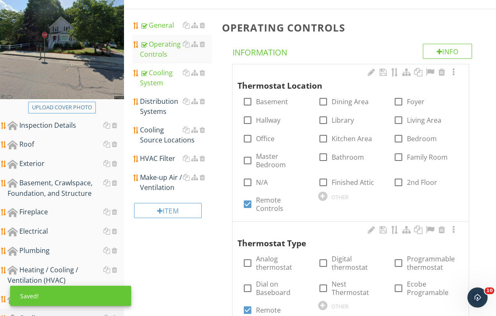
click at [156, 111] on div "Distribution Systems" at bounding box center [176, 106] width 72 height 20
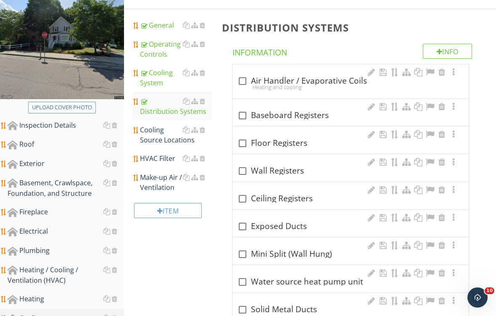
click at [241, 256] on div at bounding box center [242, 254] width 14 height 14
checkbox input "true"
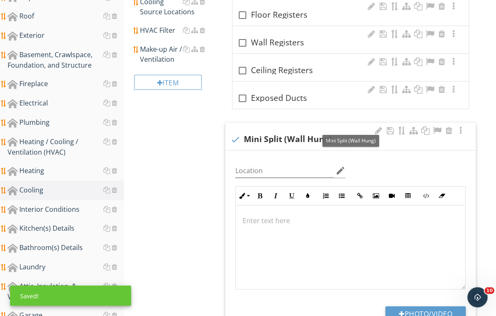
scroll to position [250, 0]
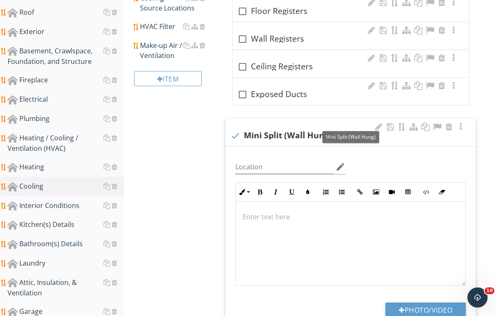
click at [263, 216] on p at bounding box center [350, 217] width 216 height 10
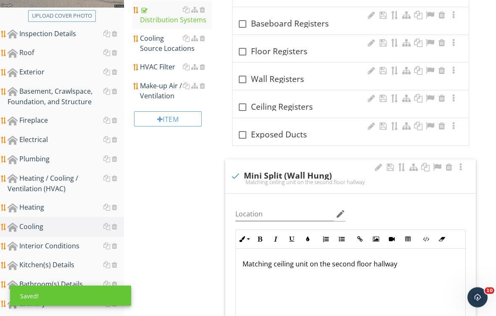
scroll to position [200, 0]
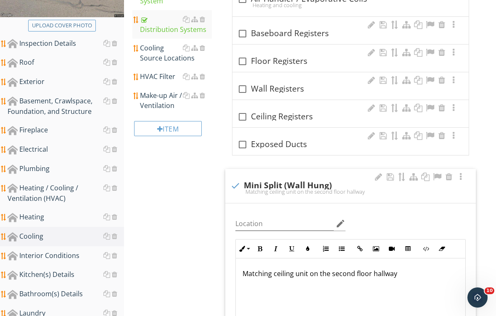
click at [203, 47] on div at bounding box center [202, 48] width 5 height 7
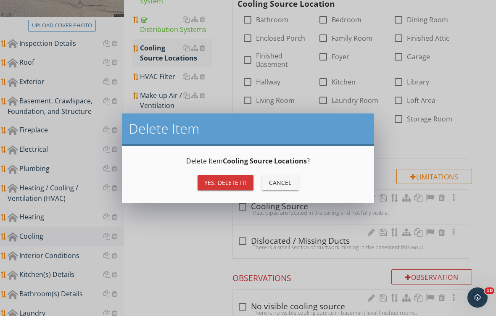
click at [225, 182] on div "Yes, Delete it!" at bounding box center [225, 182] width 42 height 9
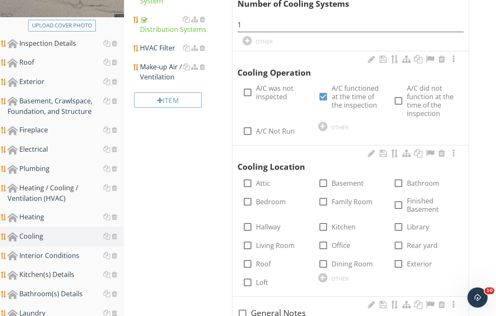
click at [163, 48] on div "HVAC Filter" at bounding box center [176, 48] width 72 height 10
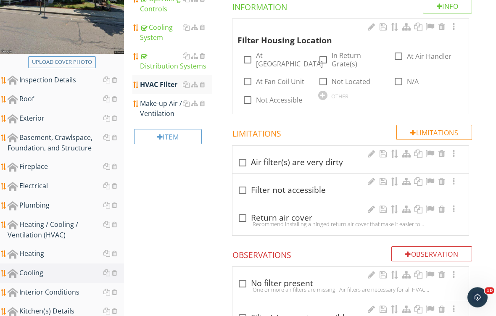
scroll to position [161, 0]
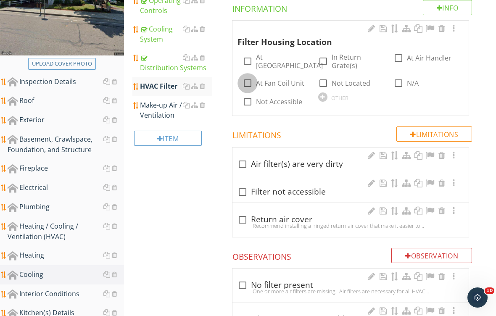
click at [248, 82] on div at bounding box center [247, 83] width 14 height 14
checkbox input "true"
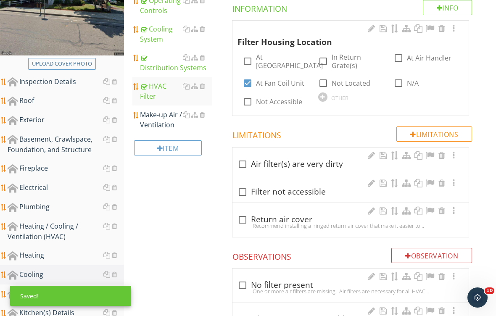
click at [163, 122] on div "Make-up Air / Ventilation" at bounding box center [176, 120] width 72 height 20
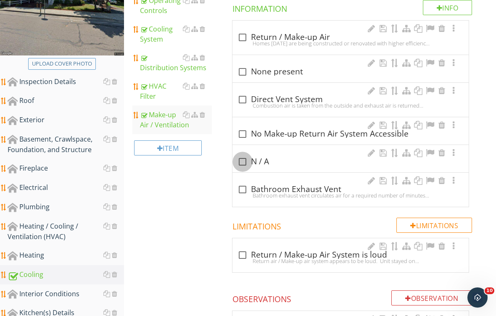
click at [247, 161] on div at bounding box center [242, 162] width 14 height 14
checkbox input "true"
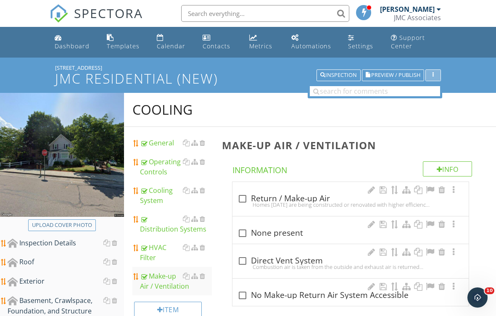
click at [435, 76] on div "button" at bounding box center [433, 75] width 8 height 6
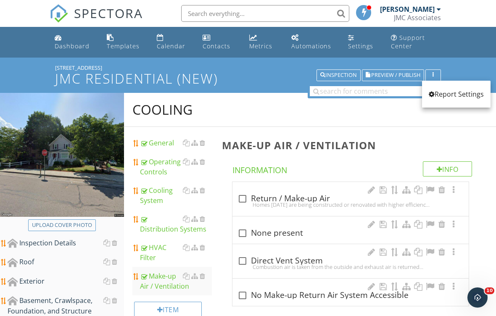
click at [455, 93] on div "Report Settings" at bounding box center [456, 94] width 55 height 10
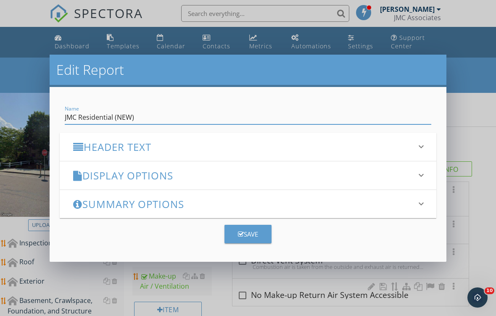
click at [242, 236] on icon "button" at bounding box center [241, 234] width 6 height 6
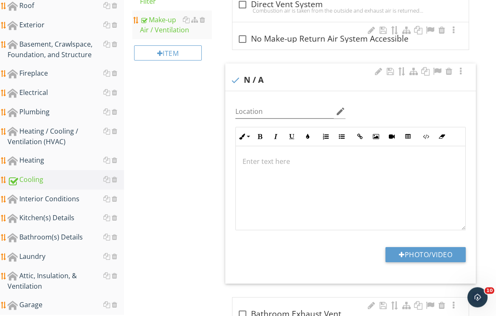
scroll to position [289, 0]
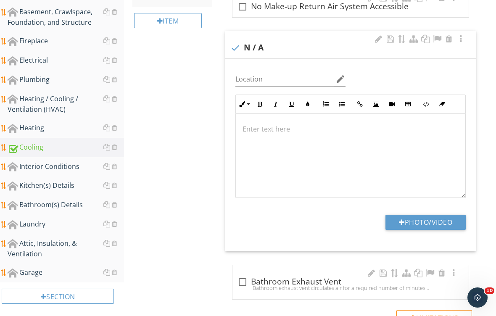
click at [47, 169] on div "Interior Conditions" at bounding box center [66, 166] width 116 height 11
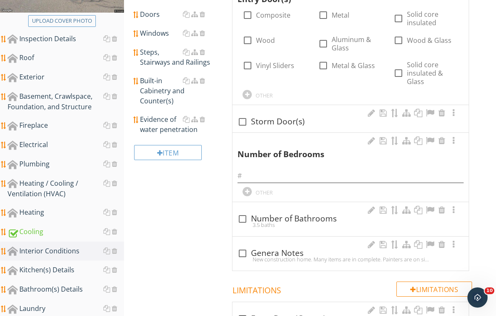
scroll to position [203, 0]
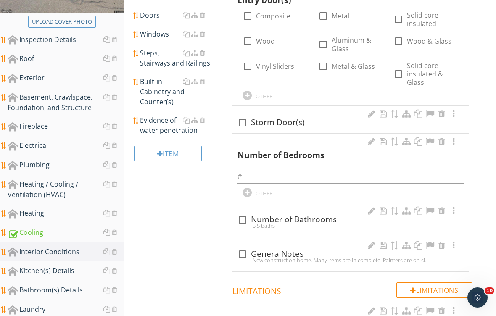
click at [40, 63] on div "Roof" at bounding box center [66, 58] width 116 height 11
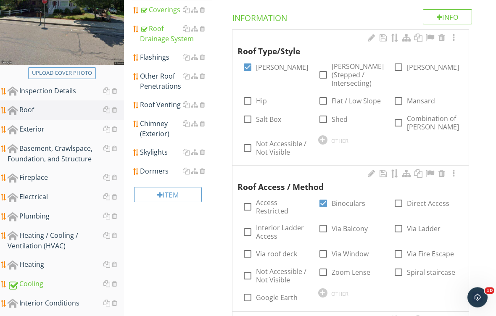
scroll to position [157, 0]
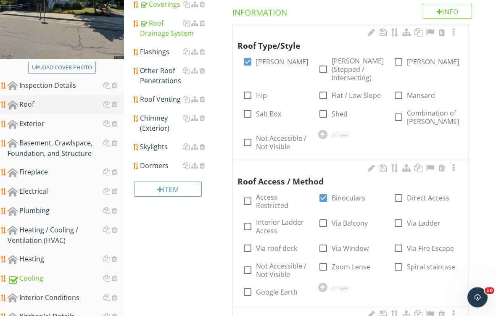
click at [156, 54] on div "Flashings" at bounding box center [176, 52] width 72 height 10
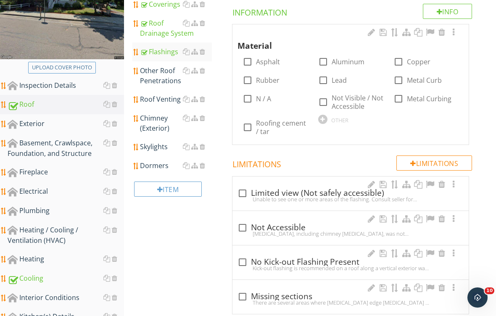
click at [327, 69] on input "Aluminum" at bounding box center [323, 65] width 10 height 10
checkbox input "true"
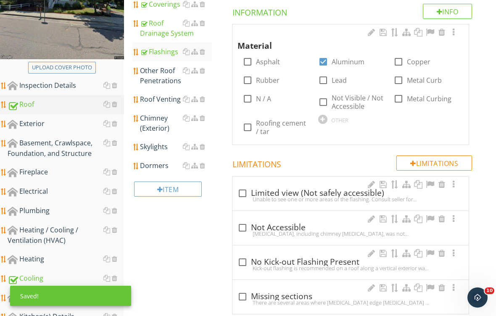
click at [162, 74] on div "Other Roof Penetrations" at bounding box center [176, 76] width 72 height 20
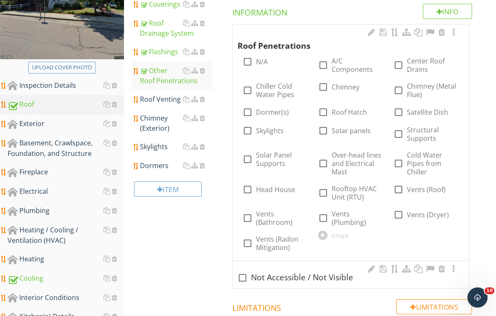
click at [337, 216] on label "Vents (Plumbing)" at bounding box center [358, 218] width 52 height 17
checkbox input "true"
click at [334, 87] on label "Chimney" at bounding box center [346, 87] width 28 height 8
checkbox input "true"
click at [165, 102] on div "Roof Venting" at bounding box center [176, 99] width 72 height 10
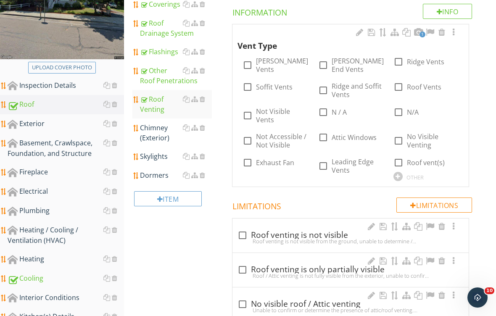
click at [166, 100] on div "Roof Venting" at bounding box center [176, 104] width 72 height 20
click at [401, 63] on div at bounding box center [398, 62] width 14 height 14
checkbox input "true"
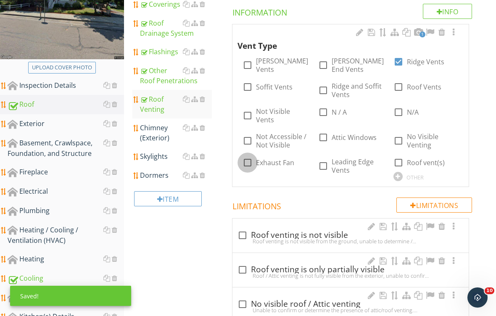
click at [250, 160] on div at bounding box center [247, 162] width 14 height 14
checkbox input "true"
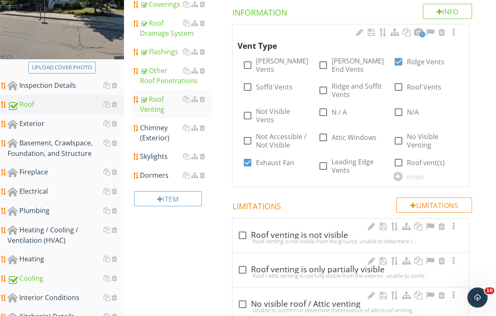
click at [156, 137] on div "Chimney (Exterior)" at bounding box center [176, 133] width 72 height 20
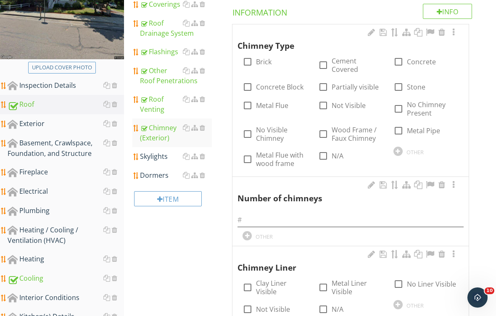
click at [270, 64] on label "Brick" at bounding box center [264, 62] width 16 height 8
checkbox input "true"
click at [280, 215] on input "text" at bounding box center [350, 220] width 226 height 14
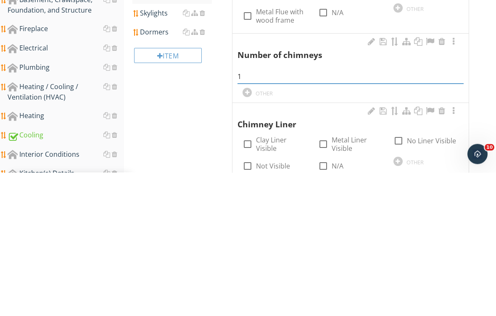
scroll to position [301, 0]
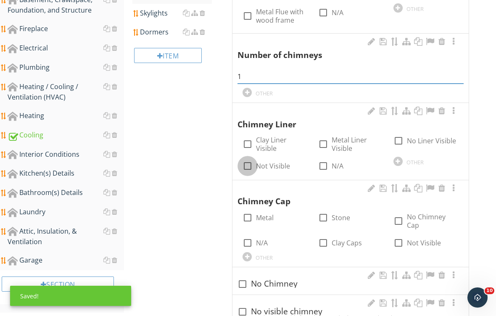
type input "1"
click at [250, 169] on div at bounding box center [247, 166] width 14 height 14
checkbox input "true"
click at [252, 241] on div at bounding box center [247, 243] width 14 height 14
checkbox input "true"
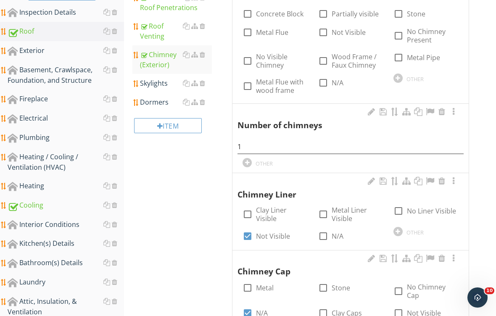
scroll to position [212, 0]
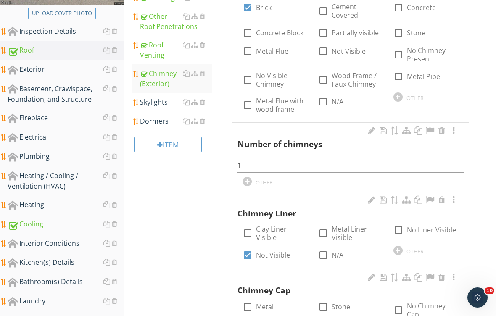
click at [163, 105] on div "Skylights" at bounding box center [176, 102] width 72 height 10
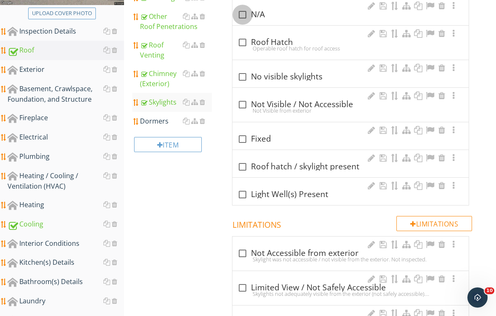
click at [246, 18] on div at bounding box center [242, 15] width 14 height 14
checkbox input "true"
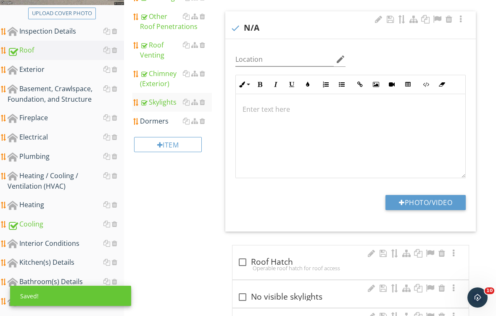
click at [153, 126] on link "Dormers" at bounding box center [176, 121] width 72 height 18
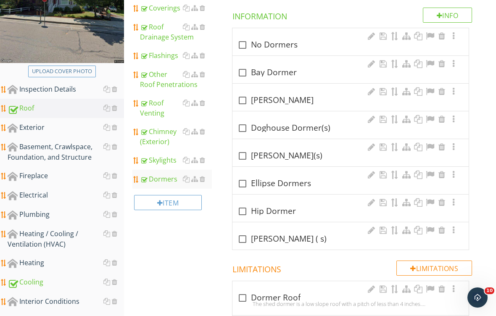
scroll to position [155, 0]
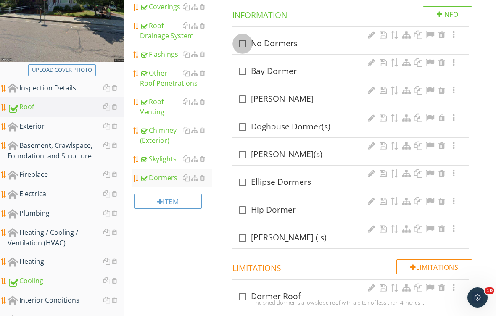
click at [245, 39] on div at bounding box center [242, 44] width 14 height 14
checkbox input "true"
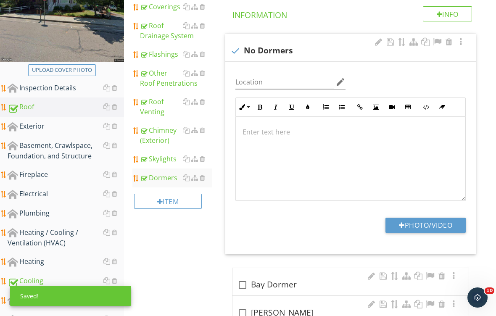
click at [43, 126] on div "Exterior" at bounding box center [66, 126] width 116 height 11
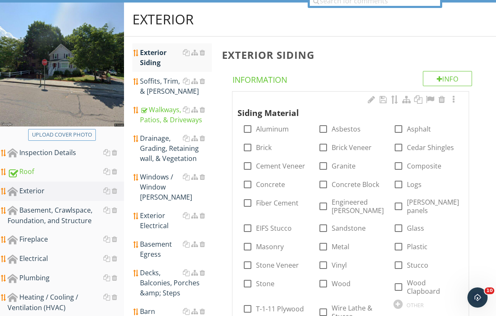
scroll to position [88, 0]
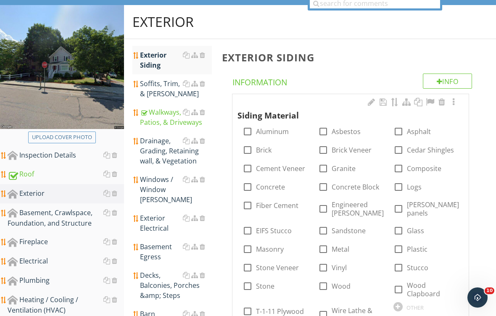
click at [155, 65] on div "Exterior Siding" at bounding box center [176, 60] width 72 height 20
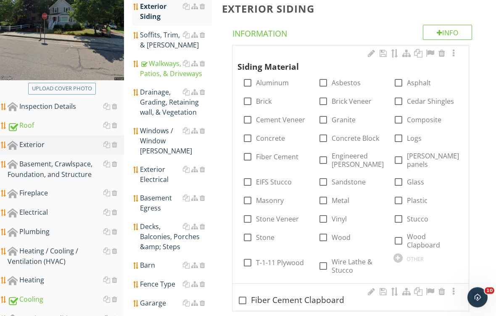
scroll to position [137, 0]
click at [329, 218] on div at bounding box center [323, 219] width 14 height 14
checkbox input "true"
click at [156, 45] on div "Soffits, Trim, & Fascia" at bounding box center [176, 40] width 72 height 20
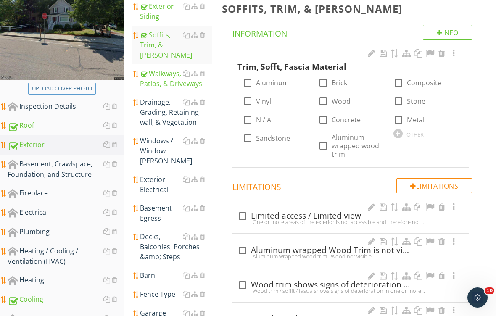
click at [271, 84] on label "Aluminum" at bounding box center [272, 83] width 33 height 8
checkbox input "true"
click at [334, 103] on label "Wood" at bounding box center [341, 101] width 19 height 8
checkbox input "true"
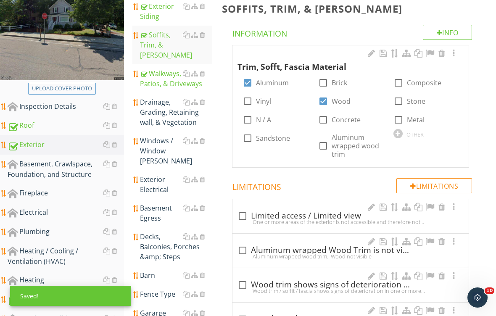
click at [160, 105] on div "Drainage, Grading, Retaining wall, & Vegetation" at bounding box center [176, 112] width 72 height 30
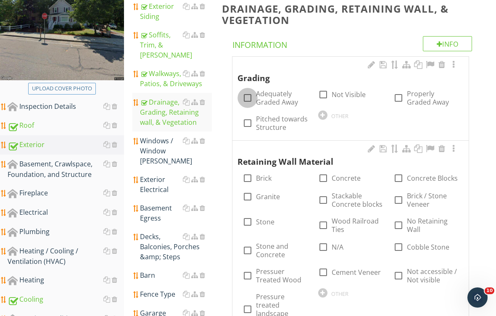
click at [249, 95] on div at bounding box center [247, 98] width 14 height 14
checkbox input "true"
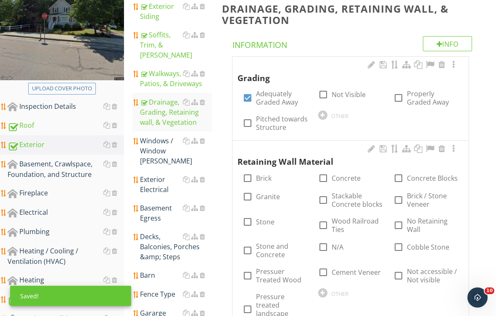
click at [455, 66] on div at bounding box center [453, 65] width 10 height 8
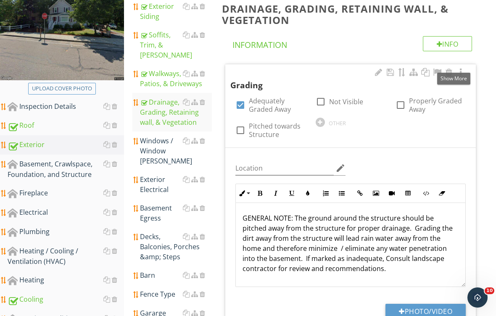
click at [243, 214] on p "GENERAL NOTE: The ground around the structure should be pitched away from the s…" at bounding box center [350, 243] width 216 height 61
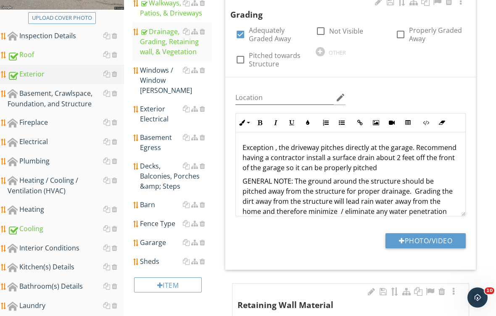
scroll to position [206, 0]
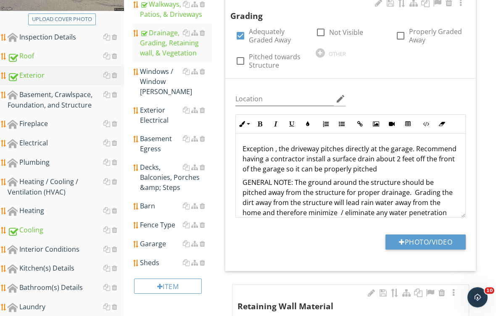
click at [155, 68] on div "Windows / Window Wells" at bounding box center [176, 82] width 72 height 30
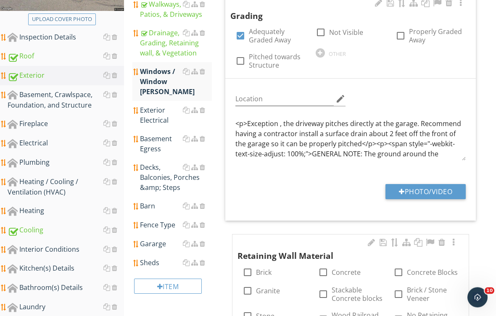
scroll to position [206, 0]
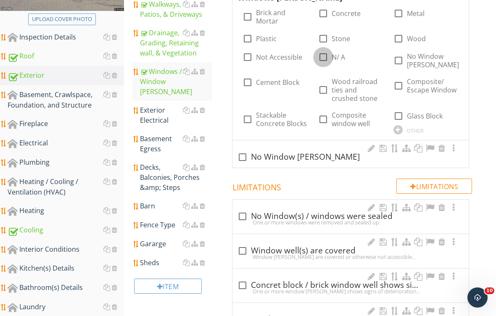
click at [321, 58] on div at bounding box center [323, 57] width 14 height 14
checkbox input "true"
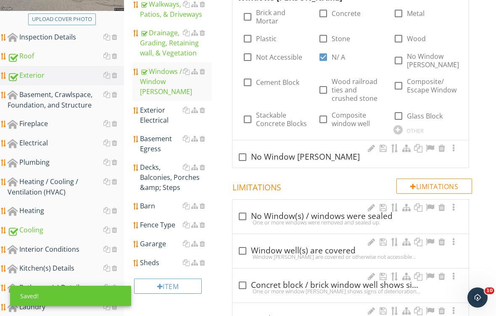
click at [161, 105] on div "Exterior Electrical" at bounding box center [176, 115] width 72 height 20
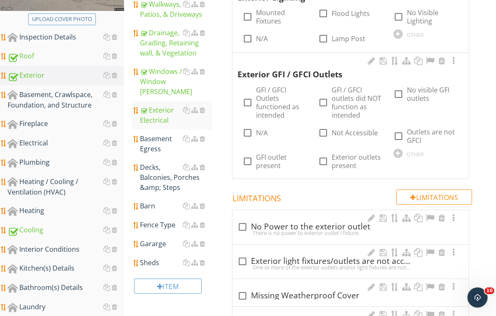
click at [249, 16] on div at bounding box center [247, 17] width 14 height 14
checkbox input "true"
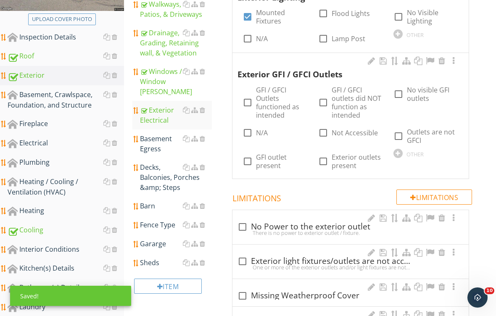
click at [442, 60] on div at bounding box center [442, 61] width 10 height 8
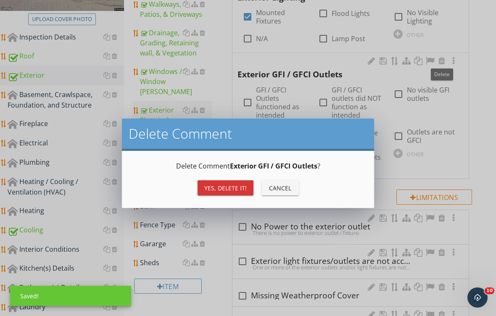
click at [224, 192] on div "Yes, Delete it!" at bounding box center [225, 188] width 42 height 9
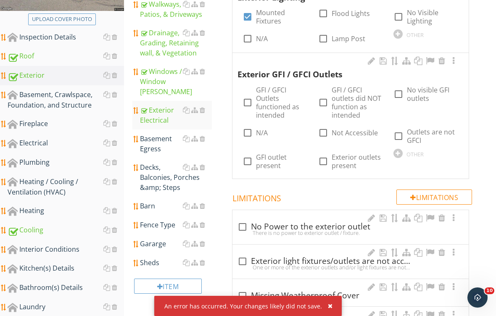
click at [159, 134] on div "Basement Egress" at bounding box center [176, 144] width 72 height 20
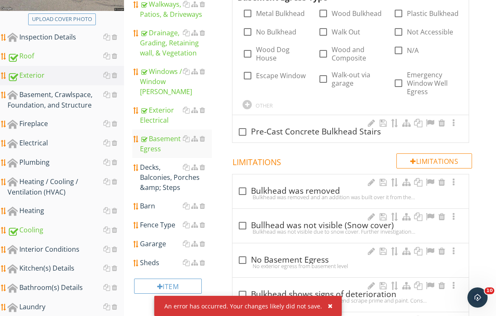
click at [327, 311] on button "button" at bounding box center [327, 305] width 10 height 11
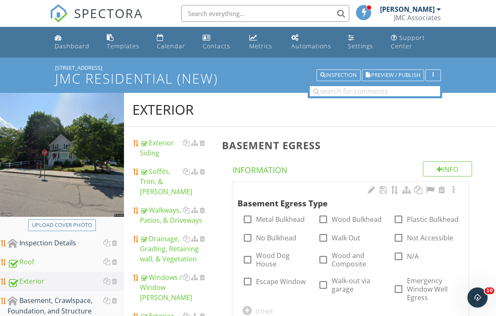
click at [436, 13] on div "[PERSON_NAME]" at bounding box center [410, 9] width 61 height 8
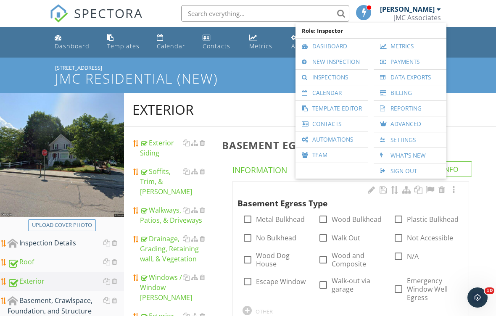
click at [442, 163] on link "Sign Out" at bounding box center [410, 170] width 64 height 15
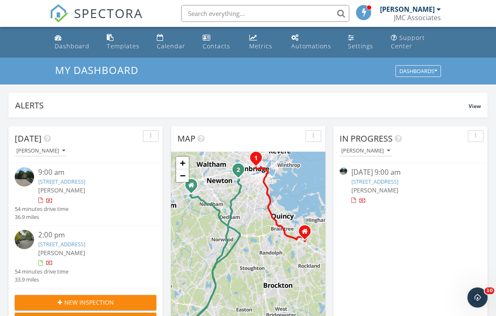
click at [85, 184] on link "[STREET_ADDRESS]" at bounding box center [61, 182] width 47 height 8
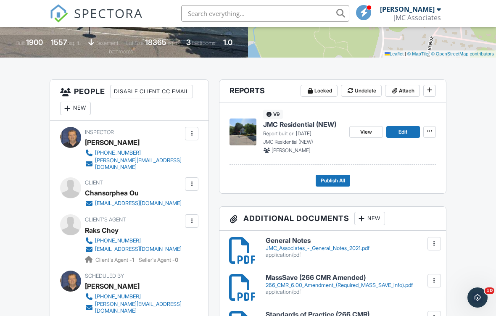
scroll to position [179, 0]
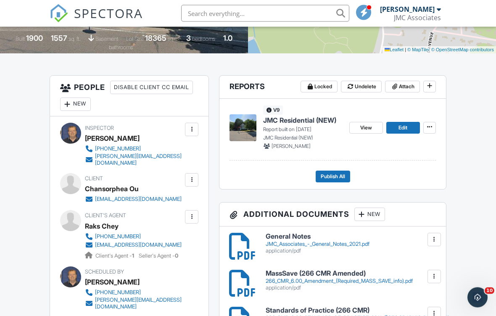
click at [290, 129] on p "Report built on [DATE]" at bounding box center [302, 130] width 79 height 8
click at [291, 129] on p "Report built on [DATE]" at bounding box center [302, 130] width 79 height 8
click at [290, 124] on span "JMC Residential (NEW)" at bounding box center [299, 120] width 73 height 9
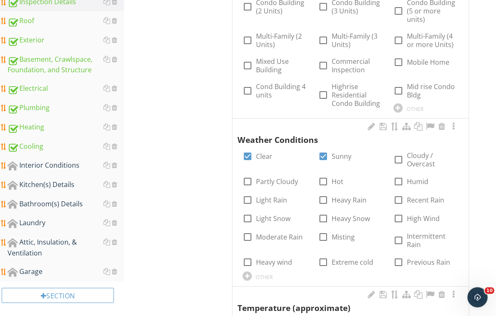
scroll to position [259, 0]
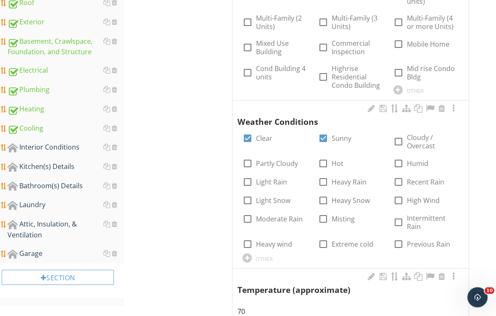
click at [53, 148] on div "Interior Conditions" at bounding box center [66, 147] width 116 height 11
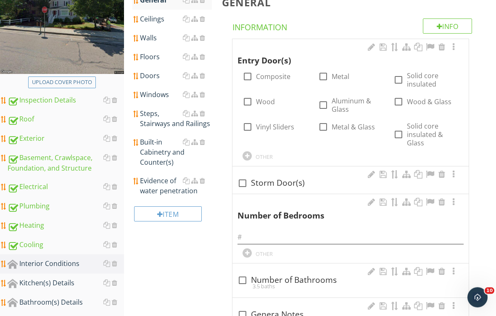
scroll to position [143, 0]
click at [266, 102] on label "Wood" at bounding box center [265, 101] width 19 height 8
checkbox input "true"
click at [400, 98] on div at bounding box center [398, 102] width 14 height 14
checkbox input "true"
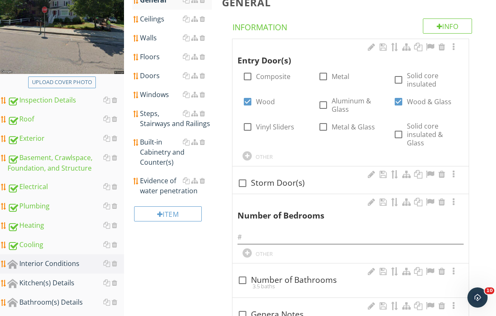
click at [252, 99] on div at bounding box center [247, 102] width 14 height 14
checkbox input "false"
click at [279, 230] on input "text" at bounding box center [350, 237] width 226 height 14
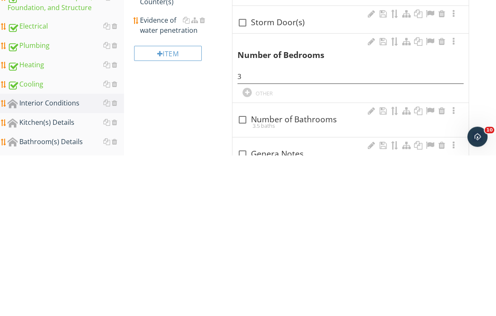
scroll to position [303, 0]
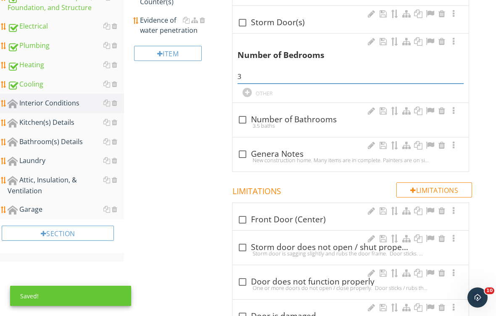
type input "3"
click at [246, 119] on div at bounding box center [242, 120] width 14 height 14
checkbox input "true"
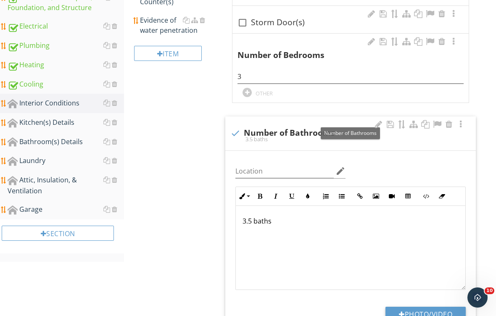
click at [252, 220] on p "3.5 baths" at bounding box center [350, 221] width 216 height 10
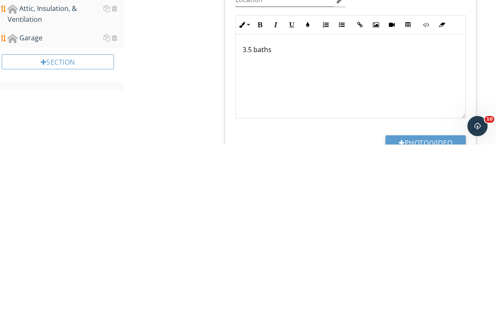
click at [255, 216] on p "3.5 baths" at bounding box center [350, 221] width 216 height 10
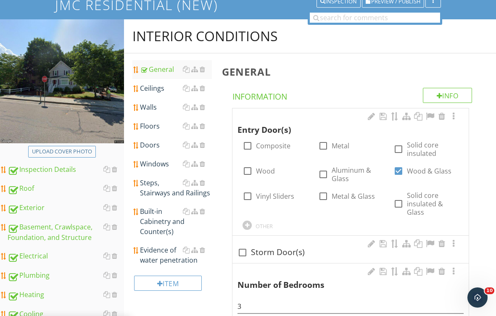
scroll to position [58, 0]
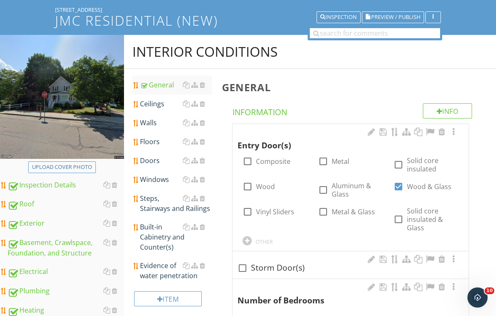
click at [153, 104] on div "Ceilings" at bounding box center [176, 104] width 72 height 10
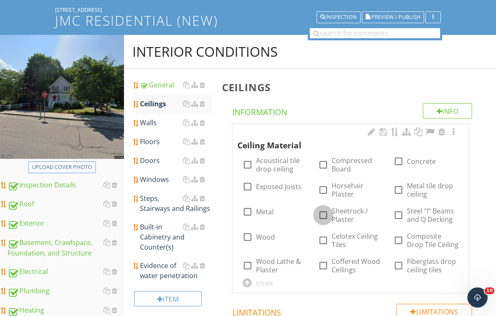
click at [327, 214] on div at bounding box center [323, 215] width 14 height 14
checkbox input "true"
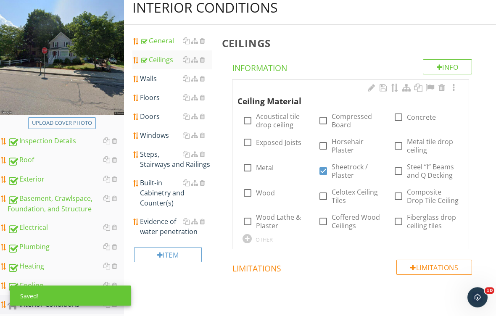
scroll to position [102, 0]
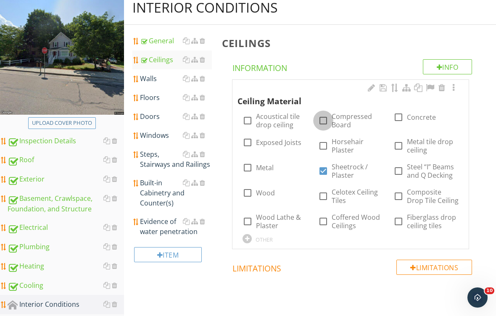
click at [324, 121] on div at bounding box center [323, 120] width 14 height 14
checkbox input "true"
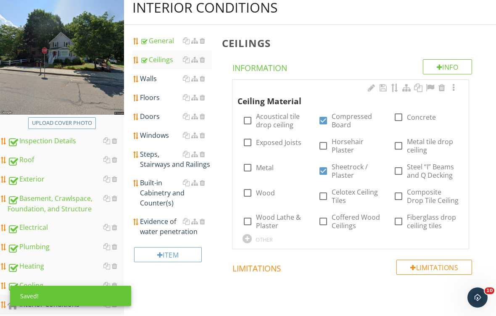
click at [158, 81] on div "Walls" at bounding box center [176, 79] width 72 height 10
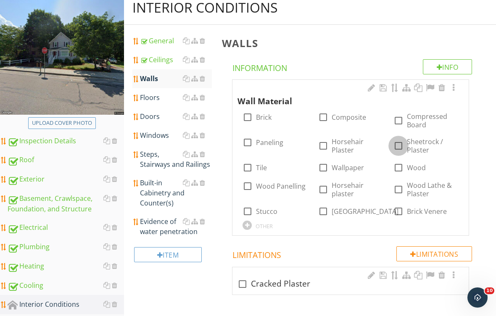
click at [403, 147] on div at bounding box center [398, 146] width 14 height 14
checkbox input "true"
click at [153, 100] on div "Floors" at bounding box center [176, 97] width 72 height 10
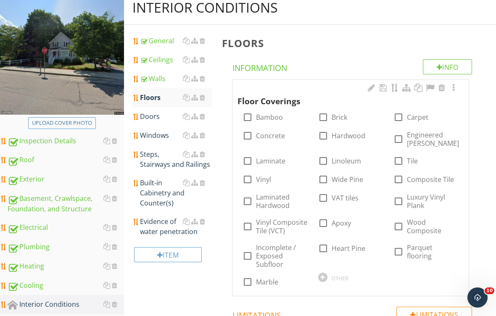
click at [397, 118] on div at bounding box center [398, 117] width 14 height 14
checkbox input "true"
click at [326, 139] on div at bounding box center [323, 136] width 14 height 14
checkbox input "true"
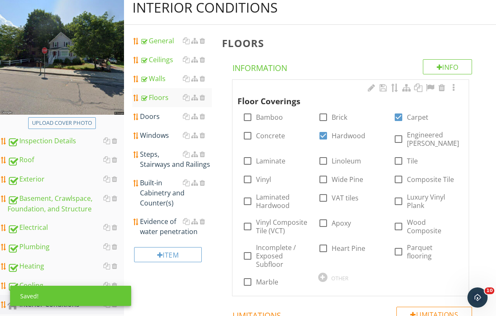
click at [262, 181] on label "Vinyl" at bounding box center [263, 179] width 15 height 8
checkbox input "true"
click at [403, 163] on div at bounding box center [398, 161] width 14 height 14
checkbox input "true"
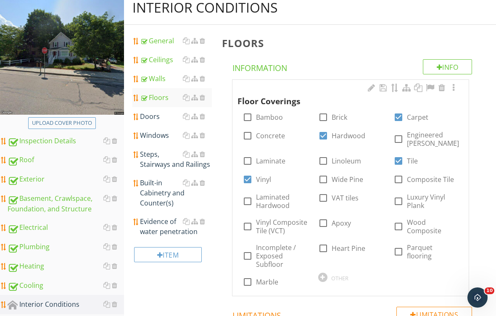
click at [158, 116] on div "Doors" at bounding box center [176, 116] width 72 height 10
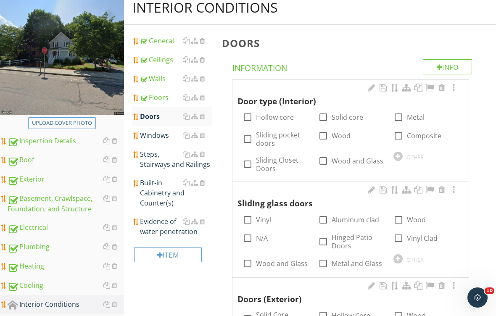
click at [343, 137] on label "Wood" at bounding box center [341, 136] width 19 height 8
checkbox input "true"
click at [342, 119] on label "Solid core" at bounding box center [348, 117] width 32 height 8
checkbox input "true"
click at [251, 238] on div at bounding box center [247, 238] width 14 height 14
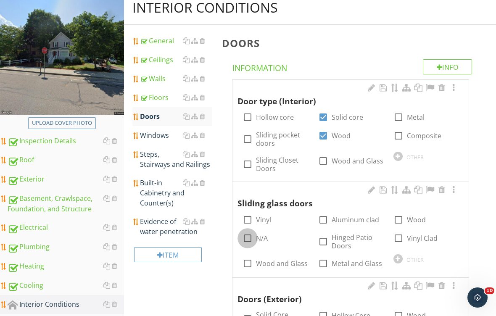
checkbox input "true"
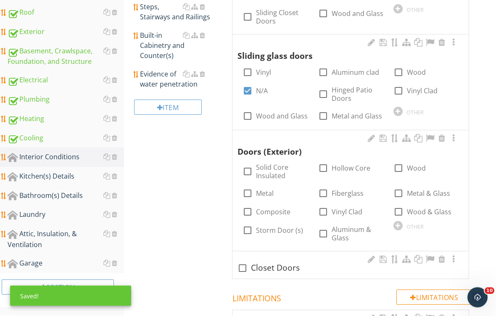
scroll to position [268, 0]
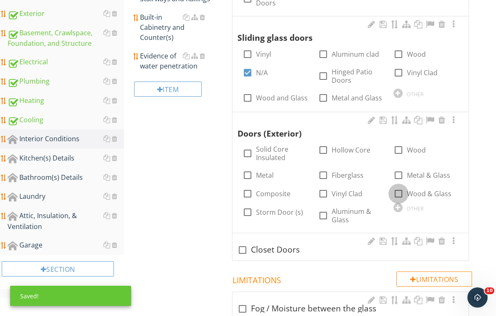
click at [398, 193] on div at bounding box center [398, 194] width 14 height 14
checkbox input "true"
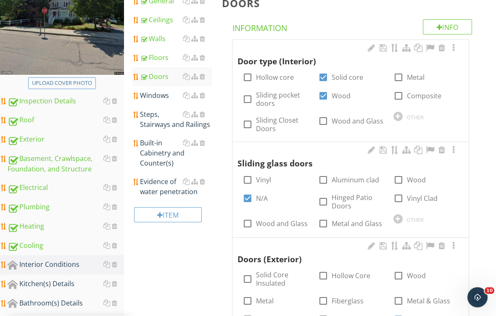
scroll to position [142, 0]
click at [158, 98] on div "Windows" at bounding box center [176, 95] width 72 height 10
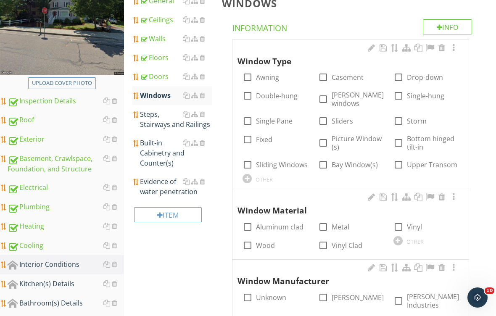
click at [277, 96] on label "Double-hung" at bounding box center [277, 96] width 42 height 8
checkbox input "true"
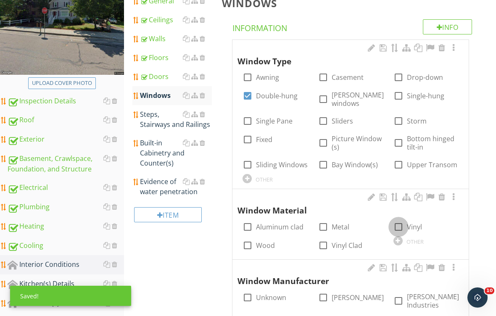
click at [403, 226] on div at bounding box center [398, 227] width 14 height 14
checkbox input "true"
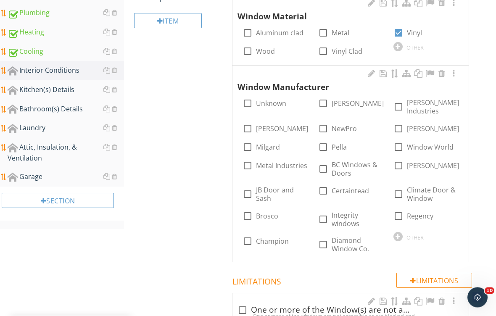
scroll to position [336, 0]
click at [402, 105] on div at bounding box center [398, 107] width 14 height 14
checkbox input "true"
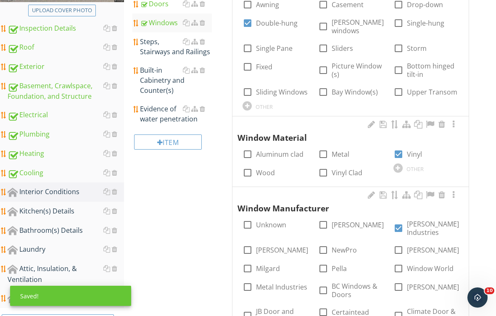
scroll to position [174, 0]
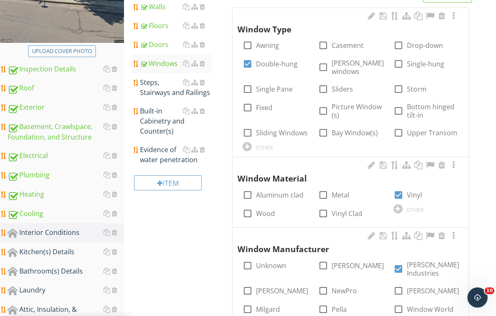
click at [162, 87] on div "Steps, Stairways and Railings" at bounding box center [176, 87] width 72 height 20
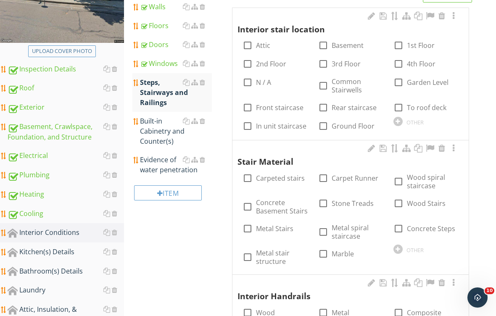
click at [341, 46] on label "Basement" at bounding box center [348, 45] width 32 height 8
checkbox input "true"
click at [401, 47] on div at bounding box center [398, 45] width 14 height 14
checkbox input "true"
click at [266, 66] on label "2nd Floor" at bounding box center [271, 64] width 30 height 8
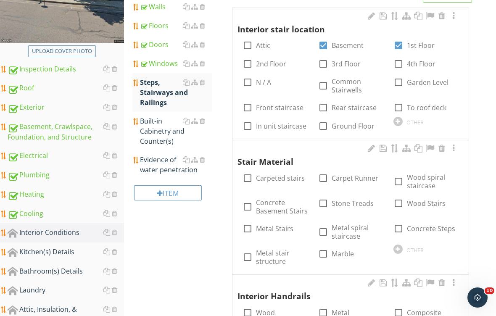
checkbox input "true"
click at [263, 180] on label "Carpeted stairs" at bounding box center [280, 178] width 49 height 8
checkbox input "true"
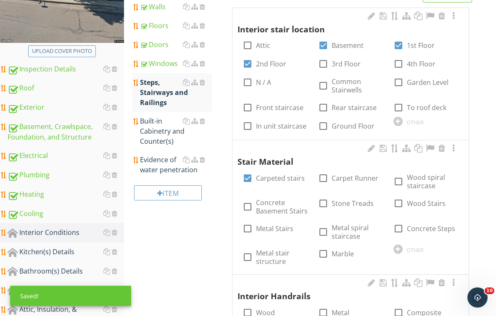
click at [417, 203] on label "Wood Stairs" at bounding box center [426, 203] width 39 height 8
checkbox input "true"
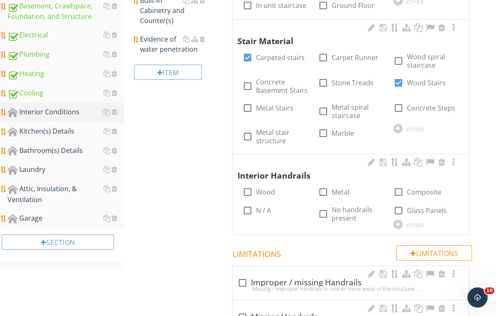
scroll to position [309, 0]
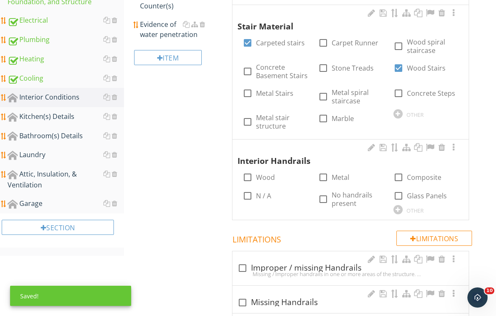
click at [274, 174] on label "Wood" at bounding box center [265, 177] width 19 height 8
checkbox input "true"
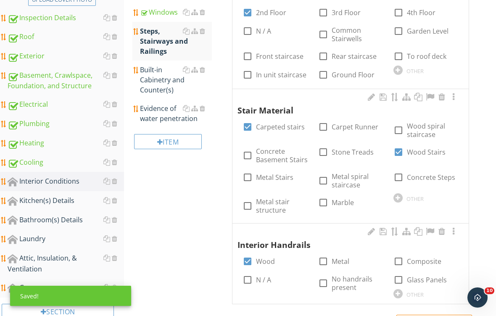
scroll to position [210, 0]
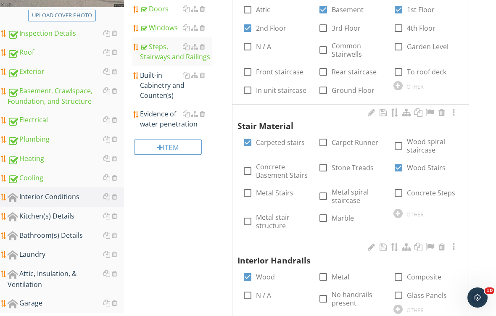
click at [204, 77] on div at bounding box center [202, 75] width 5 height 7
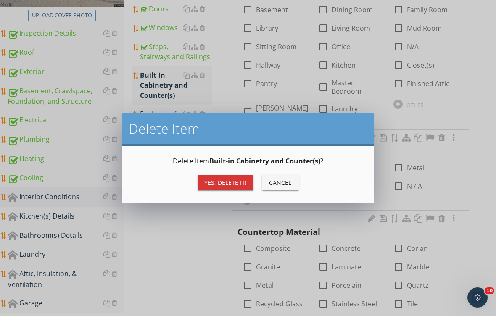
click at [227, 185] on div "Yes, Delete it!" at bounding box center [225, 182] width 42 height 9
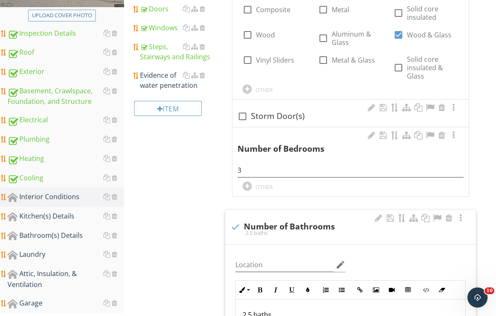
click at [163, 82] on div "Evidence of water penetration" at bounding box center [176, 80] width 72 height 20
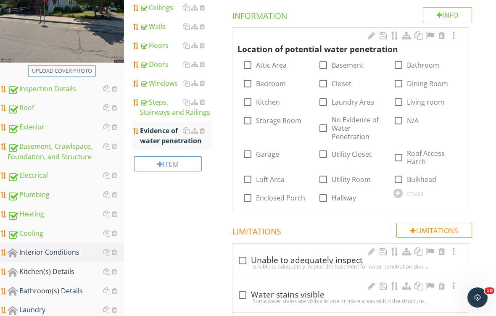
scroll to position [154, 0]
click at [250, 198] on div at bounding box center [247, 198] width 14 height 14
checkbox input "true"
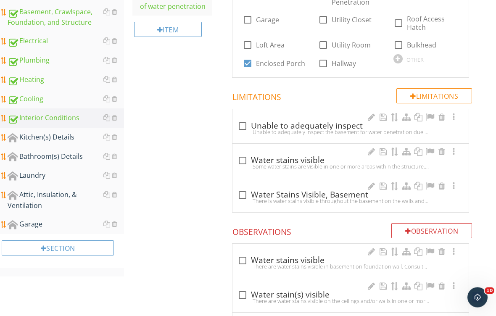
scroll to position [289, 0]
click at [57, 139] on div "Kitchen(s) Details" at bounding box center [66, 137] width 116 height 11
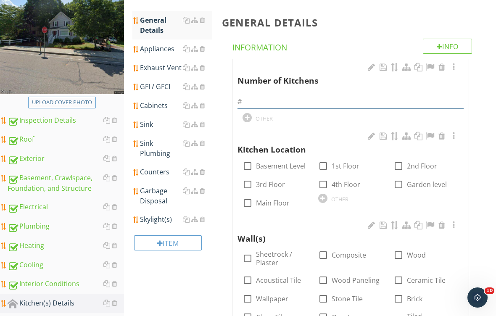
click at [311, 98] on input "text" at bounding box center [350, 102] width 226 height 14
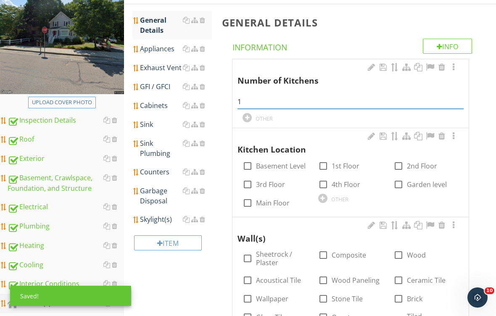
type input "1"
click at [329, 164] on div at bounding box center [323, 166] width 14 height 14
checkbox input "true"
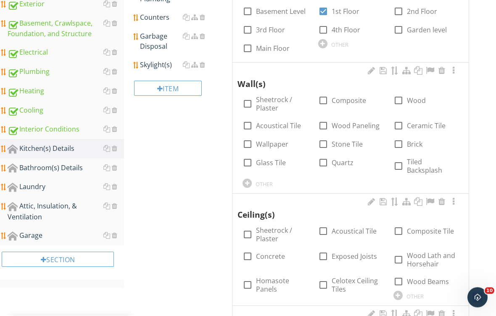
scroll to position [308, 0]
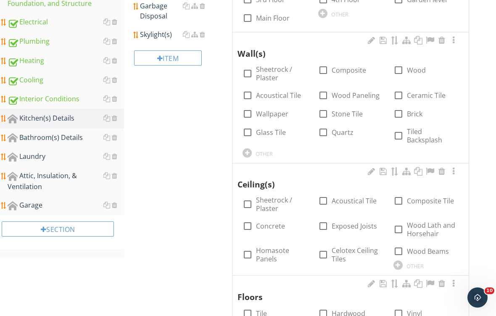
click at [271, 71] on label "Sheetrock / Plaster" at bounding box center [282, 73] width 52 height 17
checkbox input "true"
click at [248, 148] on div at bounding box center [246, 152] width 9 height 9
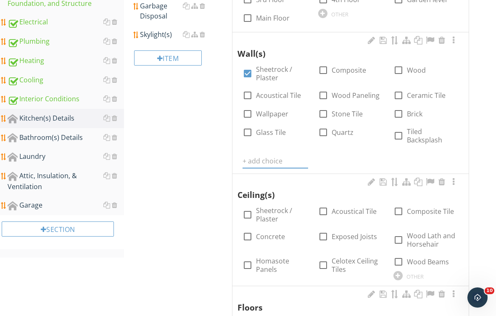
click at [261, 154] on input "text" at bounding box center [274, 161] width 65 height 14
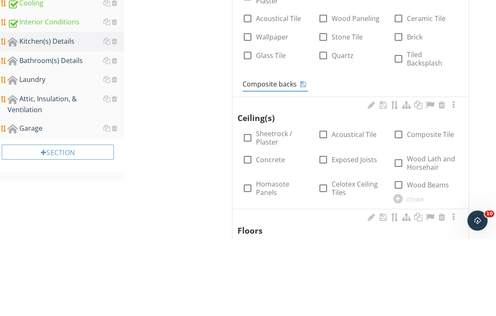
type input "Composite backsplash"
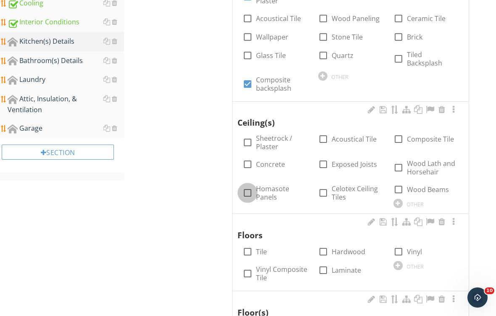
click at [247, 187] on div at bounding box center [247, 193] width 14 height 14
checkbox input "true"
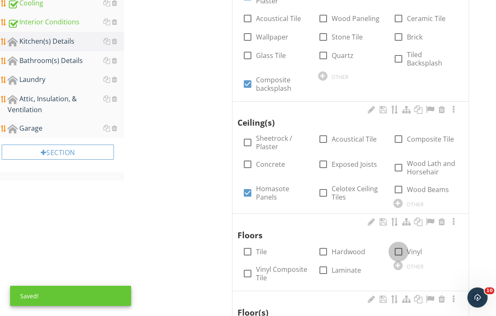
click at [398, 245] on div at bounding box center [398, 252] width 14 height 14
checkbox input "true"
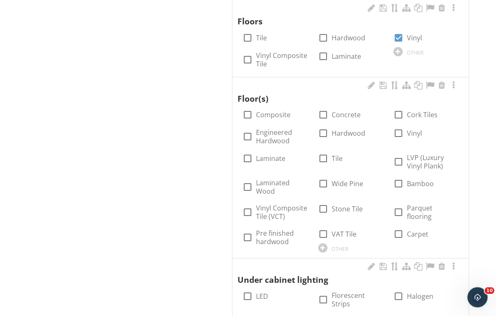
scroll to position [618, 0]
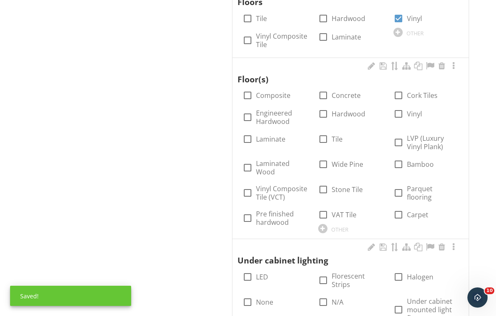
click at [442, 62] on div at bounding box center [442, 66] width 10 height 8
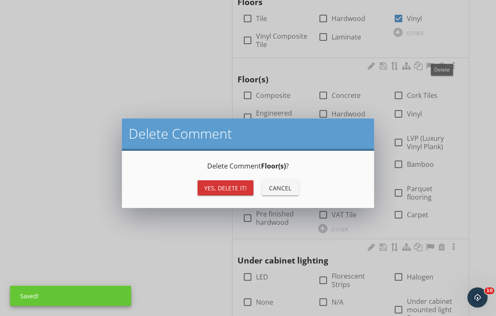
click at [222, 188] on div "Yes, Delete it!" at bounding box center [225, 188] width 42 height 9
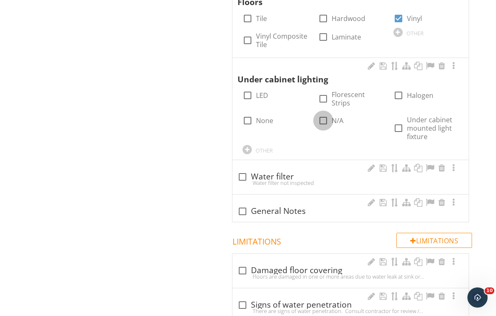
click at [319, 113] on div at bounding box center [323, 120] width 14 height 14
checkbox input "true"
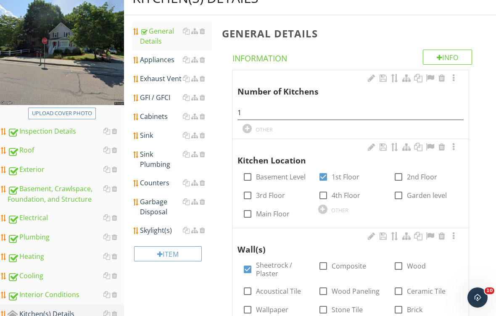
scroll to position [111, 0]
click at [155, 61] on div "Appliances" at bounding box center [176, 60] width 72 height 10
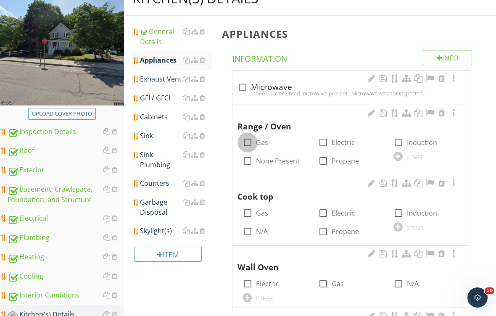
click at [246, 146] on div at bounding box center [247, 142] width 14 height 14
checkbox input "true"
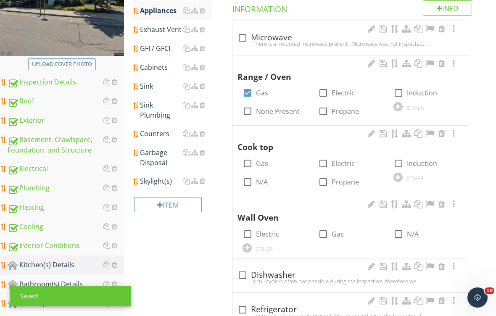
scroll to position [166, 0]
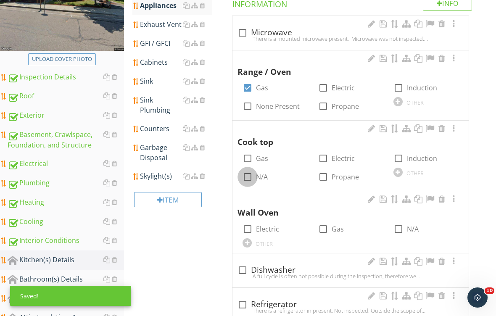
click at [252, 176] on div at bounding box center [247, 177] width 14 height 14
checkbox input "true"
click at [403, 229] on div at bounding box center [398, 229] width 14 height 14
checkbox input "true"
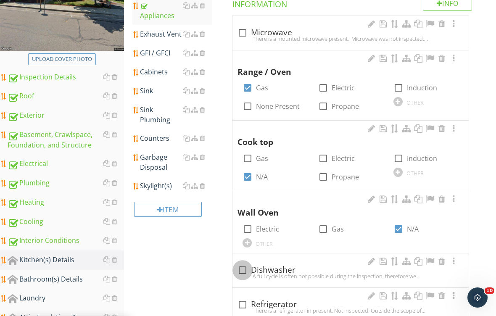
click at [240, 269] on div at bounding box center [242, 270] width 14 height 14
checkbox input "true"
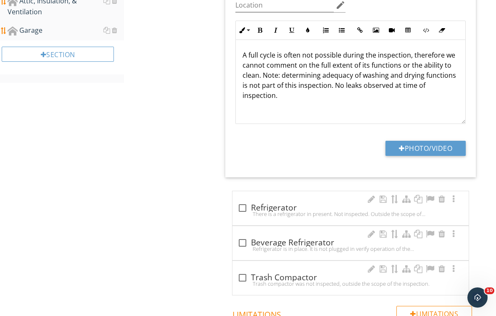
scroll to position [513, 0]
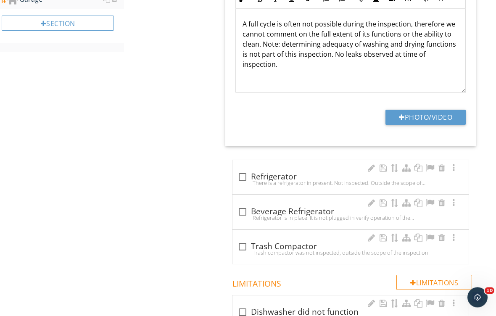
click at [240, 176] on div at bounding box center [242, 177] width 14 height 14
checkbox input "true"
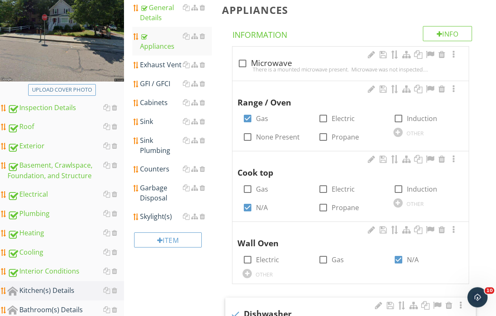
scroll to position [130, 0]
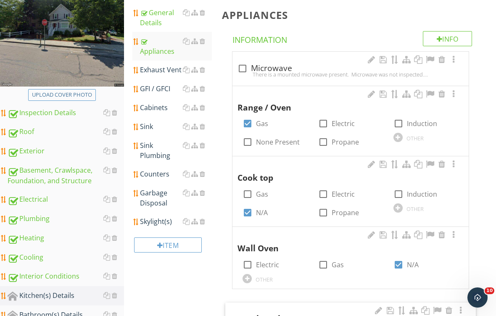
click at [155, 65] on div "Exhaust Vent" at bounding box center [176, 70] width 72 height 10
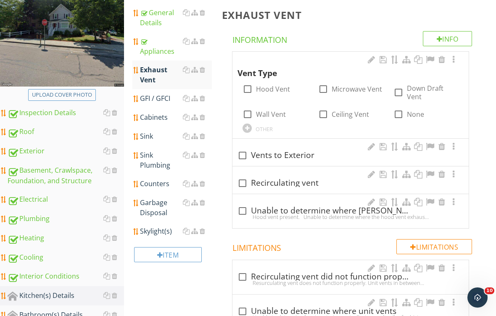
click at [340, 93] on label "Microwave Vent" at bounding box center [357, 89] width 50 height 8
checkbox input "true"
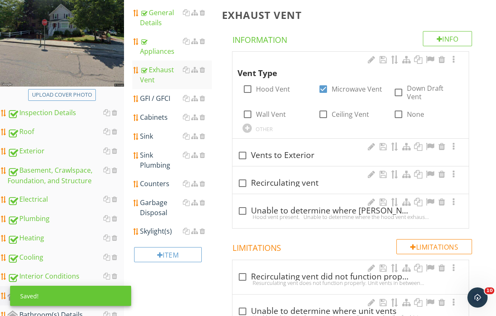
click at [260, 181] on div "check_box_outline_blank Recirculating vent" at bounding box center [350, 183] width 226 height 10
checkbox input "true"
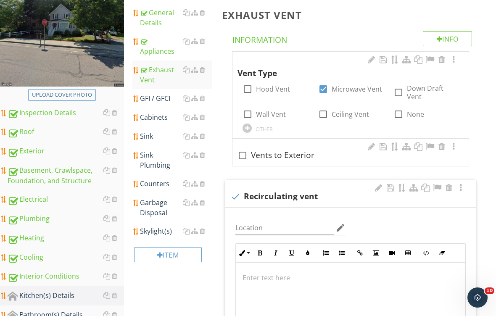
click at [150, 93] on div "GFI / GFCI" at bounding box center [176, 98] width 72 height 10
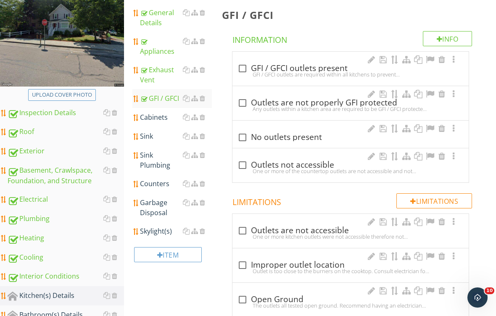
click at [246, 75] on div "GFI / GFCI outlets are required within all kitchens to prevent electric shock i…" at bounding box center [350, 74] width 226 height 7
checkbox input "true"
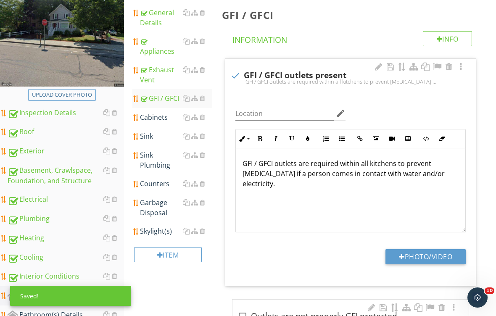
click at [158, 112] on div "Cabinets" at bounding box center [176, 117] width 72 height 10
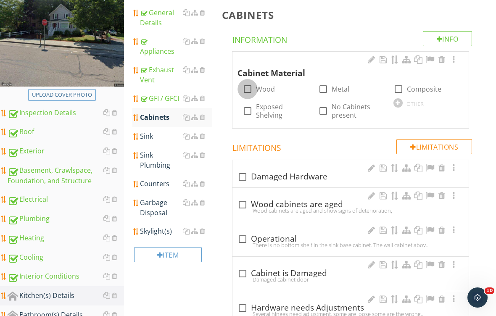
click at [250, 90] on div at bounding box center [247, 89] width 14 height 14
checkbox input "true"
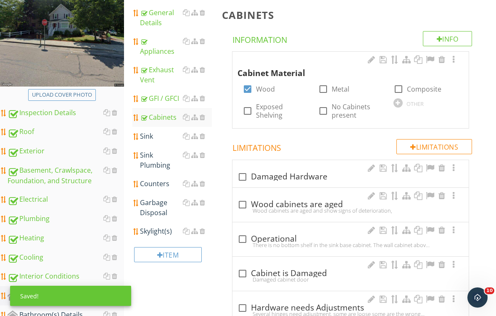
click at [156, 131] on div "Sink" at bounding box center [176, 136] width 72 height 10
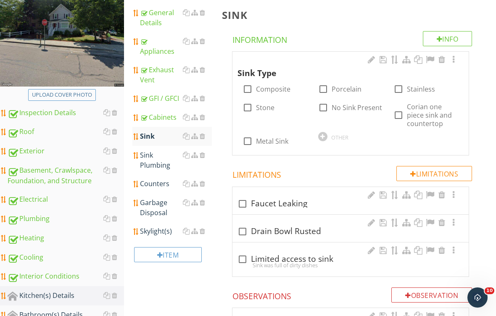
click at [394, 96] on input "Stainless" at bounding box center [398, 92] width 10 height 10
checkbox input "true"
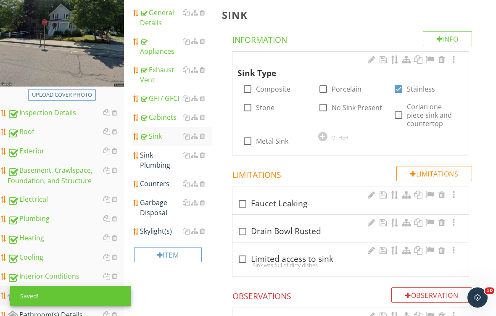
click at [154, 155] on div "Sink Plumbing" at bounding box center [176, 160] width 72 height 20
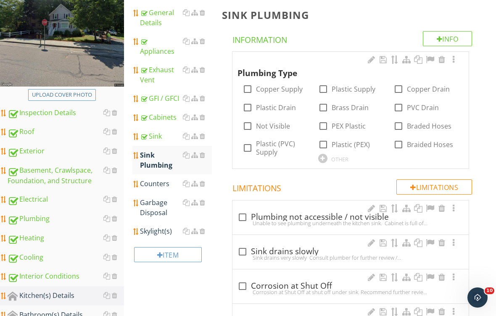
click at [280, 91] on label "Copper Supply" at bounding box center [279, 89] width 47 height 8
checkbox input "true"
click at [403, 111] on div at bounding box center [398, 107] width 14 height 14
checkbox input "true"
click at [242, 251] on div at bounding box center [242, 252] width 14 height 14
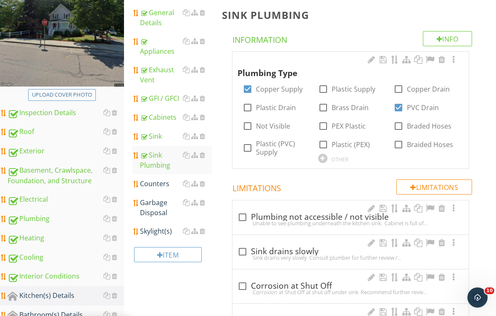
checkbox input "true"
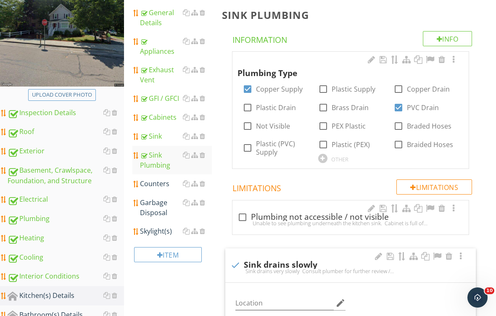
click at [160, 179] on div "Counters" at bounding box center [176, 184] width 72 height 10
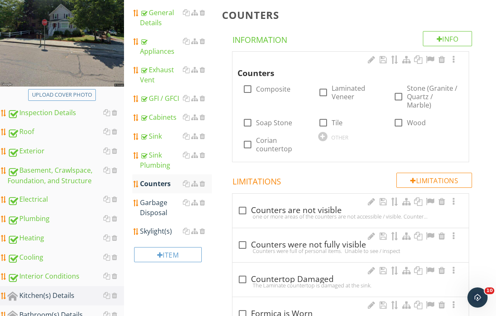
click at [339, 93] on label "Laminated Veneer" at bounding box center [358, 92] width 52 height 17
checkbox input "true"
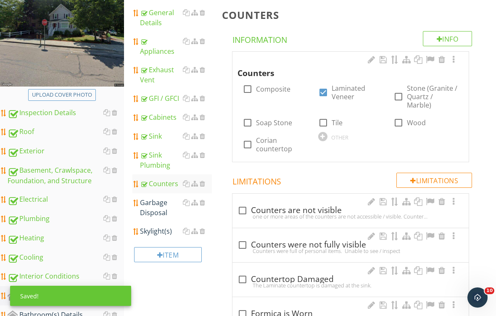
click at [158, 199] on div "Garbage Disposal" at bounding box center [176, 208] width 72 height 20
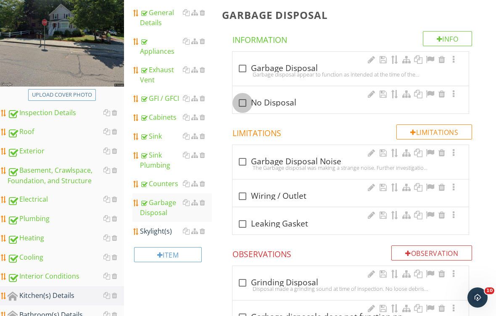
click at [243, 105] on div at bounding box center [242, 103] width 14 height 14
checkbox input "true"
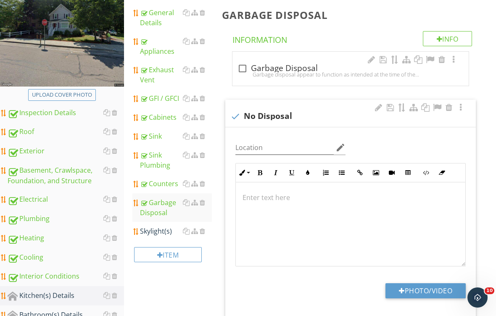
click at [204, 228] on div at bounding box center [202, 231] width 5 height 7
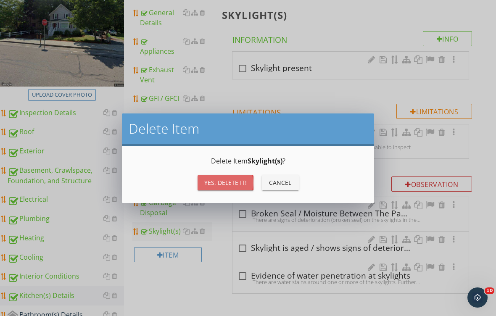
click at [213, 183] on div "Yes, Delete it!" at bounding box center [225, 182] width 42 height 9
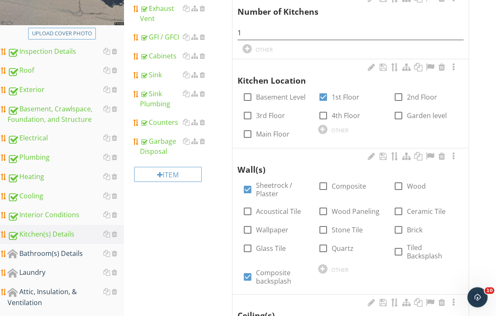
scroll to position [187, 0]
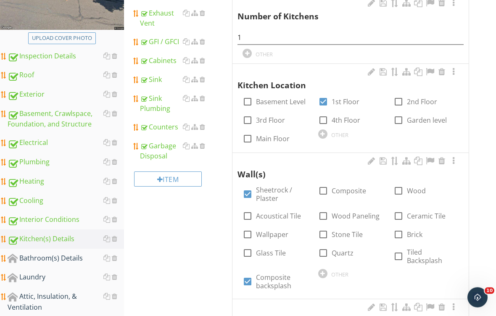
click at [64, 259] on div "Bathroom(s) Details" at bounding box center [66, 258] width 116 height 11
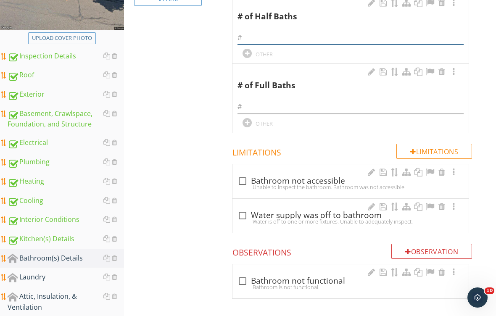
click at [279, 37] on input "text" at bounding box center [350, 38] width 226 height 14
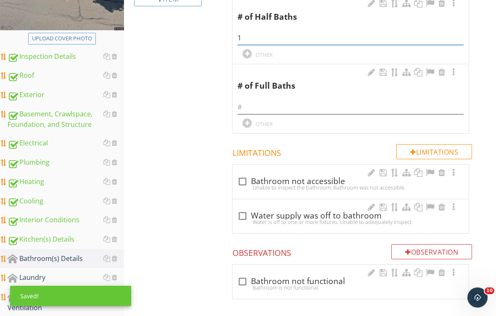
type input "1"
click at [284, 105] on input "text" at bounding box center [350, 107] width 226 height 14
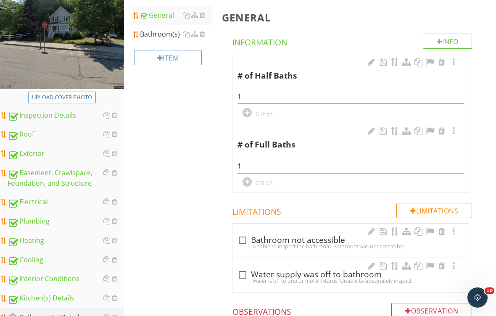
scroll to position [190, 0]
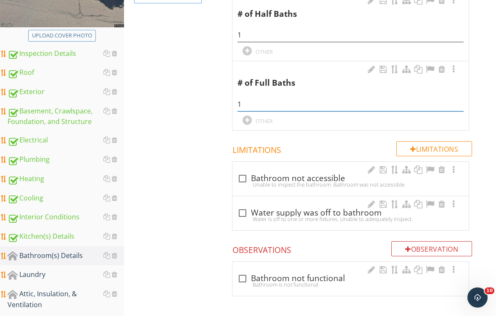
type input "1"
click at [60, 220] on div "Interior Conditions" at bounding box center [66, 217] width 116 height 11
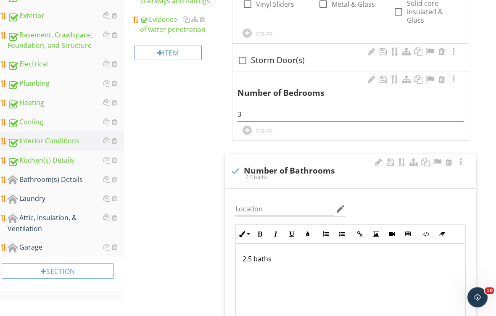
scroll to position [266, 0]
click at [247, 257] on p "2.5 baths" at bounding box center [350, 259] width 216 height 10
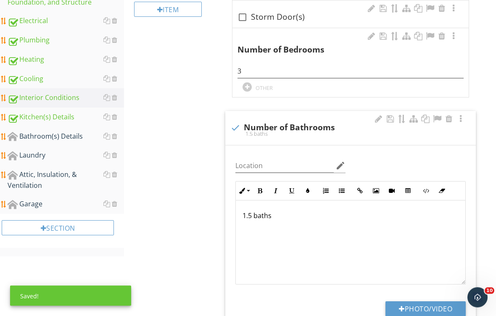
scroll to position [303, 0]
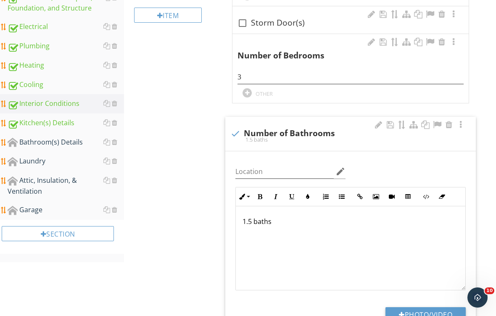
click at [64, 143] on div "Bathroom(s) Details" at bounding box center [66, 142] width 116 height 11
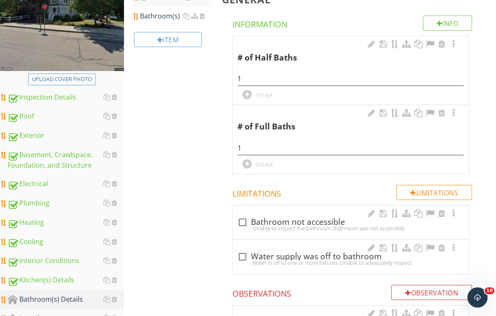
scroll to position [78, 0]
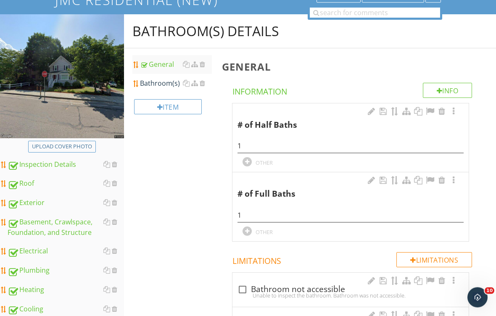
click at [157, 84] on div "Bathroom(s)" at bounding box center [176, 84] width 72 height 10
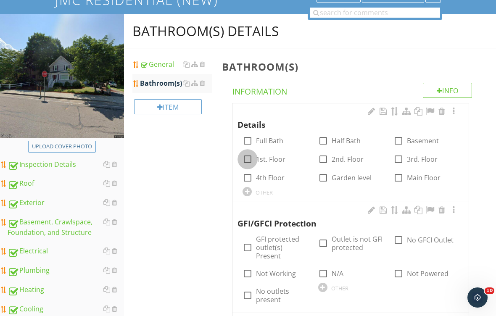
click at [252, 161] on div at bounding box center [247, 159] width 14 height 14
checkbox input "true"
click at [326, 139] on div at bounding box center [323, 141] width 14 height 14
checkbox input "true"
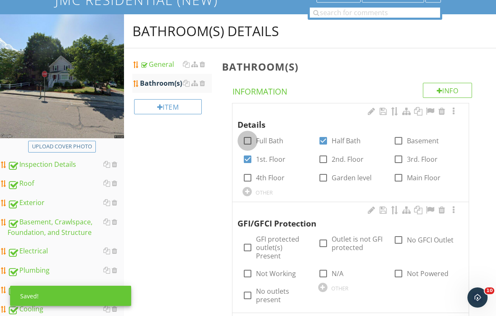
click at [250, 137] on div at bounding box center [247, 141] width 14 height 14
checkbox input "true"
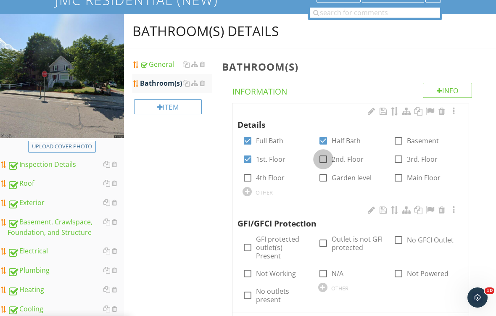
click at [326, 159] on div at bounding box center [323, 159] width 14 height 14
checkbox input "true"
click at [251, 243] on div at bounding box center [247, 247] width 14 height 14
checkbox input "true"
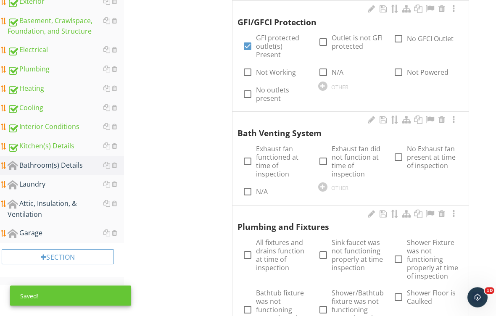
scroll to position [287, 0]
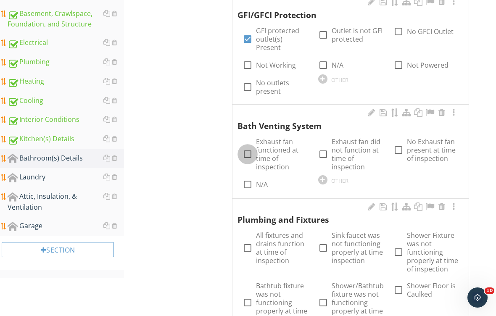
click at [246, 147] on div at bounding box center [247, 154] width 14 height 14
checkbox input "true"
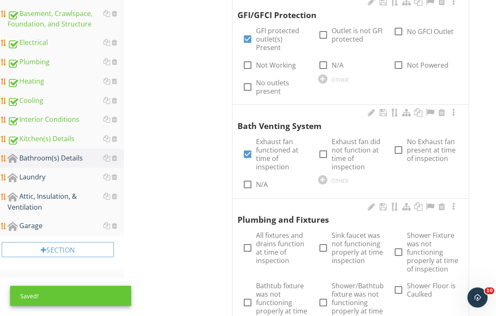
click at [455, 108] on div at bounding box center [453, 112] width 10 height 8
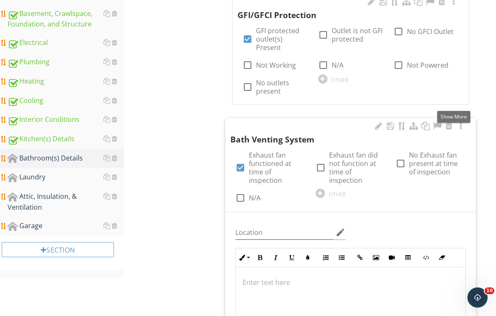
click at [271, 271] on div at bounding box center [350, 309] width 229 height 84
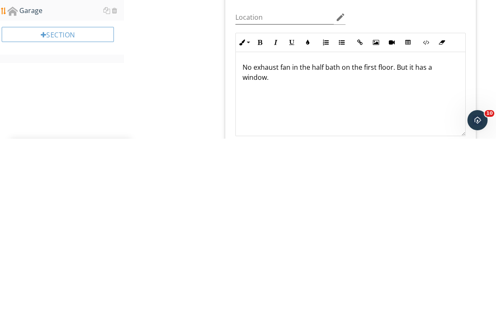
scroll to position [502, 0]
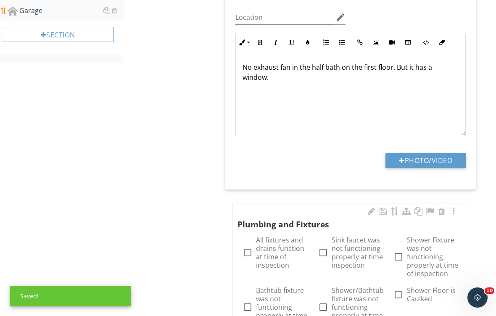
click at [244, 245] on div at bounding box center [247, 252] width 14 height 14
checkbox input "true"
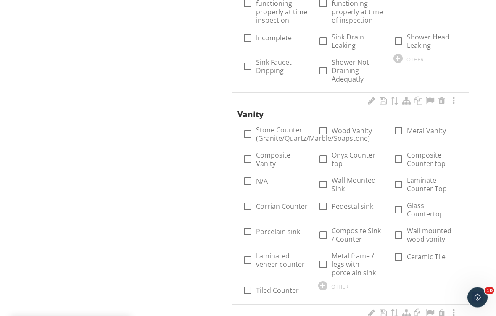
scroll to position [806, 0]
click at [346, 126] on label "Wood Vanity" at bounding box center [352, 130] width 40 height 8
checkbox input "true"
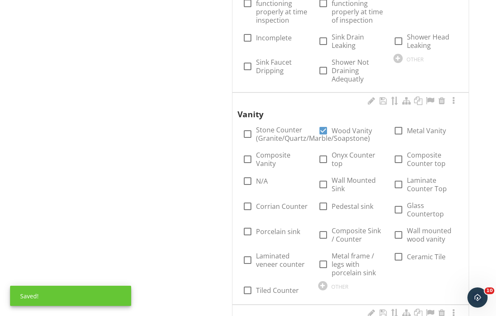
click at [349, 227] on label "Composite Sink / Counter" at bounding box center [358, 235] width 52 height 17
checkbox input "true"
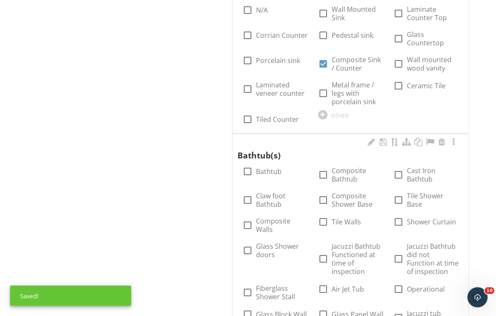
scroll to position [977, 0]
click at [273, 167] on label "Bathtub" at bounding box center [269, 171] width 26 height 8
checkbox input "true"
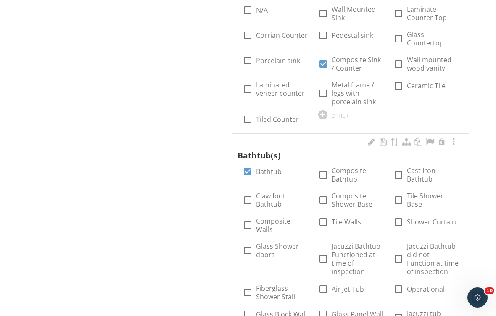
click at [344, 218] on label "Tile Walls" at bounding box center [346, 222] width 29 height 8
checkbox input "true"
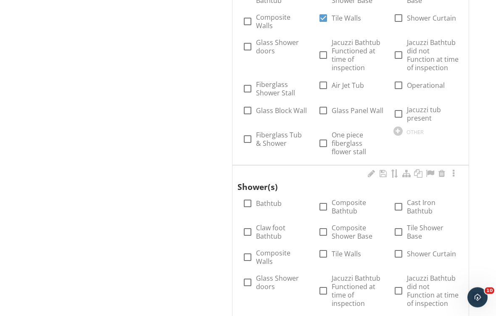
scroll to position [1181, 0]
click at [440, 169] on div at bounding box center [442, 173] width 10 height 8
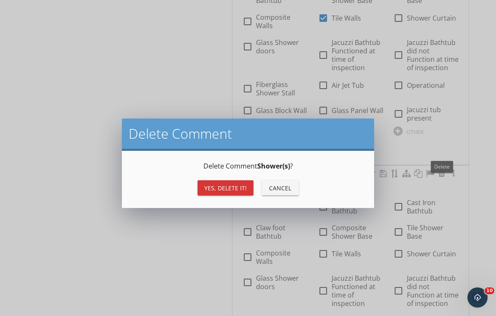
click at [231, 190] on div "Yes, Delete it!" at bounding box center [225, 188] width 42 height 9
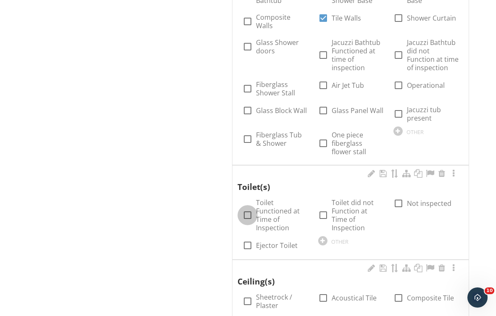
click at [248, 208] on div at bounding box center [247, 215] width 14 height 14
checkbox input "true"
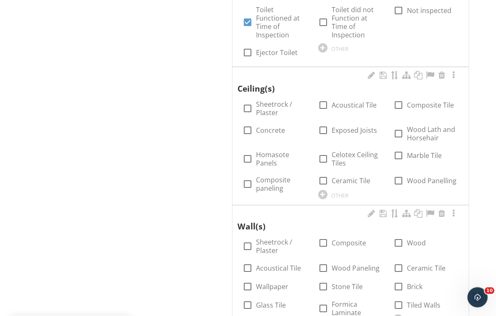
scroll to position [1374, 0]
click at [273, 100] on label "Sheetrock / Plaster" at bounding box center [282, 108] width 52 height 17
checkbox input "true"
click at [335, 177] on label "Ceramic Tile" at bounding box center [351, 181] width 39 height 8
checkbox input "true"
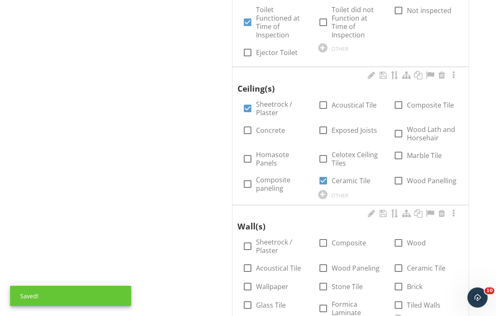
click at [269, 238] on label "Sheetrock / Plaster" at bounding box center [282, 246] width 52 height 17
checkbox input "true"
click at [415, 264] on label "Ceramic Tile" at bounding box center [426, 268] width 39 height 8
checkbox input "true"
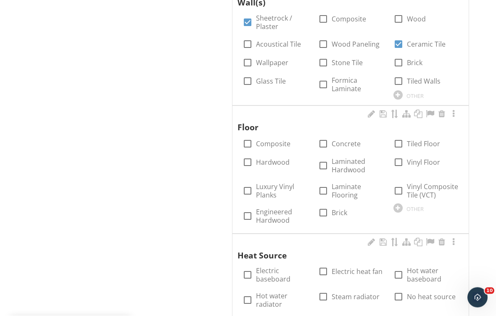
scroll to position [1600, 0]
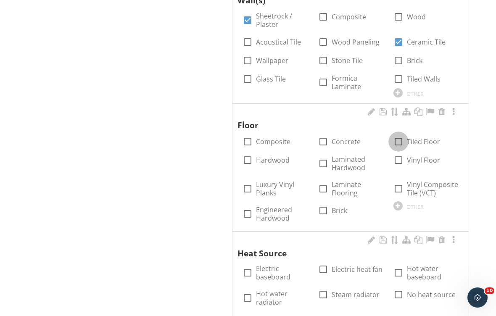
click at [396, 134] on div at bounding box center [398, 141] width 14 height 14
checkbox input "true"
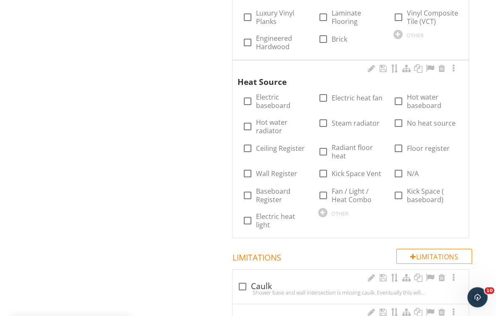
scroll to position [1771, 0]
click at [398, 116] on div at bounding box center [398, 123] width 14 height 14
checkbox input "true"
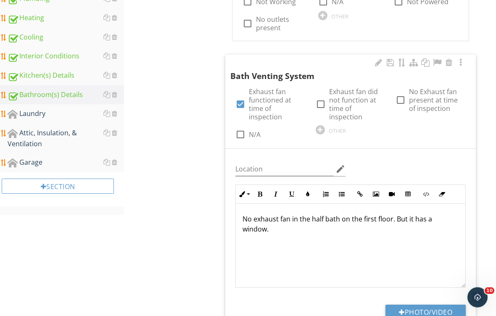
scroll to position [372, 0]
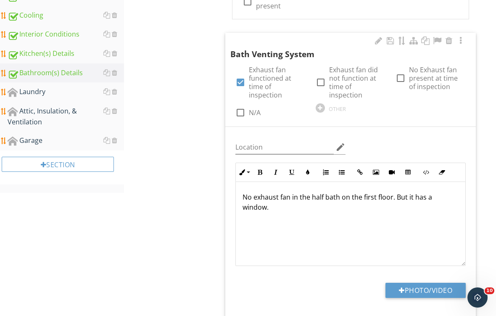
click at [50, 94] on div "Laundry" at bounding box center [66, 92] width 116 height 11
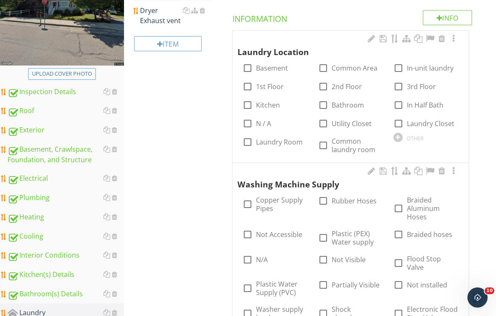
scroll to position [151, 0]
click at [287, 69] on label "Basement" at bounding box center [272, 68] width 32 height 8
checkbox input "true"
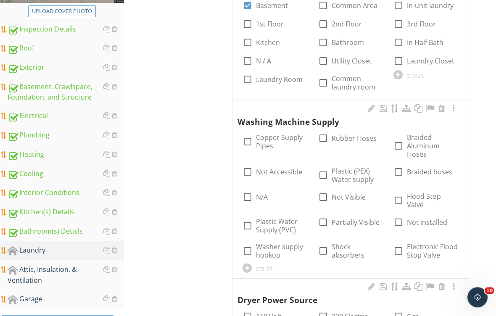
scroll to position [214, 0]
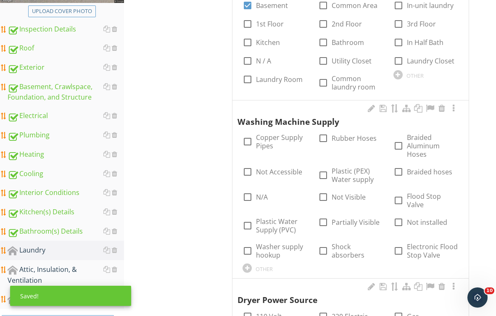
click at [274, 142] on label "Copper Supply Pipes" at bounding box center [282, 141] width 52 height 17
checkbox input "true"
click at [424, 147] on label "Braided Aluminum Hoses" at bounding box center [433, 145] width 52 height 25
checkbox input "true"
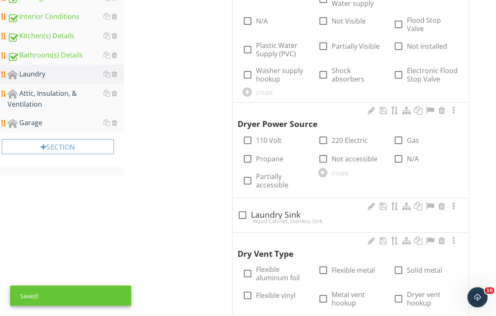
scroll to position [429, 0]
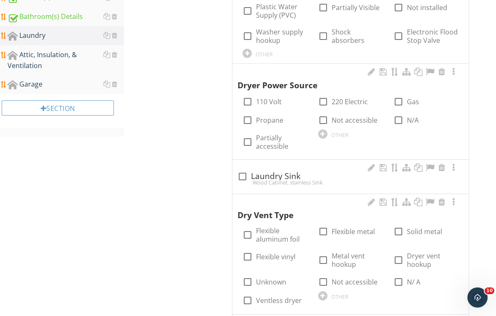
click at [400, 95] on div at bounding box center [398, 102] width 14 height 14
checkbox input "true"
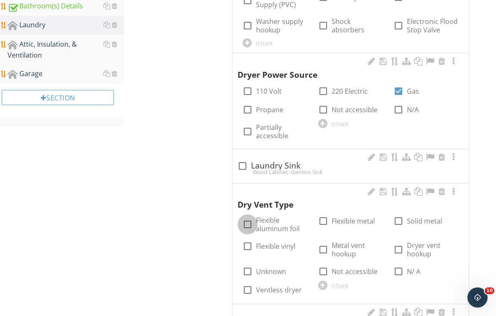
click at [251, 217] on div at bounding box center [247, 224] width 14 height 14
checkbox input "true"
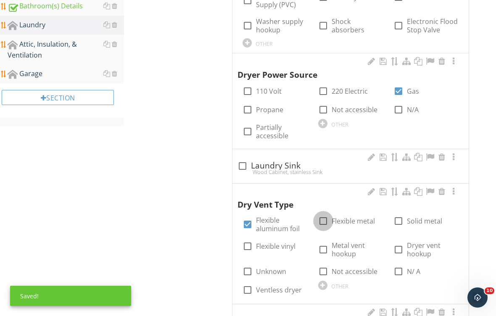
click at [325, 215] on div at bounding box center [323, 221] width 14 height 14
checkbox input "true"
click at [248, 219] on div at bounding box center [247, 224] width 14 height 14
checkbox input "false"
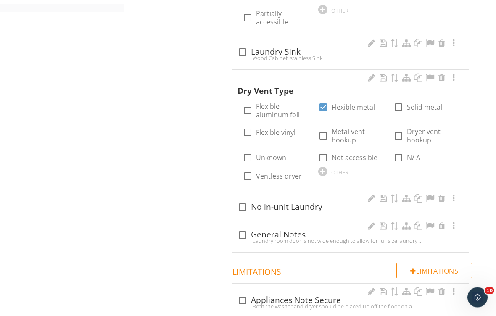
scroll to position [545, 0]
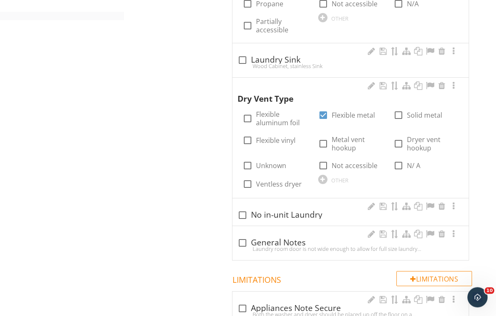
click at [238, 53] on div at bounding box center [242, 60] width 14 height 14
checkbox input "true"
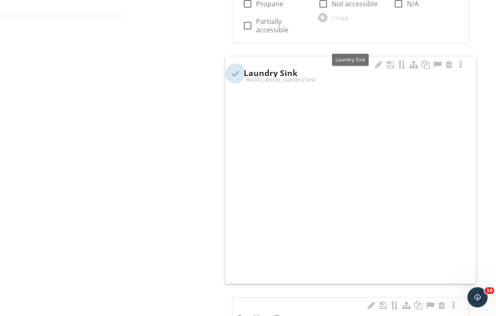
scroll to position [545, 0]
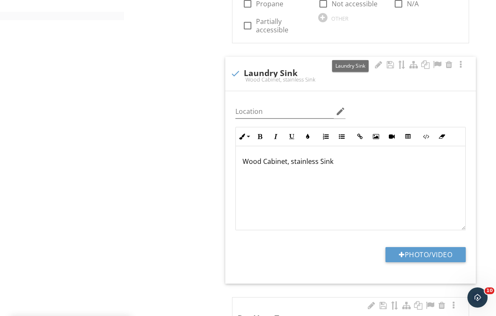
click at [340, 156] on p "Wood Cabinet, stainless Sink" at bounding box center [350, 161] width 216 height 10
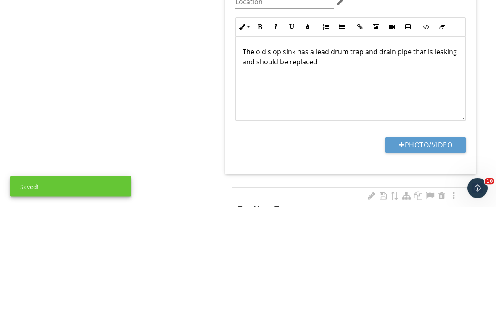
scroll to position [655, 0]
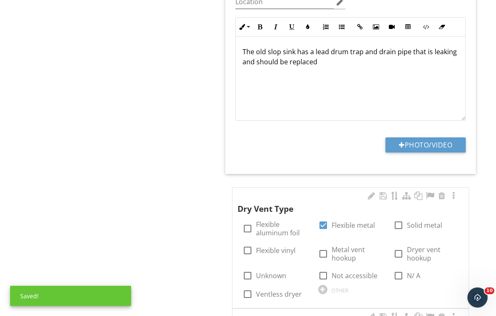
click at [434, 137] on button "Photo/Video" at bounding box center [425, 144] width 80 height 15
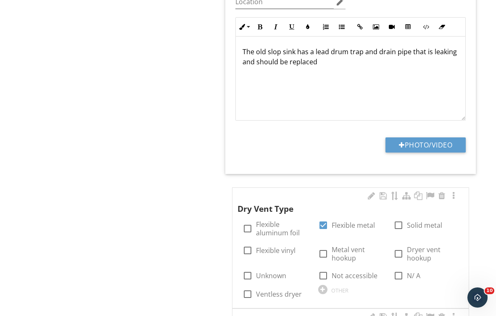
type input "C:\fakepath\IMG_2103.jpeg"
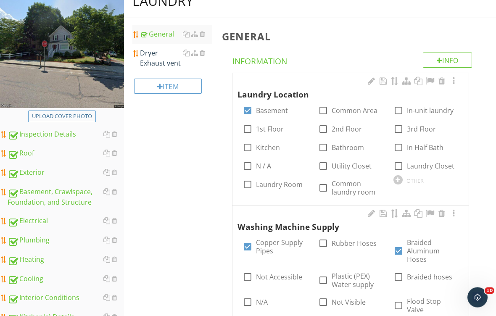
scroll to position [109, 0]
click at [159, 61] on div "Dryer Exhaust vent" at bounding box center [176, 58] width 72 height 20
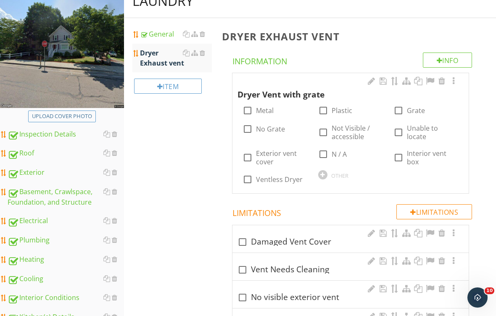
click at [339, 112] on label "Plastic" at bounding box center [342, 110] width 21 height 8
checkbox input "true"
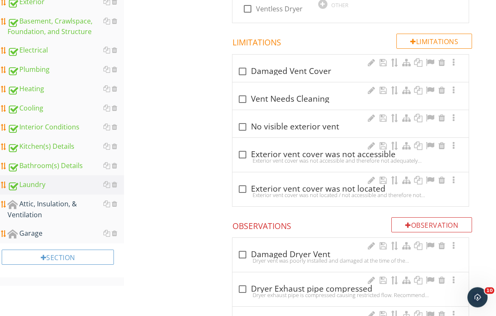
scroll to position [301, 0]
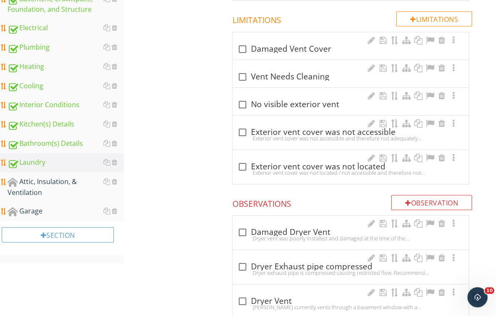
click at [42, 187] on div "Attic, Insulation, & Ventilation" at bounding box center [66, 187] width 116 height 21
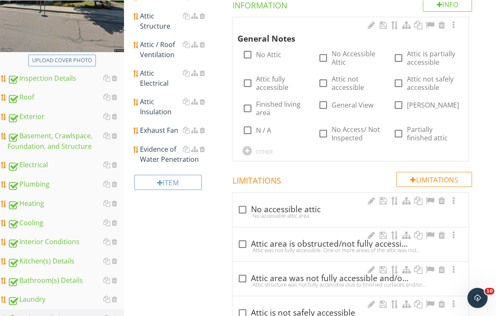
scroll to position [165, 0]
click at [404, 84] on div at bounding box center [398, 83] width 14 height 14
checkbox input "true"
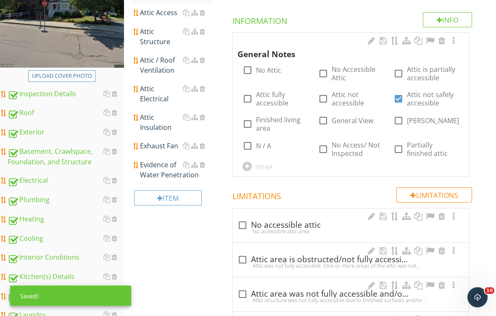
scroll to position [141, 0]
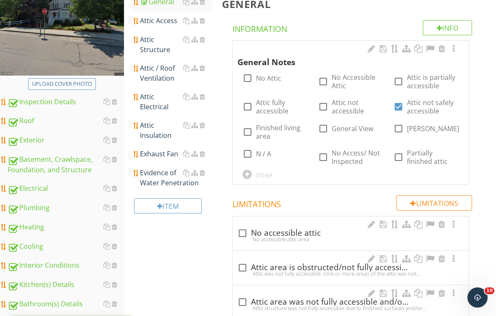
click at [165, 22] on div "Attic Access" at bounding box center [176, 21] width 72 height 10
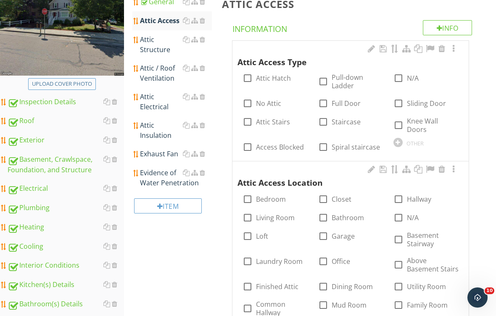
click at [274, 79] on label "Attic Hatch" at bounding box center [273, 78] width 35 height 8
checkbox input "true"
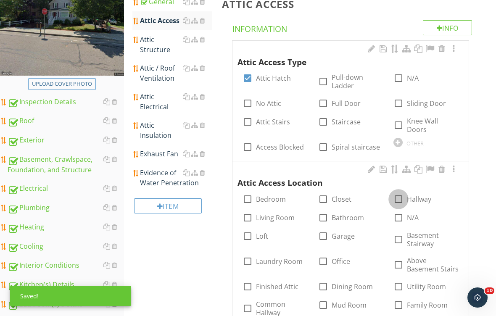
click at [403, 192] on div at bounding box center [398, 199] width 14 height 14
checkbox input "true"
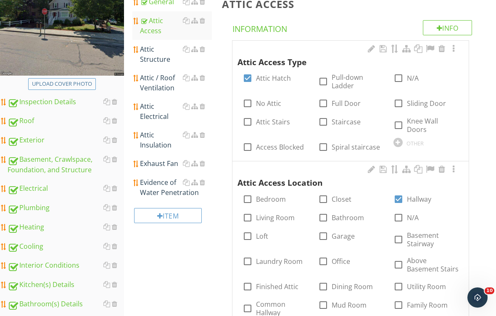
click at [155, 58] on div "Attic Structure" at bounding box center [176, 54] width 72 height 20
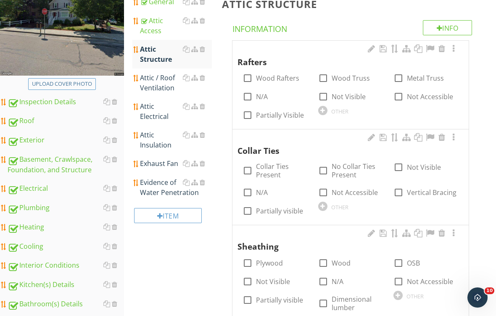
click at [280, 82] on label "Wood Rafters" at bounding box center [277, 78] width 43 height 8
checkbox input "true"
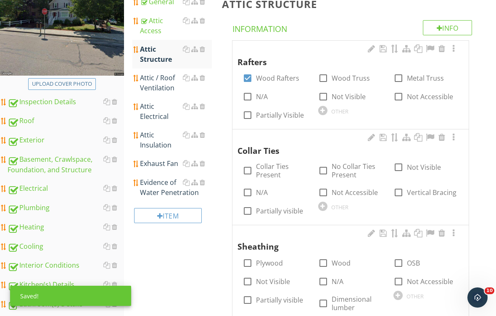
click at [261, 191] on label "N/A" at bounding box center [262, 192] width 12 height 8
checkbox input "true"
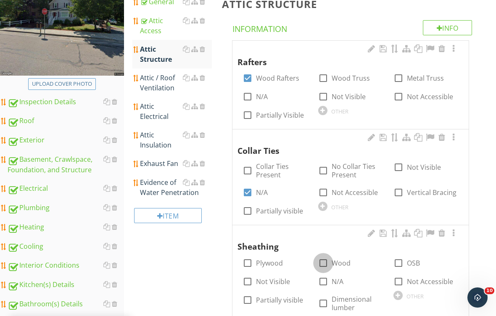
click at [327, 256] on div at bounding box center [323, 263] width 14 height 14
checkbox input "true"
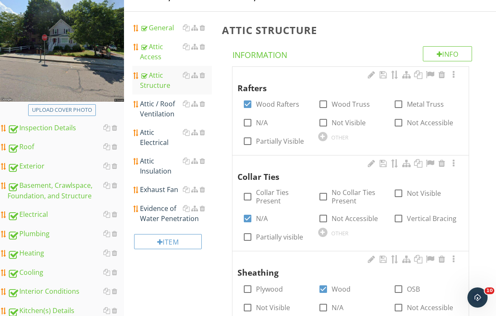
scroll to position [115, 0]
click at [162, 32] on link "General" at bounding box center [176, 28] width 72 height 18
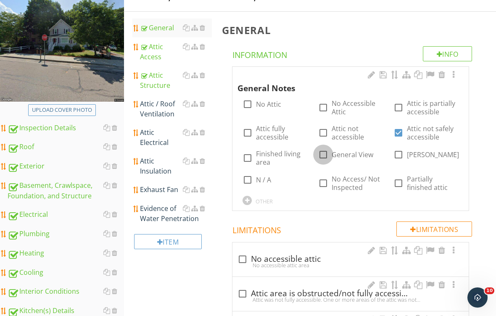
click at [324, 157] on div at bounding box center [323, 155] width 14 height 14
checkbox input "true"
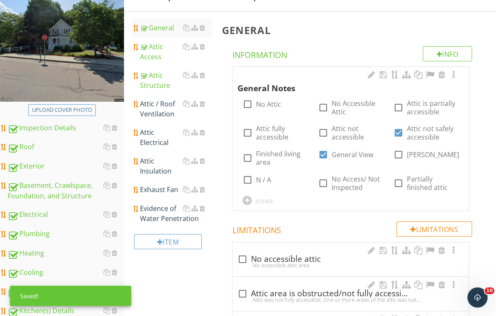
click at [457, 73] on div at bounding box center [453, 75] width 10 height 8
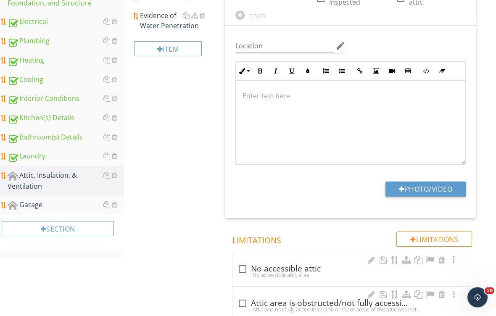
click at [413, 191] on button "Photo/Video" at bounding box center [425, 189] width 80 height 15
type input "C:\fakepath\IMG_2132.jpeg"
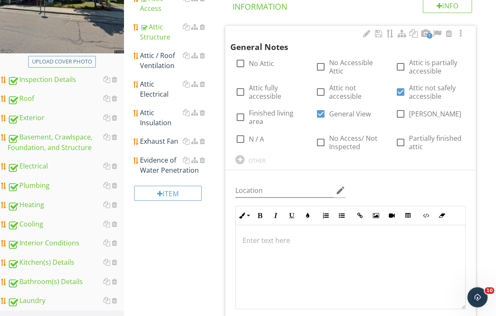
scroll to position [163, 0]
click at [159, 63] on div "Attic / Roof Ventilation" at bounding box center [176, 60] width 72 height 20
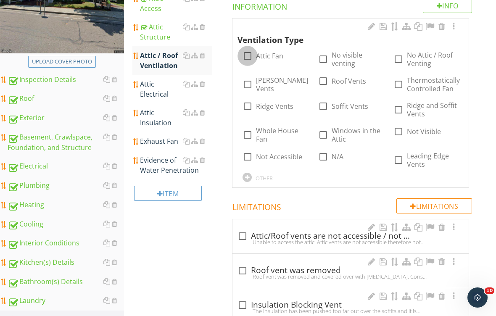
click at [253, 56] on div at bounding box center [247, 56] width 14 height 14
checkbox input "true"
click at [269, 108] on label "Ridge Vents" at bounding box center [274, 106] width 37 height 8
checkbox input "true"
click at [158, 93] on div "Attic Electrical" at bounding box center [176, 89] width 72 height 20
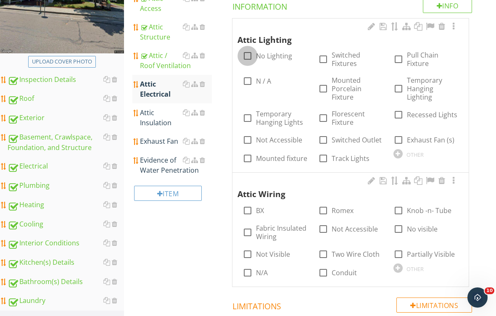
click at [245, 56] on div at bounding box center [247, 56] width 14 height 14
checkbox input "true"
click at [250, 255] on div at bounding box center [247, 254] width 14 height 14
checkbox input "true"
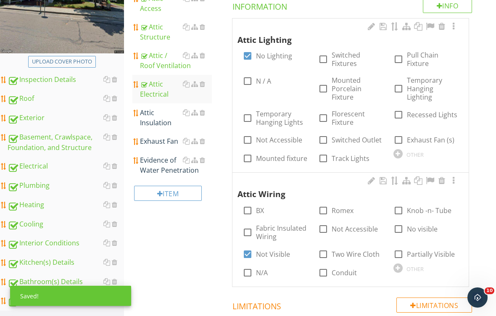
click at [162, 118] on div "Attic Insulation" at bounding box center [176, 118] width 72 height 20
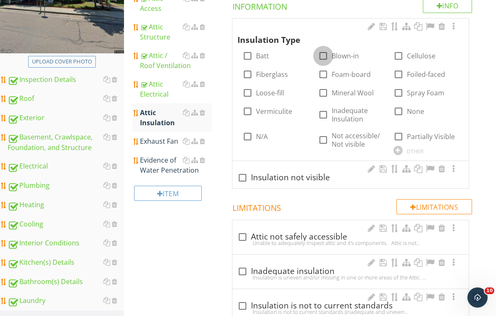
click at [322, 59] on div at bounding box center [323, 56] width 14 height 14
checkbox input "true"
click at [269, 77] on label "Fiberglass" at bounding box center [272, 74] width 32 height 8
checkbox input "true"
click at [155, 146] on link "Exhaust Fan" at bounding box center [176, 141] width 72 height 18
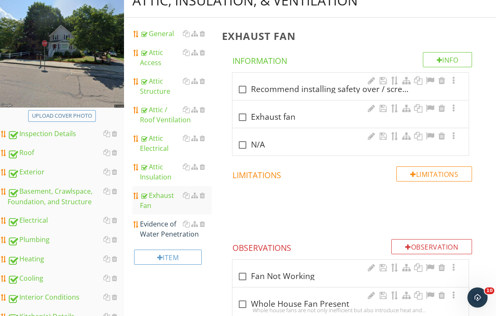
scroll to position [109, 0]
click at [245, 118] on div at bounding box center [242, 118] width 14 height 14
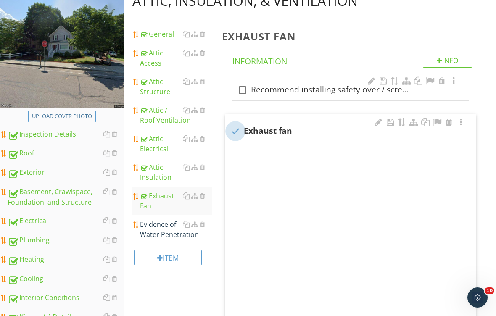
checkbox input "true"
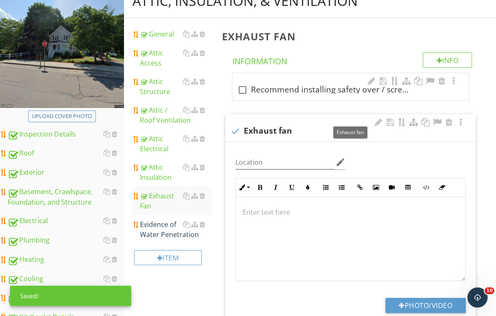
click at [386, 219] on div at bounding box center [350, 239] width 229 height 84
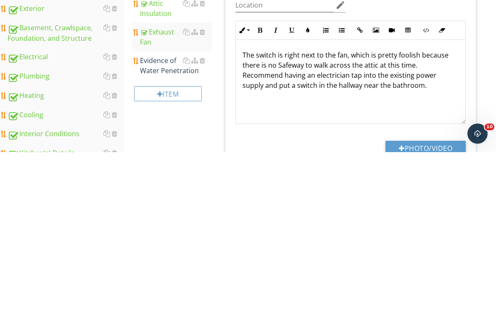
scroll to position [273, 0]
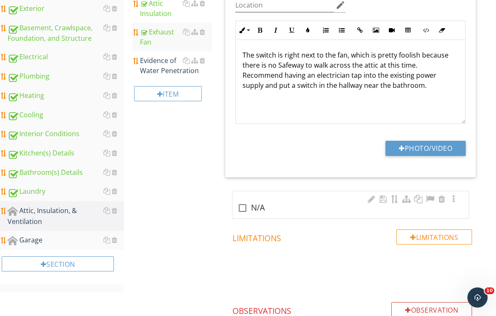
click at [160, 69] on div "Evidence of Water Penetration" at bounding box center [176, 65] width 72 height 20
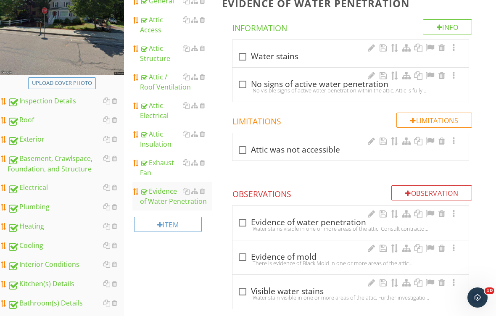
scroll to position [141, 0]
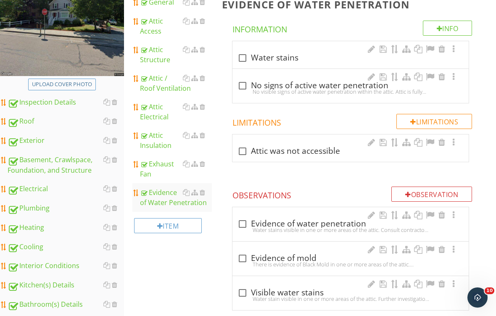
click at [242, 86] on div at bounding box center [242, 86] width 14 height 14
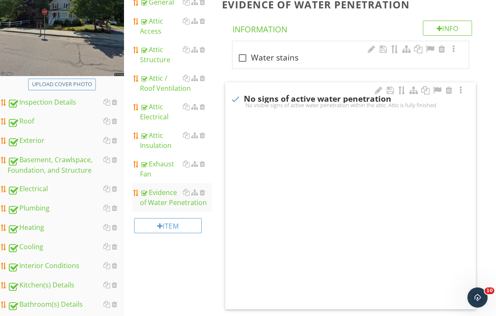
checkbox input "true"
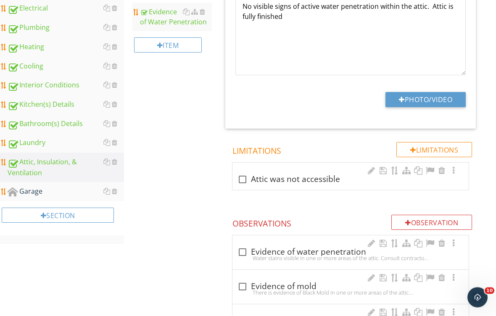
scroll to position [321, 0]
click at [69, 191] on div "Garage" at bounding box center [66, 191] width 116 height 11
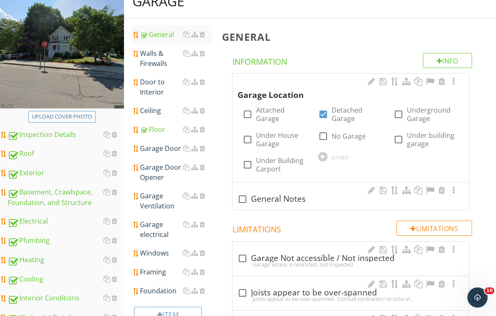
scroll to position [106, 0]
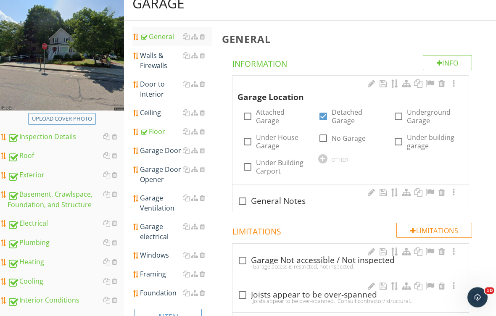
click at [158, 61] on div "Walls & Firewalls" at bounding box center [176, 61] width 72 height 20
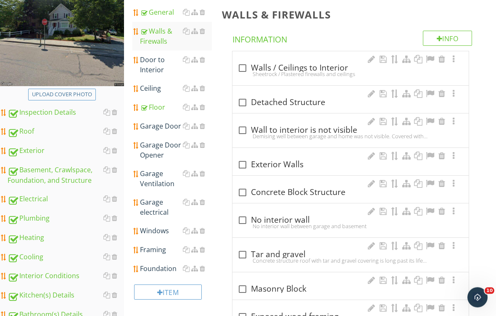
scroll to position [131, 0]
click at [240, 100] on div at bounding box center [242, 102] width 14 height 14
checkbox input "true"
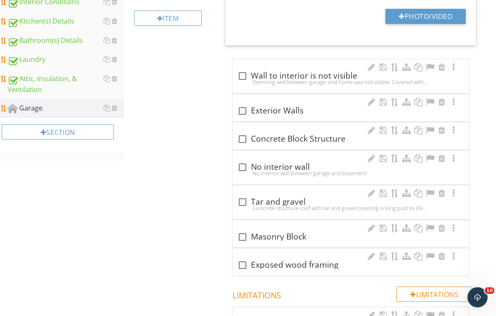
scroll to position [405, 0]
click at [239, 266] on div at bounding box center [242, 265] width 14 height 14
checkbox input "true"
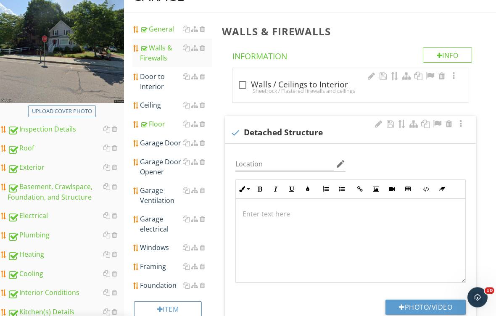
scroll to position [114, 0]
click at [166, 79] on div "Door to Interior" at bounding box center [176, 81] width 72 height 20
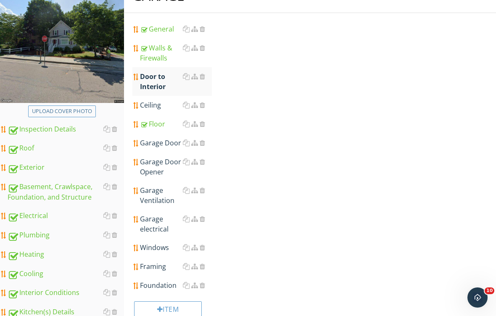
click at [159, 84] on div "Door to Interior" at bounding box center [176, 81] width 72 height 20
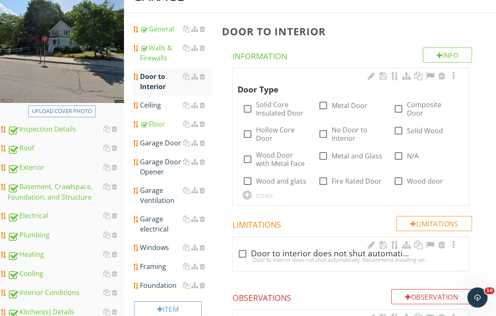
click at [407, 157] on label "N/A" at bounding box center [413, 156] width 12 height 8
checkbox input "true"
click at [157, 110] on link "Ceiling" at bounding box center [176, 105] width 72 height 18
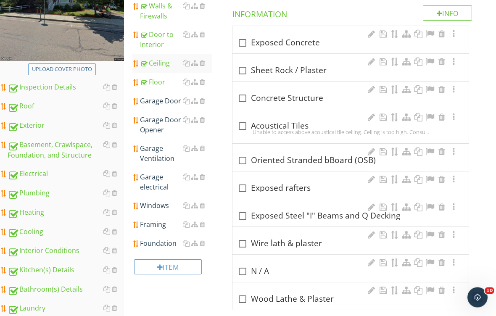
scroll to position [156, 0]
click at [241, 190] on div at bounding box center [242, 188] width 14 height 14
checkbox input "true"
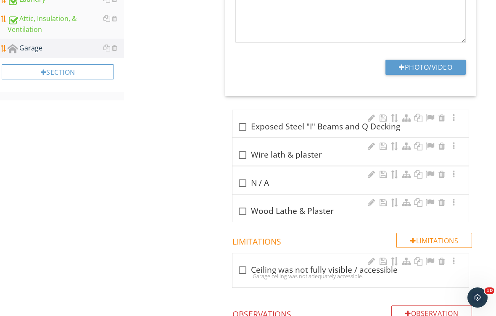
scroll to position [493, 0]
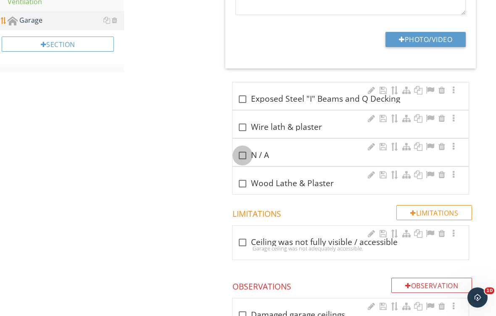
click at [244, 159] on div at bounding box center [242, 155] width 14 height 14
checkbox input "true"
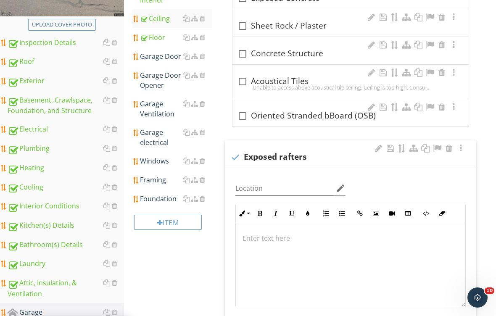
scroll to position [200, 0]
click at [164, 55] on div "Garage Door" at bounding box center [176, 57] width 72 height 10
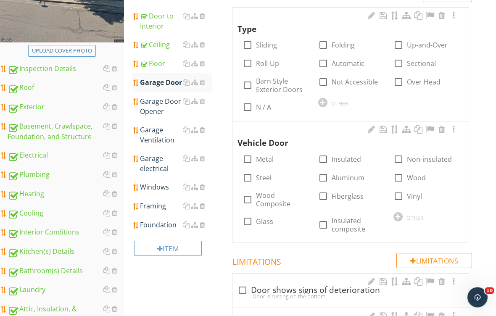
scroll to position [174, 0]
click at [269, 64] on label "Roll-Up" at bounding box center [267, 63] width 23 height 8
checkbox input "true"
click at [333, 195] on label "Fiberglass" at bounding box center [348, 196] width 32 height 8
checkbox input "true"
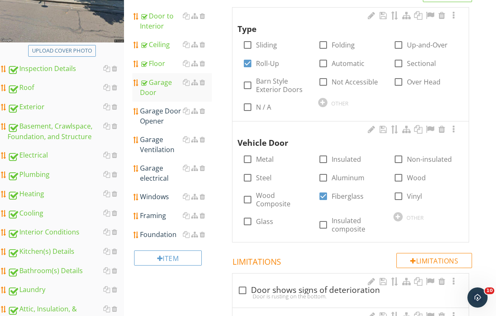
click at [158, 117] on div "Garage Door Opener" at bounding box center [176, 116] width 72 height 20
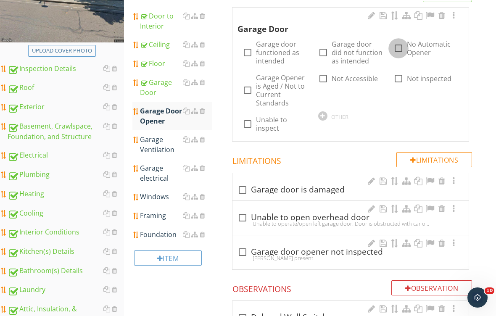
click at [403, 48] on div at bounding box center [398, 48] width 14 height 14
checkbox input "true"
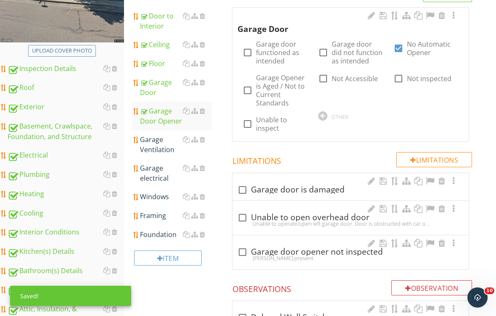
click at [161, 148] on div "Garage Ventilation" at bounding box center [176, 144] width 72 height 20
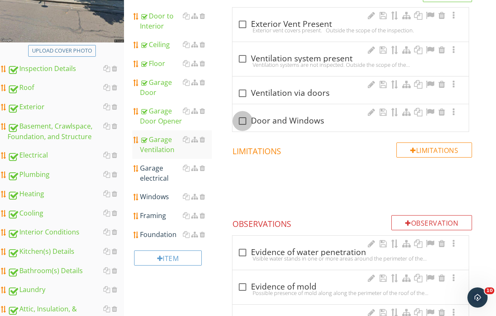
click at [243, 123] on div at bounding box center [242, 121] width 14 height 14
checkbox input "true"
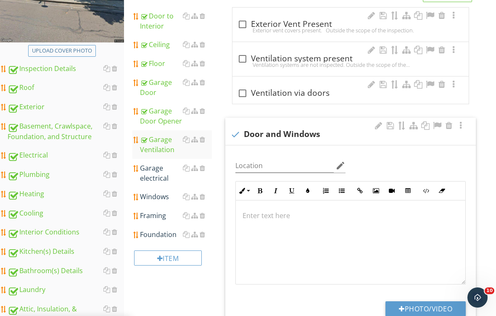
click at [155, 177] on div "Garage electrical" at bounding box center [176, 173] width 72 height 20
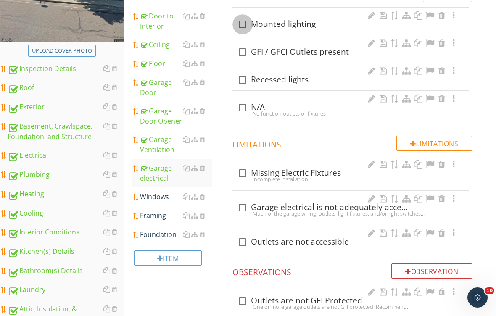
click at [245, 29] on div at bounding box center [242, 24] width 14 height 14
checkbox input "true"
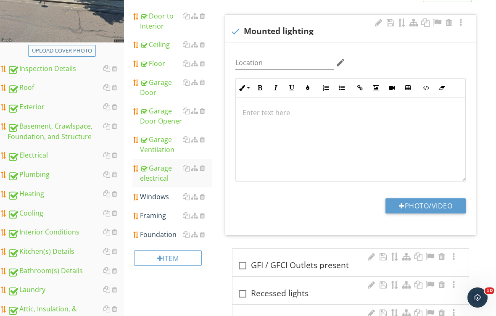
click at [201, 198] on div at bounding box center [202, 196] width 5 height 7
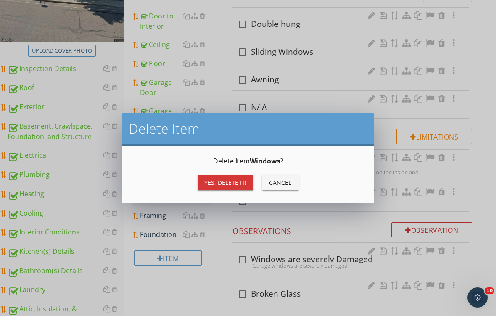
click at [226, 183] on div "Yes, Delete it!" at bounding box center [225, 182] width 42 height 9
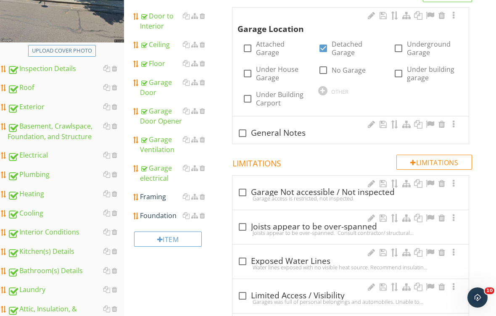
click at [154, 200] on div "Framing" at bounding box center [176, 197] width 72 height 10
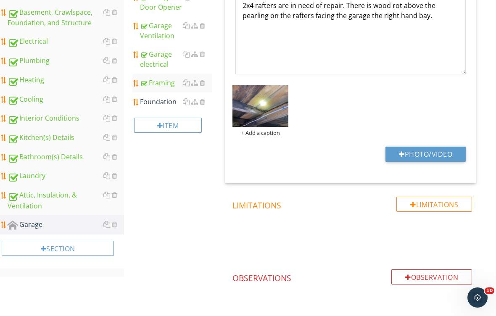
scroll to position [255, 0]
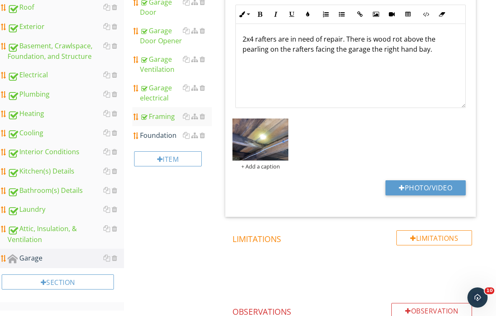
click at [158, 137] on div "Foundation" at bounding box center [176, 135] width 72 height 10
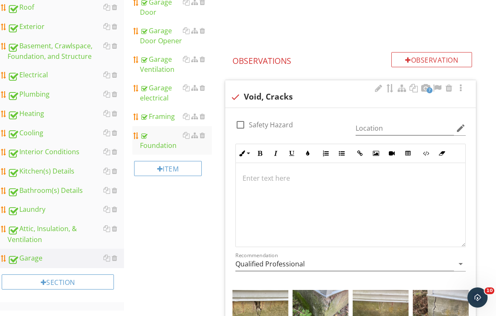
click at [377, 86] on div at bounding box center [378, 88] width 10 height 8
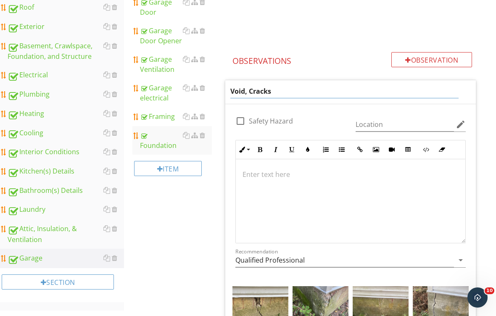
click at [245, 91] on input "Void, Cracks" at bounding box center [344, 91] width 228 height 14
type input "Voids, Cracks"
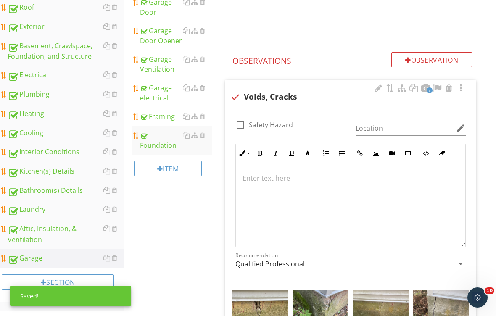
click at [255, 177] on p at bounding box center [350, 178] width 216 height 10
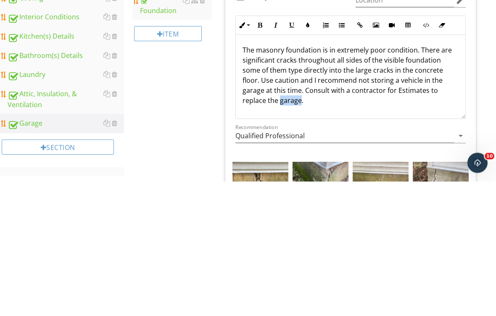
click at [428, 180] on p "The masonry foundation is in extremely poor condition. There are significant cr…" at bounding box center [350, 210] width 216 height 61
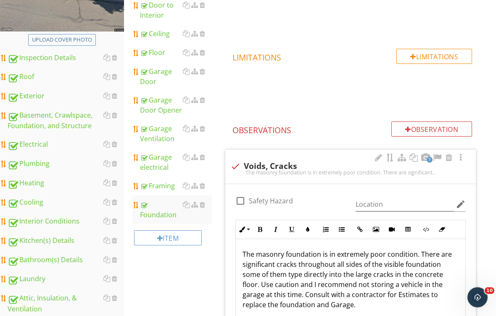
scroll to position [163, 0]
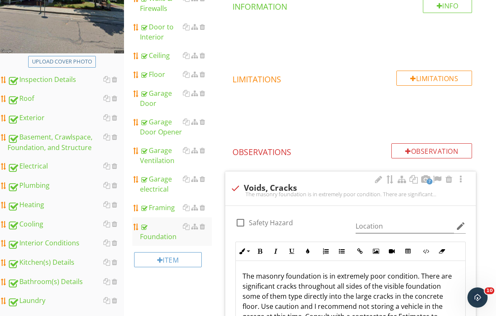
click at [193, 279] on div "Item" at bounding box center [171, 263] width 79 height 34
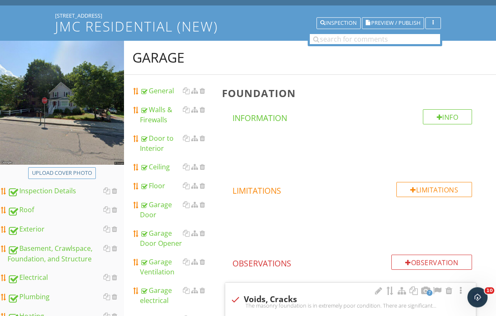
scroll to position [0, 0]
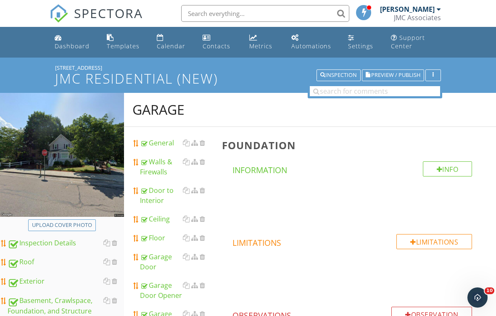
click at [395, 74] on span "Preview / Publish" at bounding box center [395, 75] width 49 height 5
click at [393, 73] on span "Preview / Publish" at bounding box center [395, 75] width 49 height 5
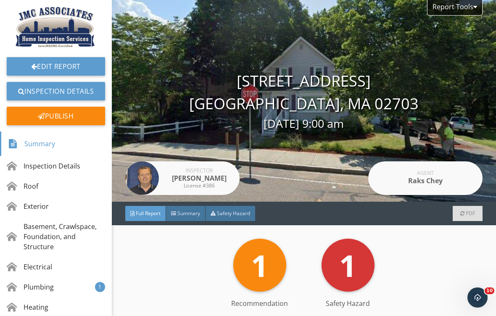
click at [63, 119] on div "Publish" at bounding box center [56, 116] width 98 height 18
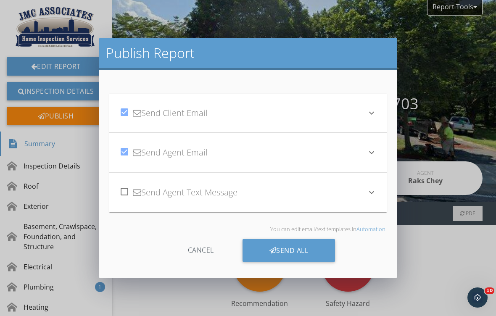
click at [276, 255] on div "Send All" at bounding box center [288, 250] width 93 height 23
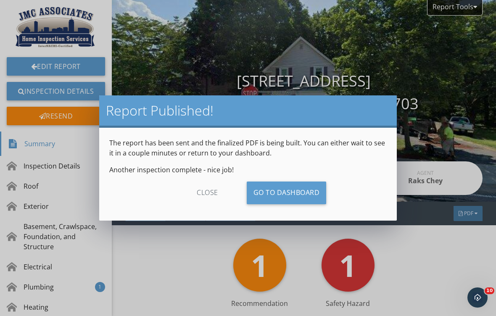
click at [284, 195] on link "Go To Dashboard" at bounding box center [287, 193] width 80 height 23
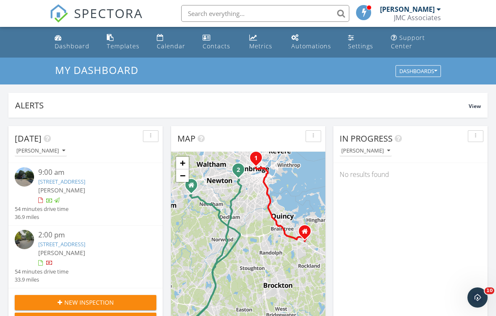
scroll to position [54, 0]
